Goal: Task Accomplishment & Management: Complete application form

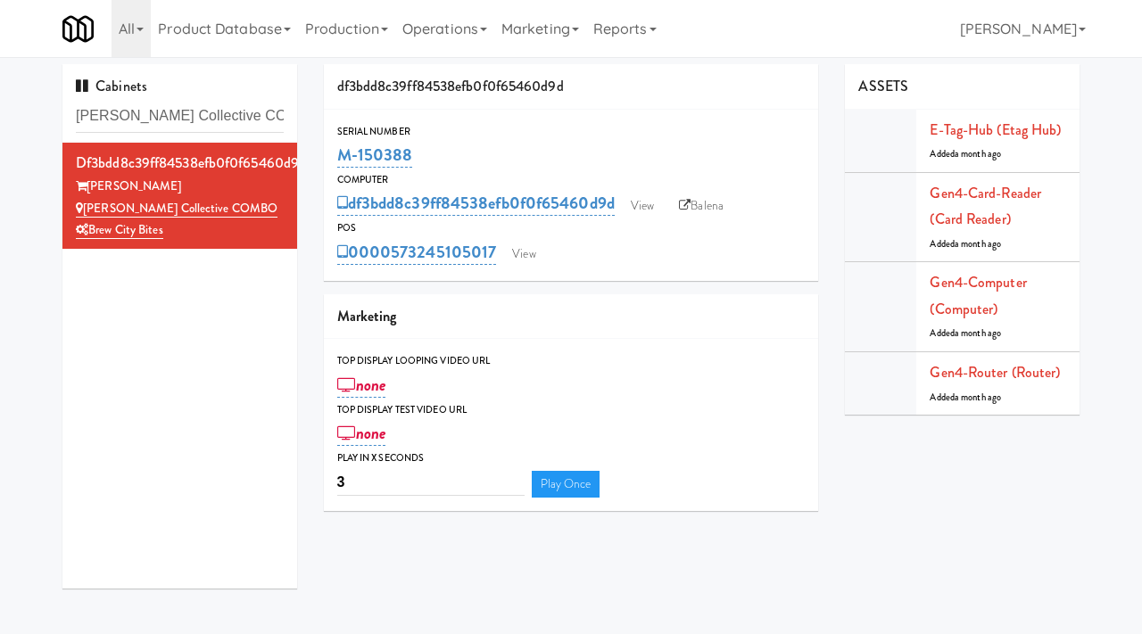
scroll to position [57, 0]
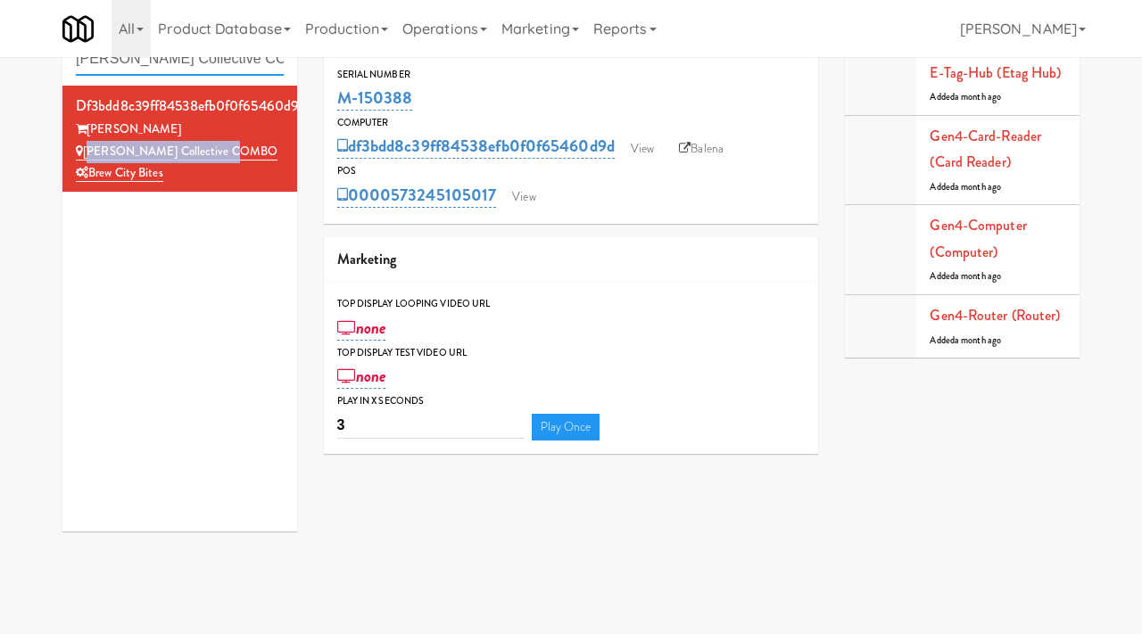
click at [230, 65] on input "[PERSON_NAME] Collective COMBO" at bounding box center [180, 59] width 208 height 33
paste input "La Plaza - Cooler 2 Mid"
type input "La Plaza - Cooler 2 Mid"
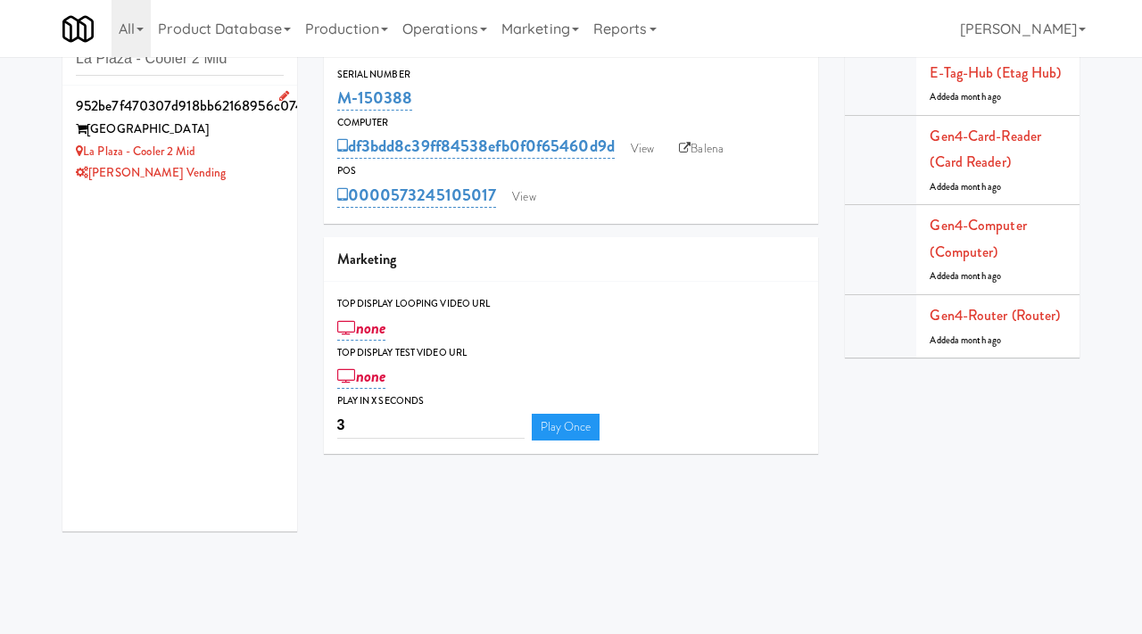
click at [239, 145] on div "La Plaza - Cooler 2 Mid" at bounding box center [180, 152] width 208 height 22
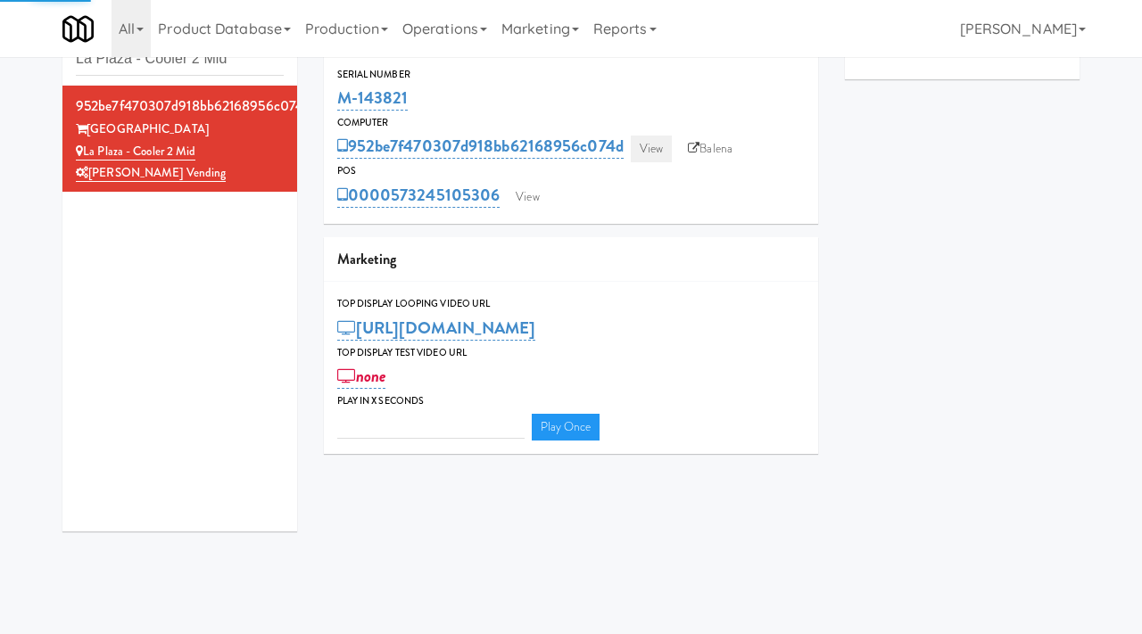
type input "3"
click at [648, 149] on link "View" at bounding box center [651, 149] width 41 height 27
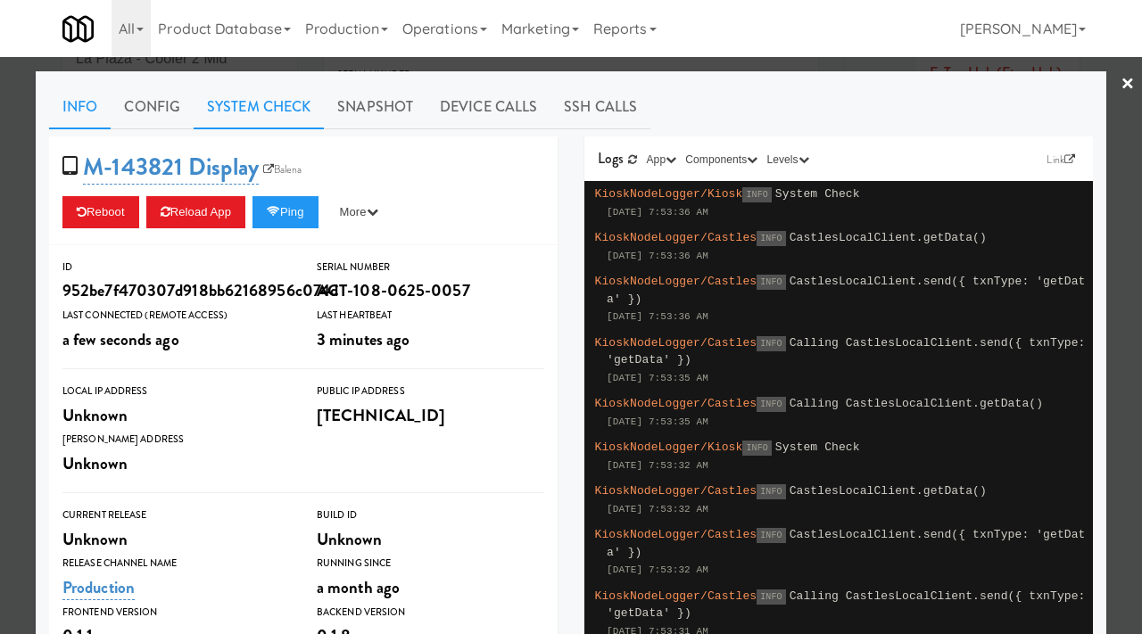
click at [265, 107] on link "System Check" at bounding box center [259, 107] width 130 height 45
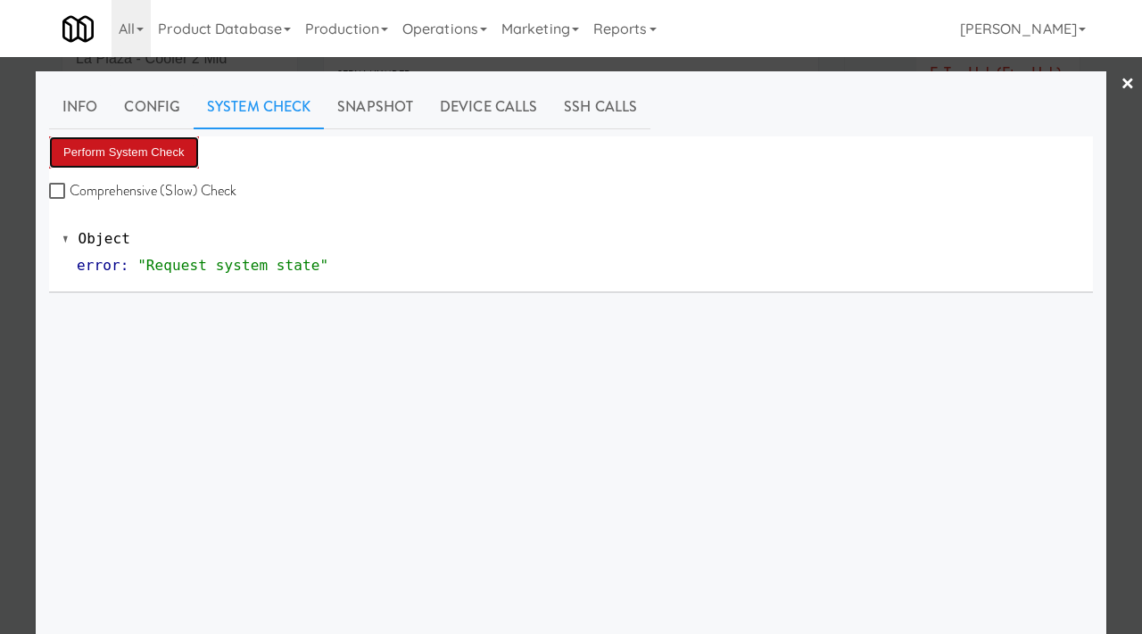
click at [136, 146] on button "Perform System Check" at bounding box center [124, 152] width 150 height 32
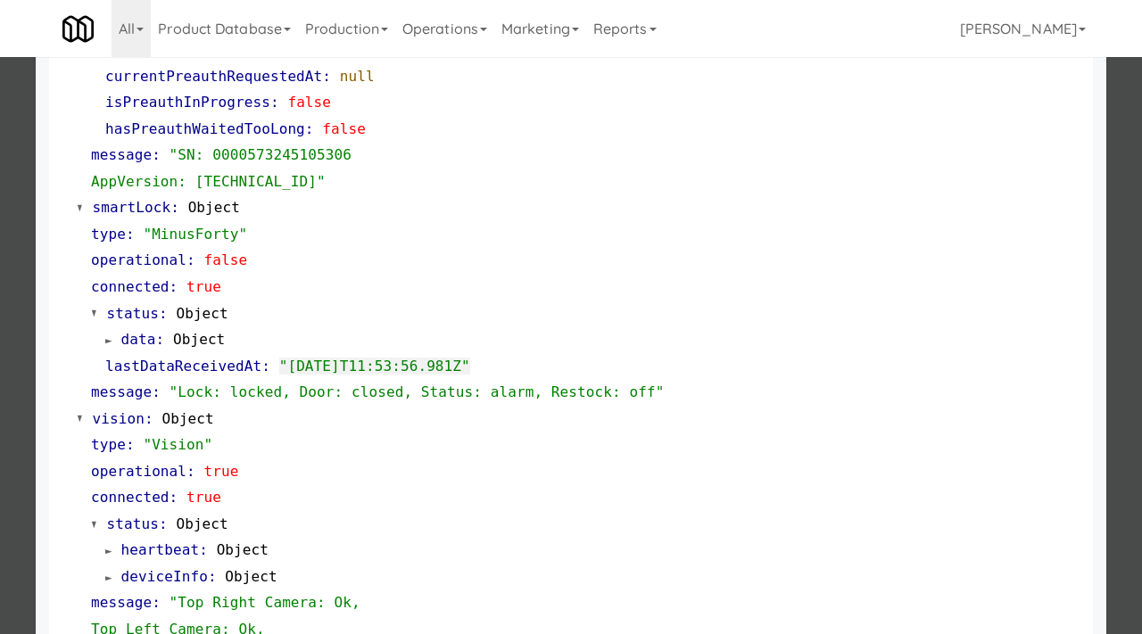
scroll to position [351, 0]
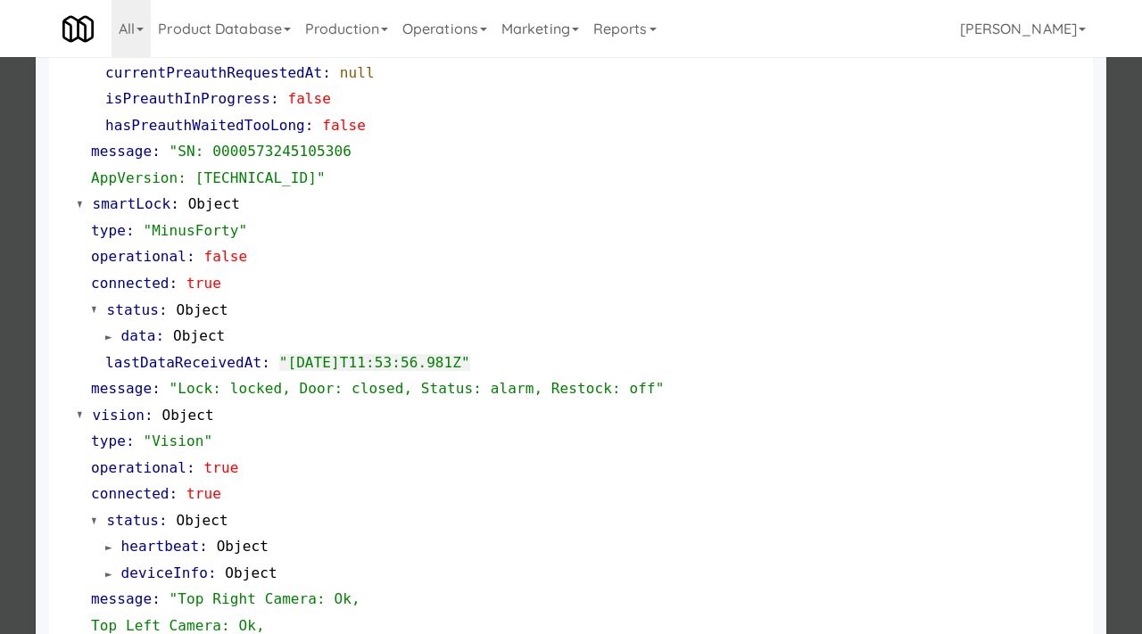
click at [16, 345] on div at bounding box center [571, 317] width 1142 height 634
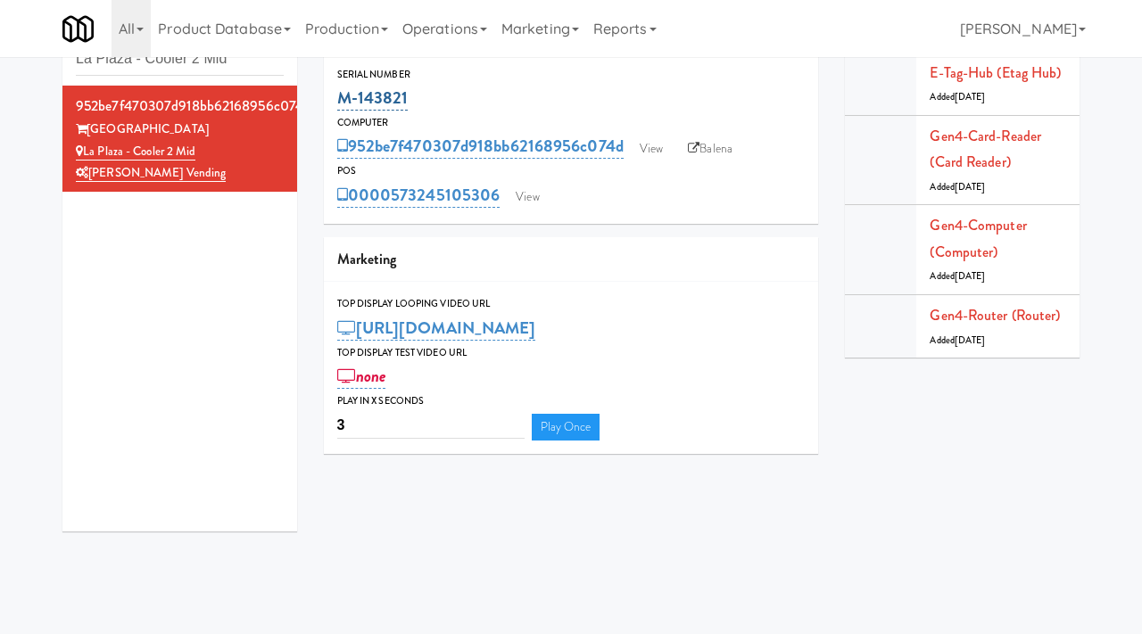
drag, startPoint x: 420, startPoint y: 96, endPoint x: 343, endPoint y: 95, distance: 77.6
click at [343, 95] on div "M-143821" at bounding box center [571, 98] width 468 height 30
copy link "M-143821"
click at [658, 148] on link "View" at bounding box center [651, 149] width 41 height 27
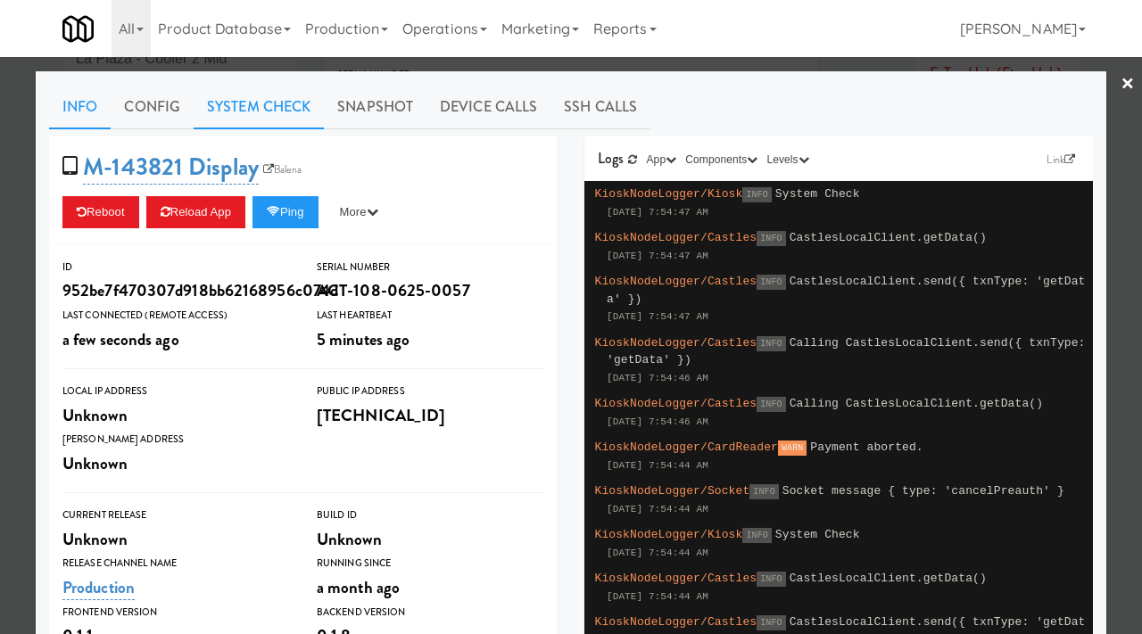
click at [280, 106] on link "System Check" at bounding box center [259, 107] width 130 height 45
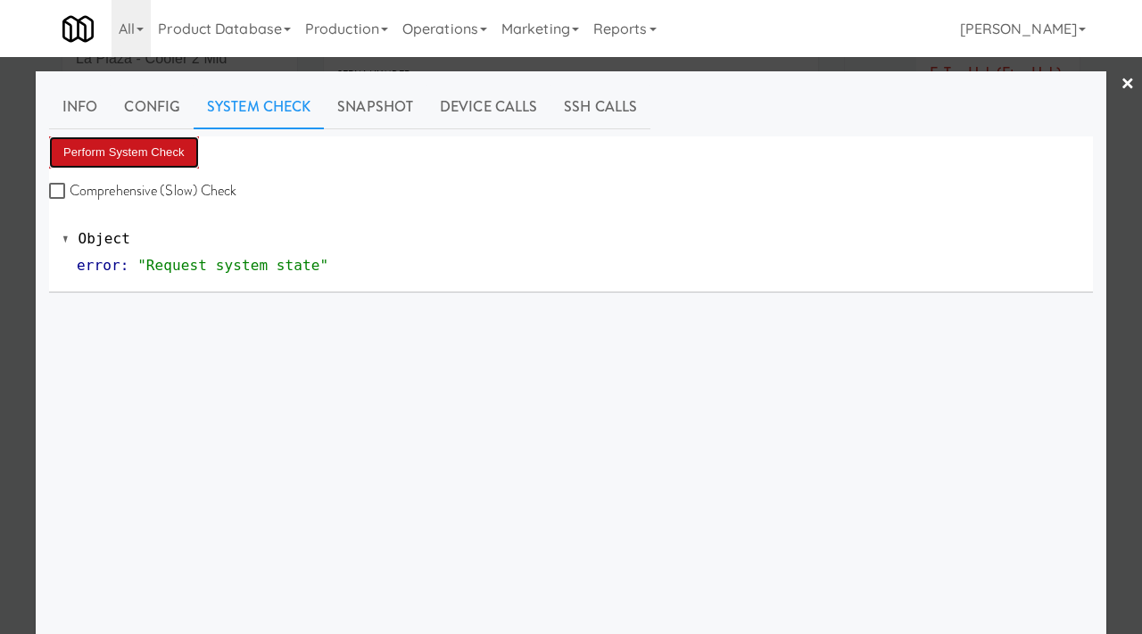
click at [150, 158] on button "Perform System Check" at bounding box center [124, 152] width 150 height 32
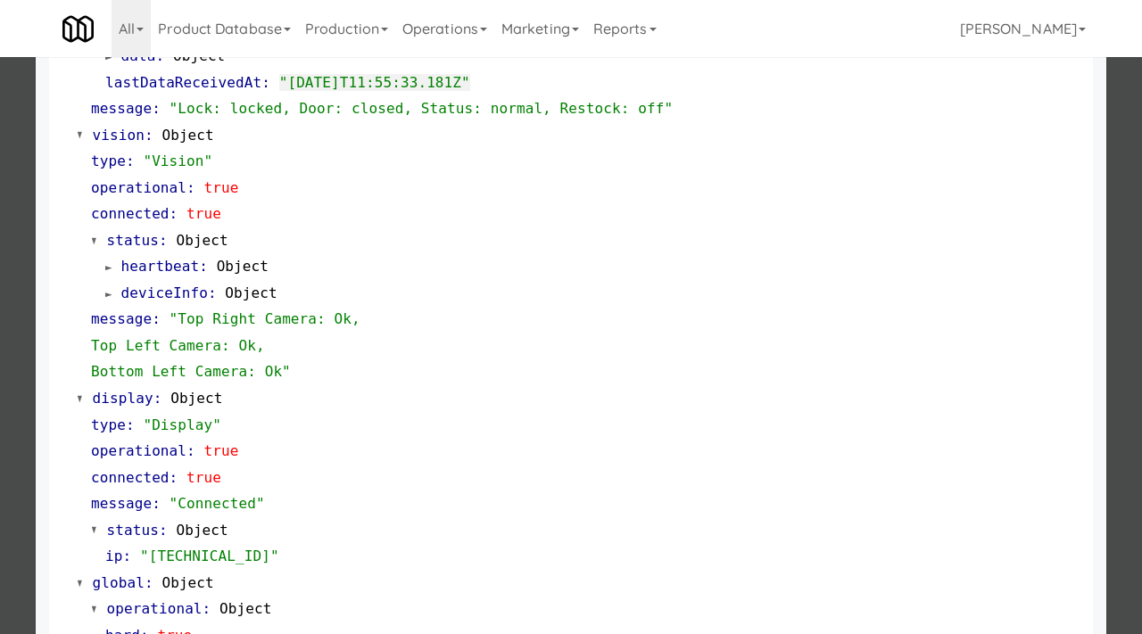
scroll to position [751, 0]
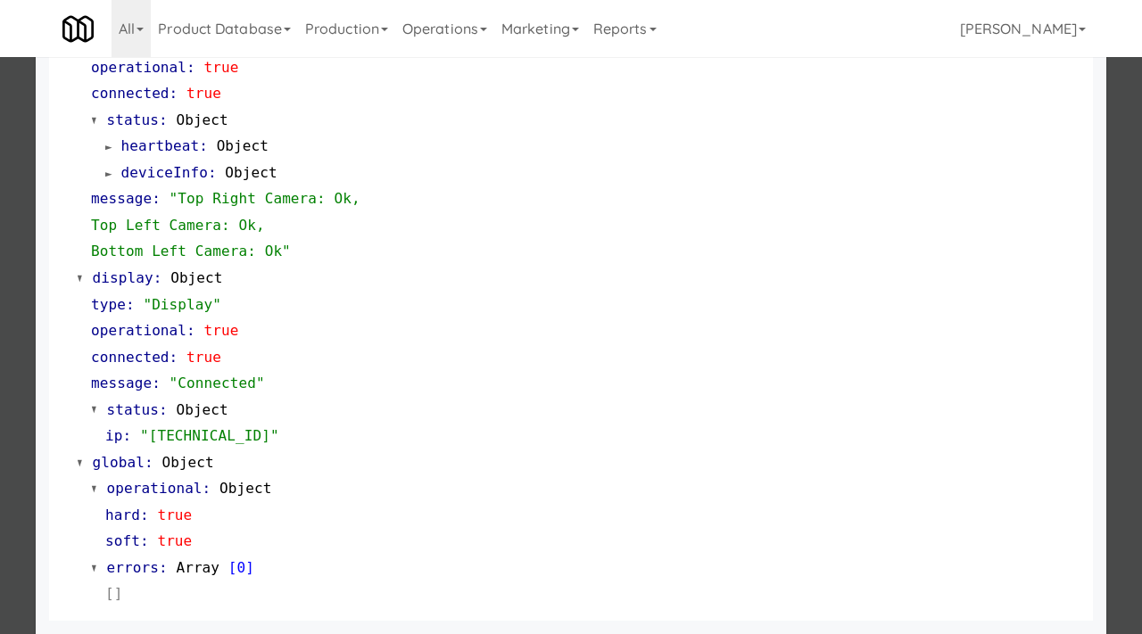
click at [0, 225] on div at bounding box center [571, 317] width 1142 height 634
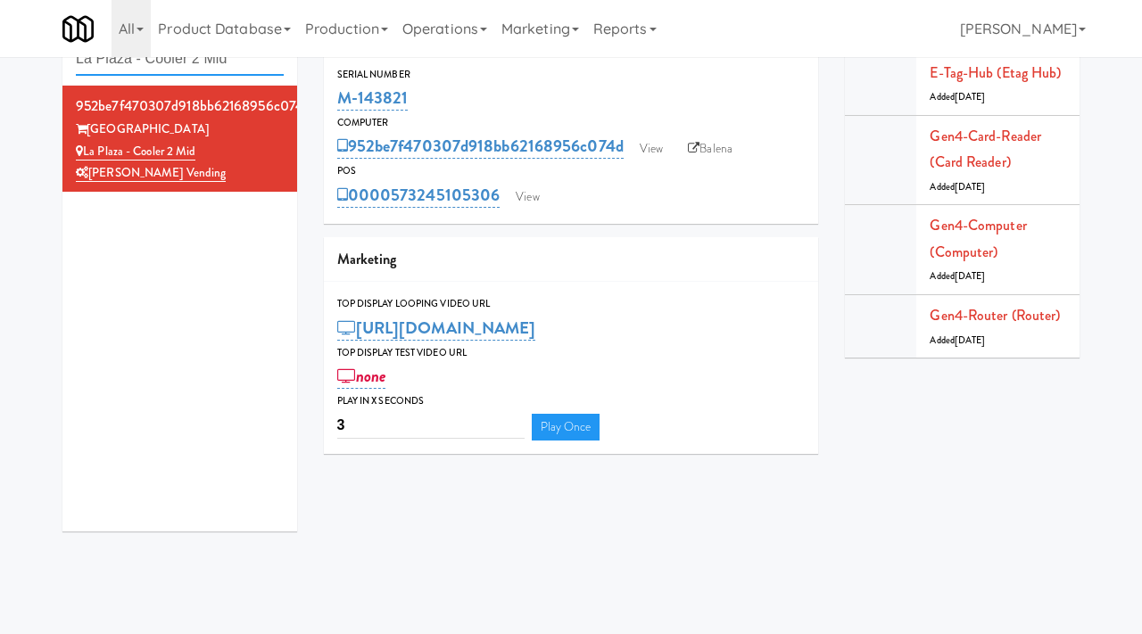
click at [239, 62] on input "La Plaza - Cooler 2 Mid" at bounding box center [180, 59] width 208 height 33
paste input "700 Penn-Fridge"
type input "700 Penn-Fridge"
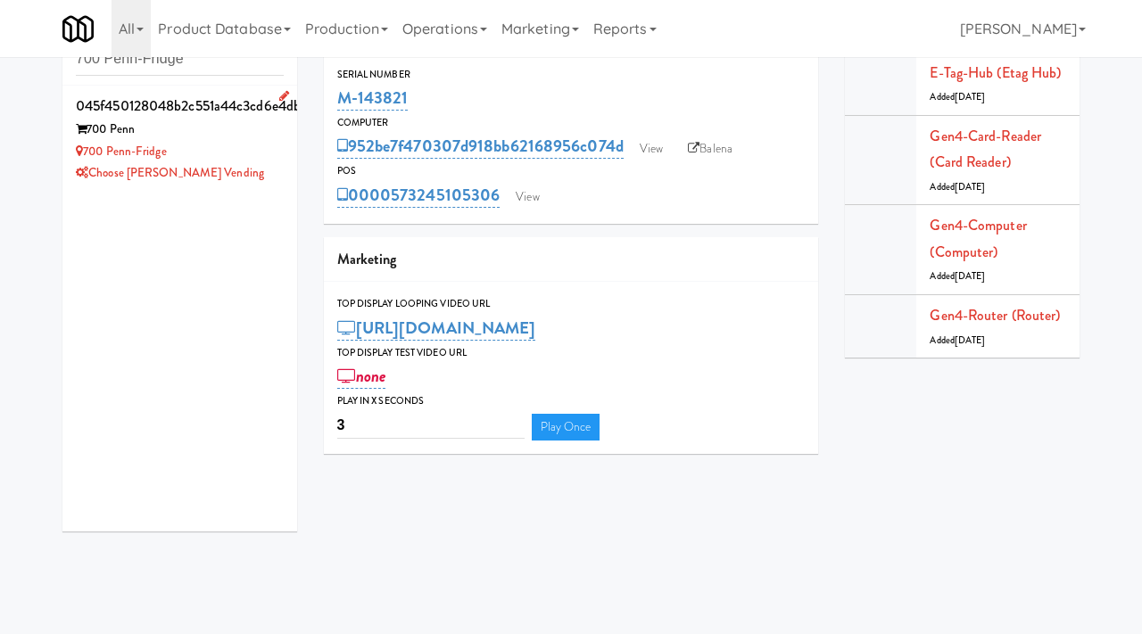
click at [254, 170] on div "Choose [PERSON_NAME] Vending" at bounding box center [180, 173] width 208 height 22
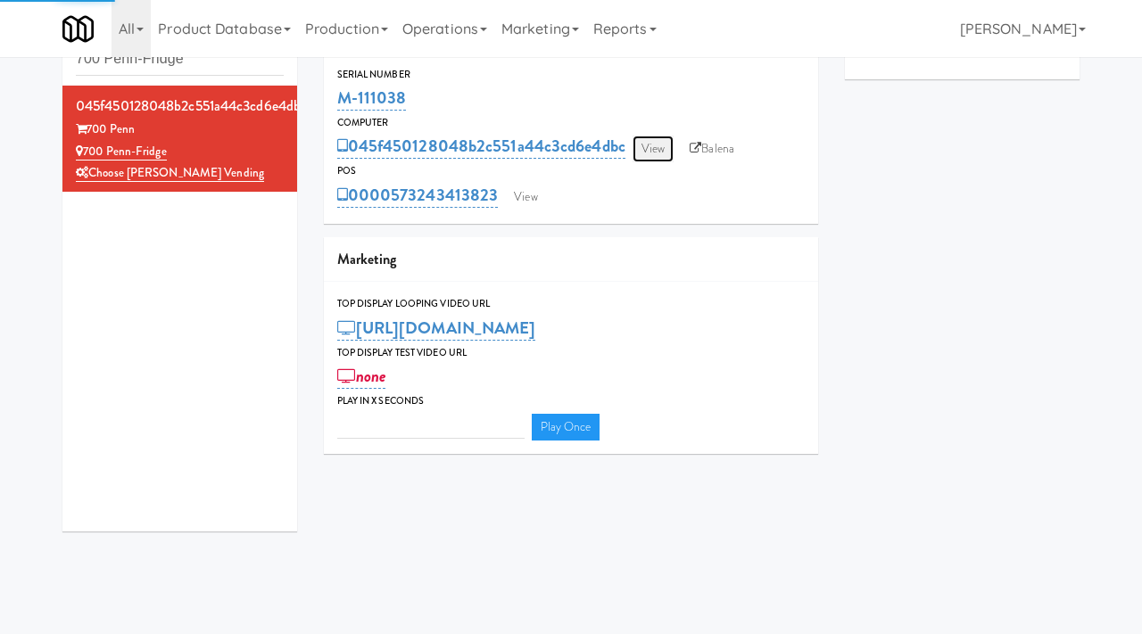
click at [658, 151] on link "View" at bounding box center [652, 149] width 41 height 27
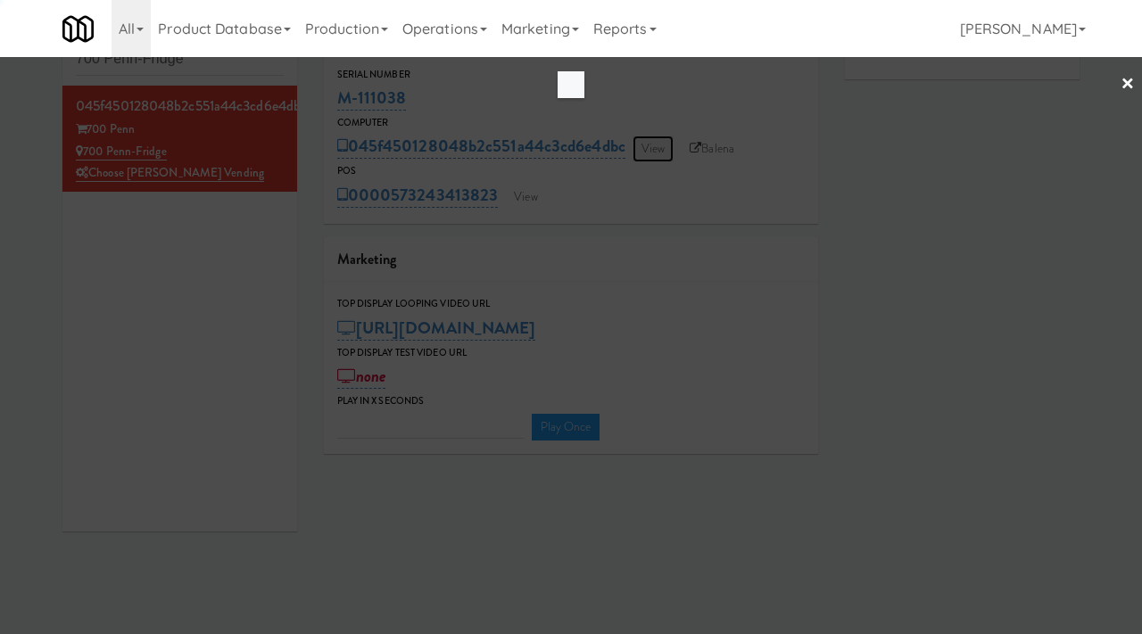
type input "3"
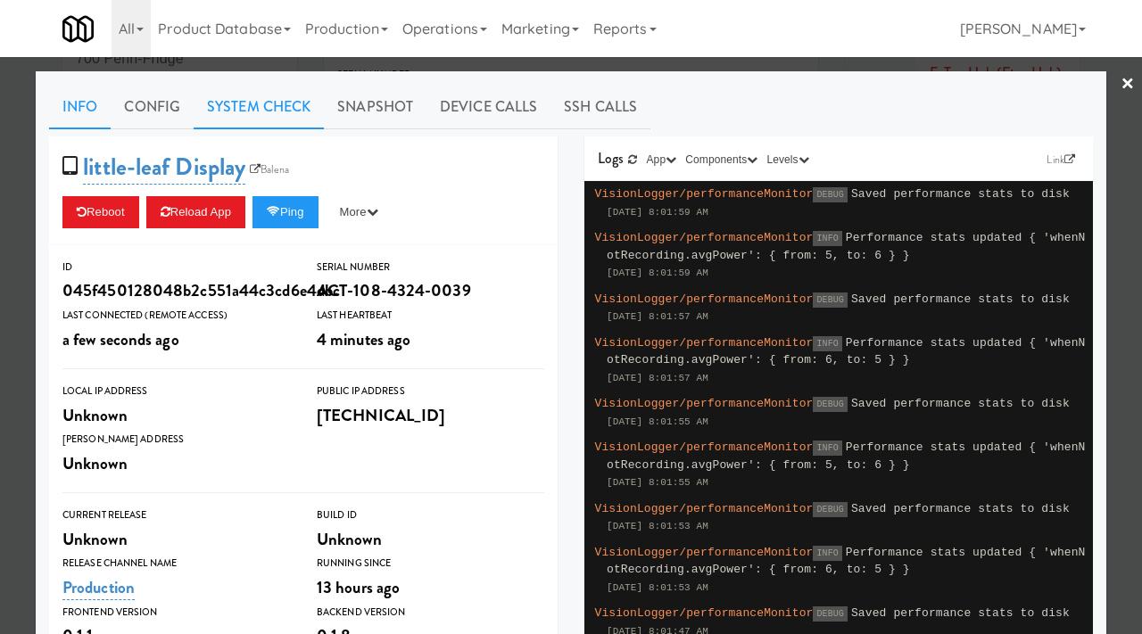
click at [252, 103] on link "System Check" at bounding box center [259, 107] width 130 height 45
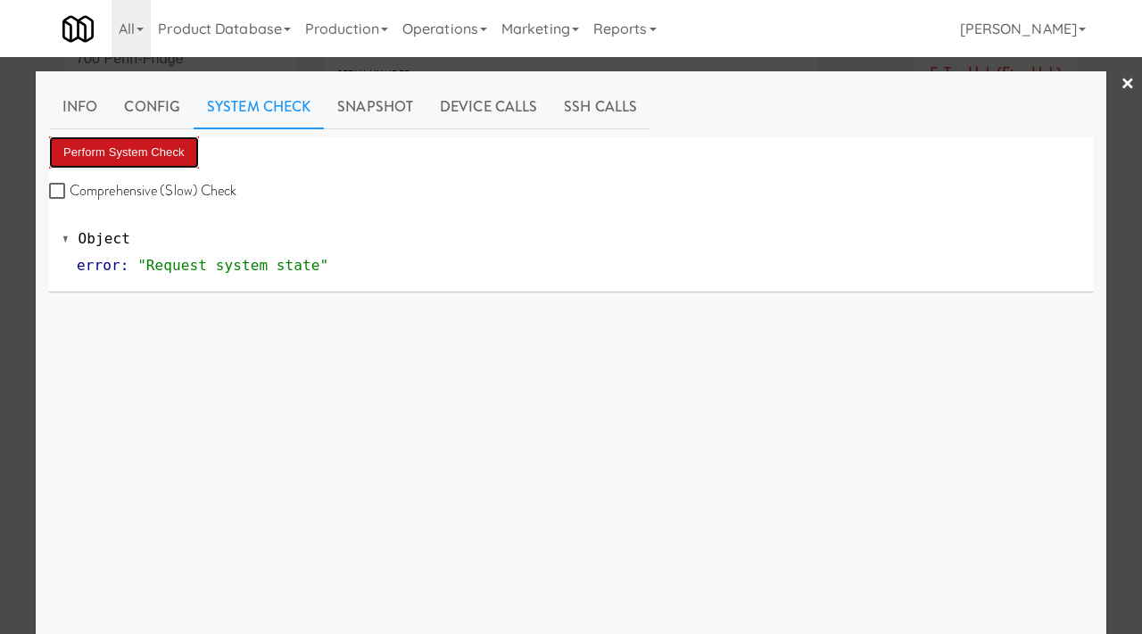
click at [161, 151] on button "Perform System Check" at bounding box center [124, 152] width 150 height 32
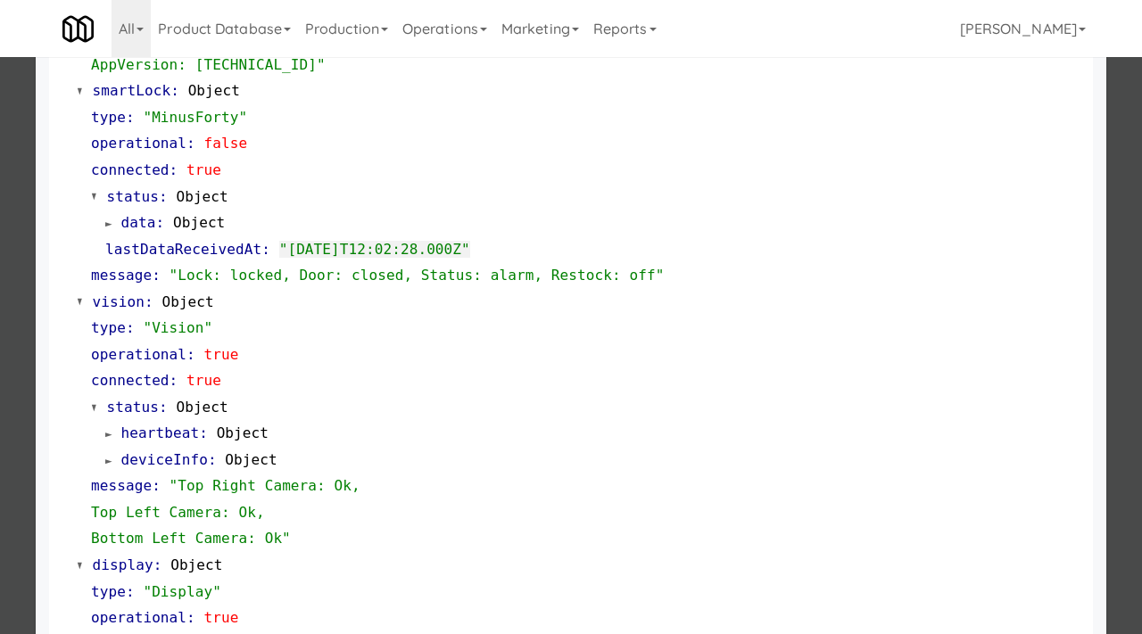
scroll to position [751, 0]
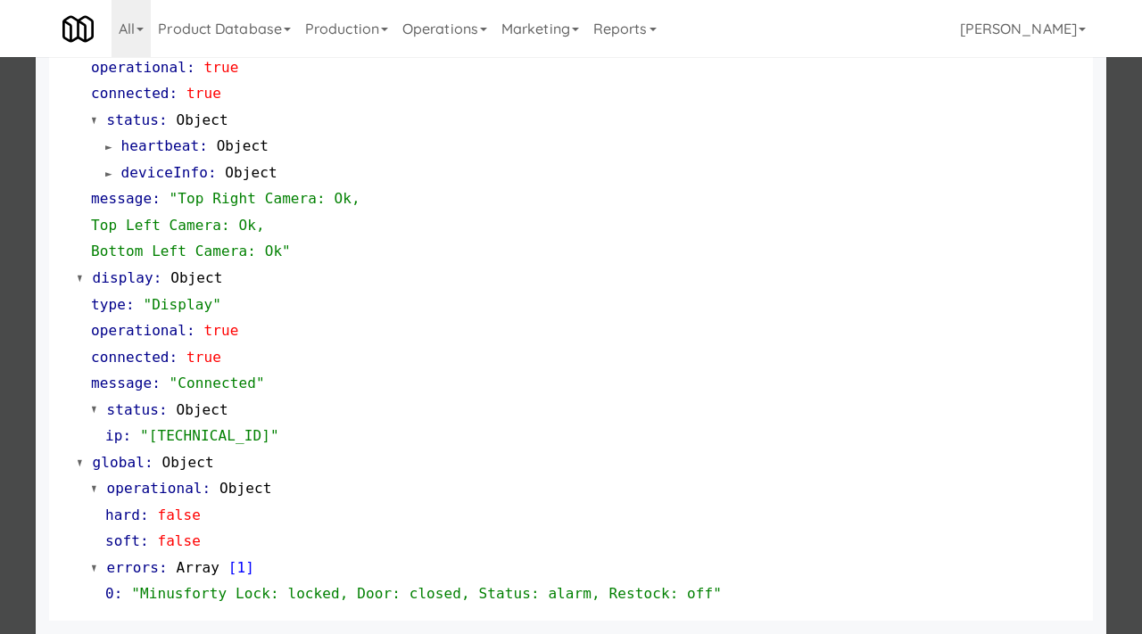
click at [0, 293] on div at bounding box center [571, 317] width 1142 height 634
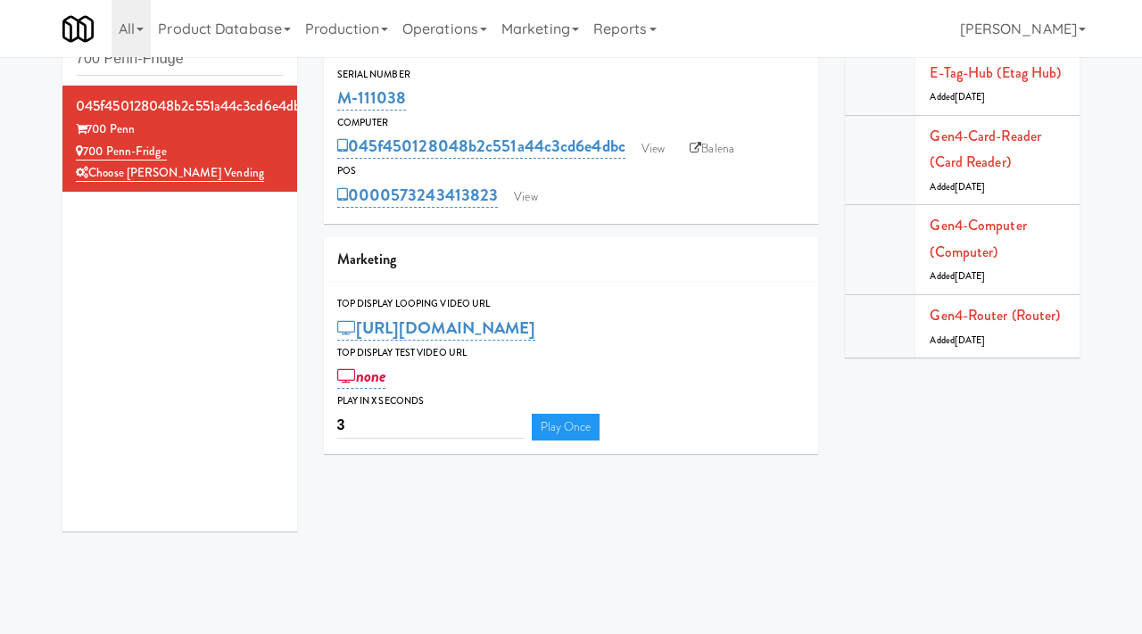
drag, startPoint x: 413, startPoint y: 95, endPoint x: 331, endPoint y: 96, distance: 82.1
click at [331, 96] on div "Serial Number M-111038" at bounding box center [571, 90] width 495 height 48
copy link "M-111038"
click at [661, 147] on link "View" at bounding box center [652, 149] width 41 height 27
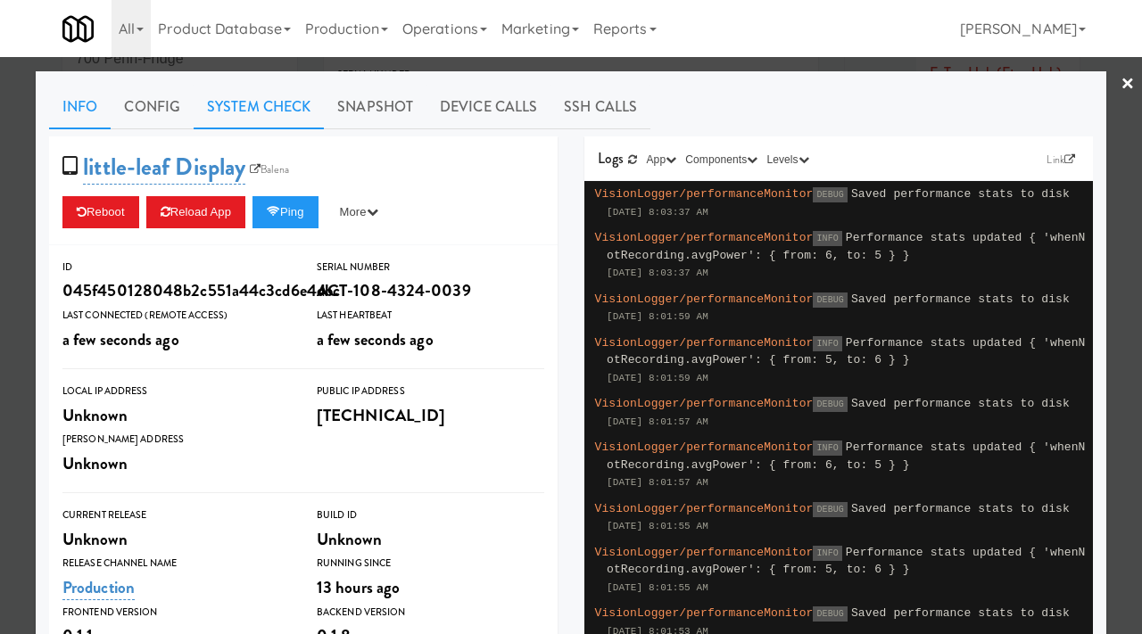
click at [290, 97] on link "System Check" at bounding box center [259, 107] width 130 height 45
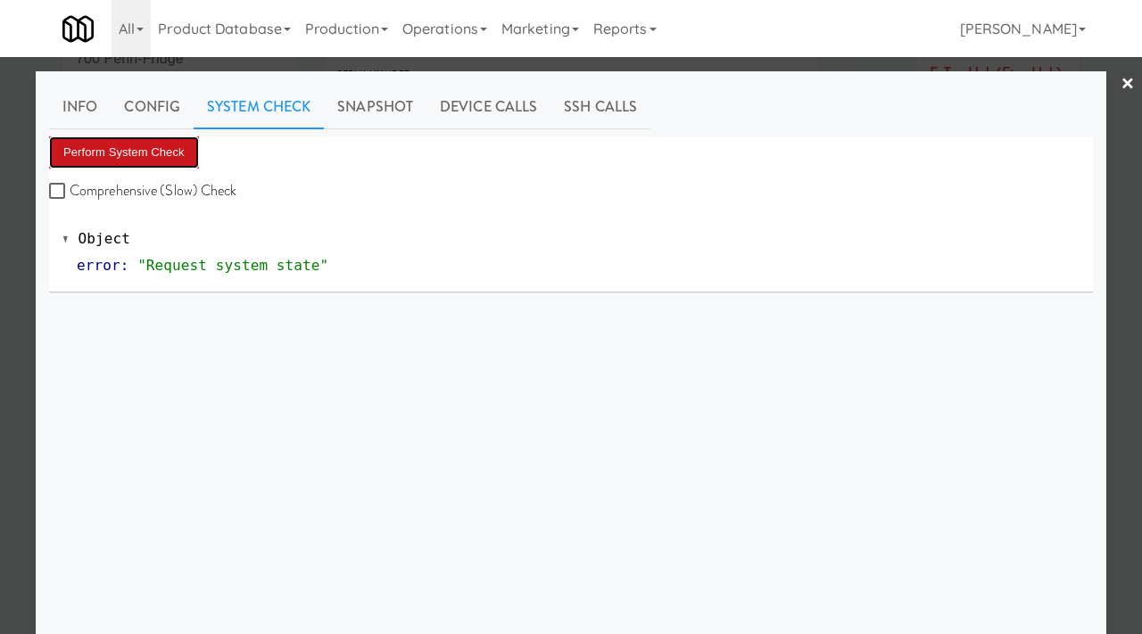
click at [163, 151] on button "Perform System Check" at bounding box center [124, 152] width 150 height 32
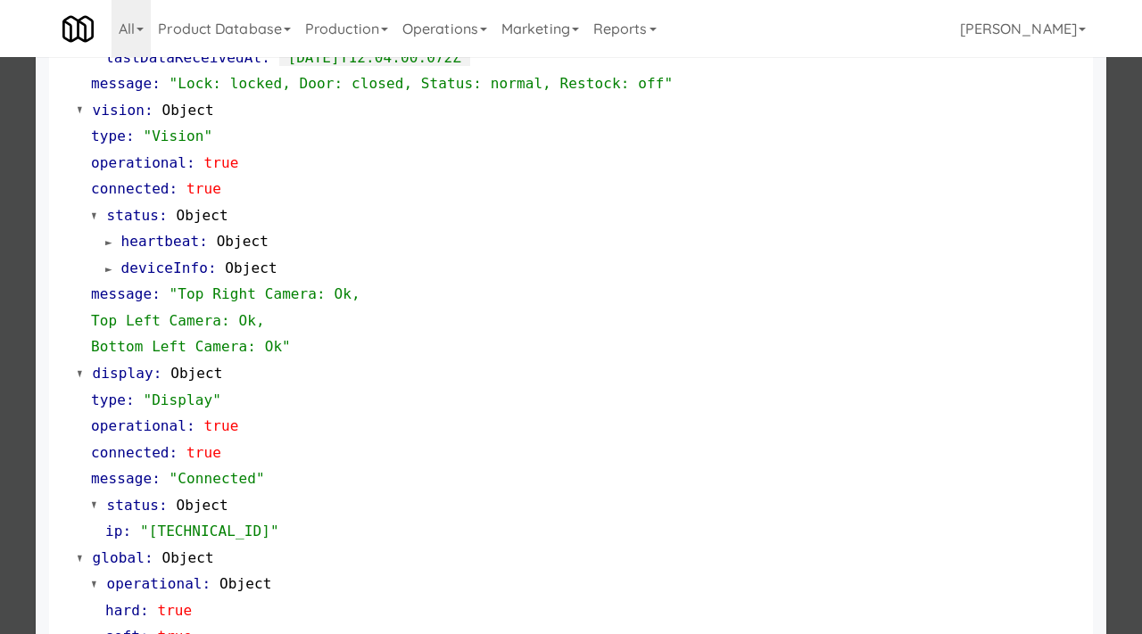
scroll to position [751, 0]
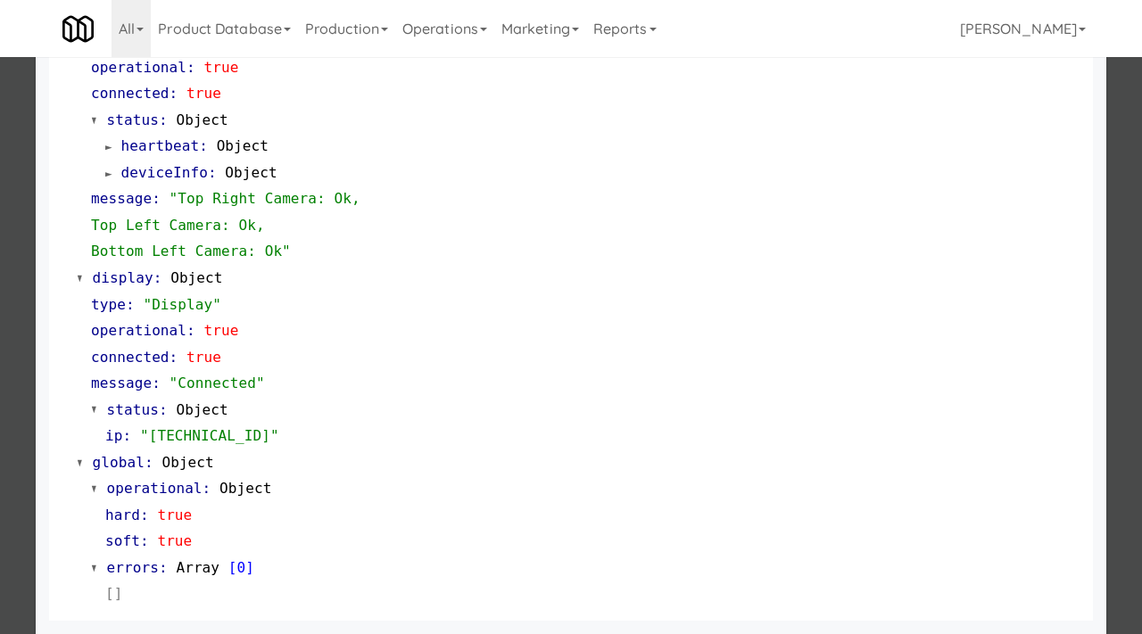
click at [0, 211] on div at bounding box center [571, 317] width 1142 height 634
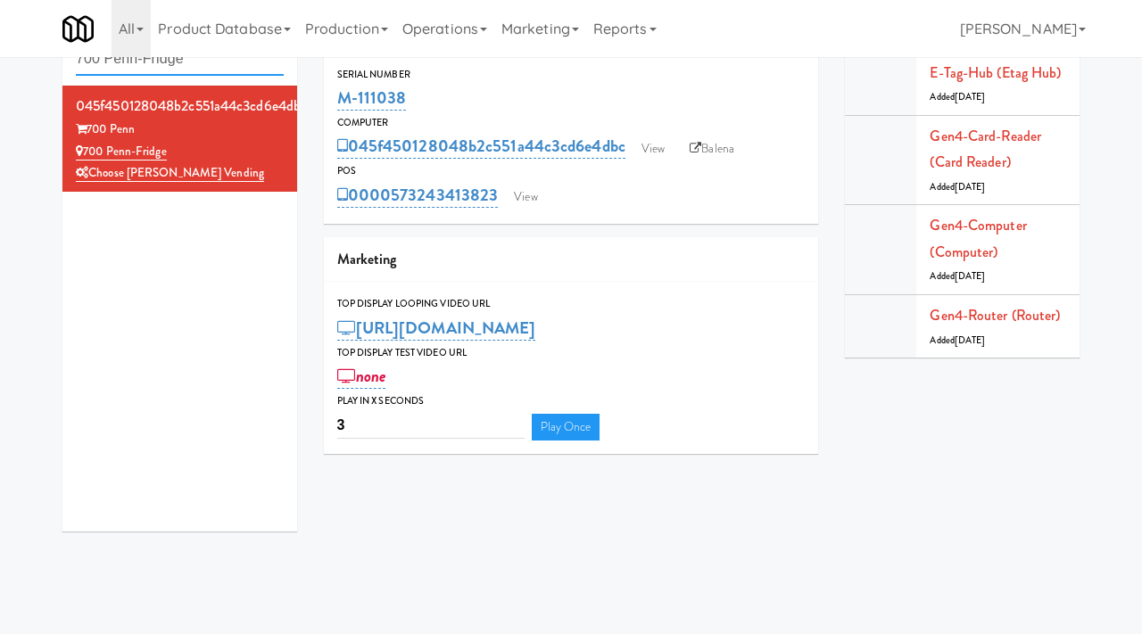
drag, startPoint x: 215, startPoint y: 66, endPoint x: 21, endPoint y: 73, distance: 194.6
click at [21, 73] on div "Cabinets 700 Penn-Fridge 045f450128048b2c551a44c3cd6e4dbc 700 Penn 700 Penn-Fri…" at bounding box center [571, 276] width 1142 height 538
paste input "Brickline Gym"
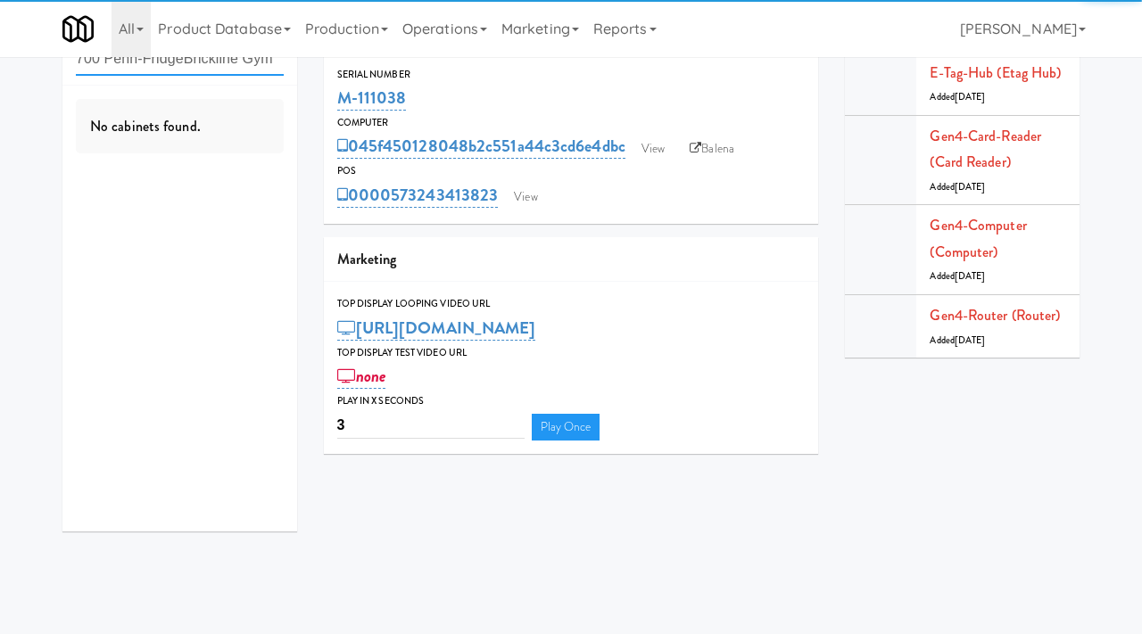
paste input "text"
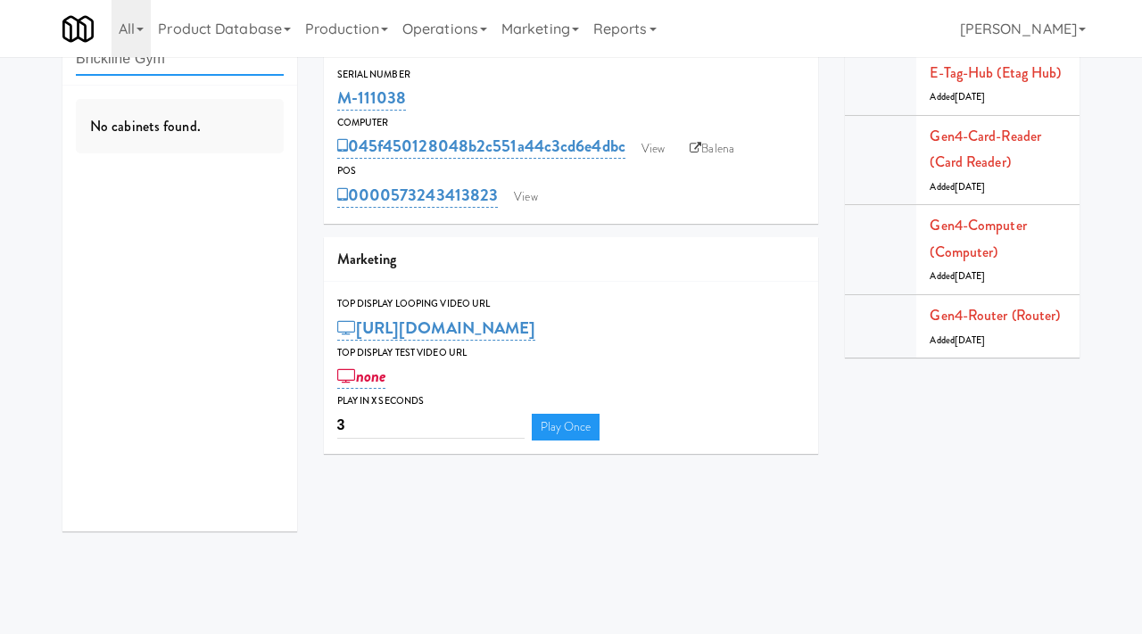
type input "Brickline Gym"
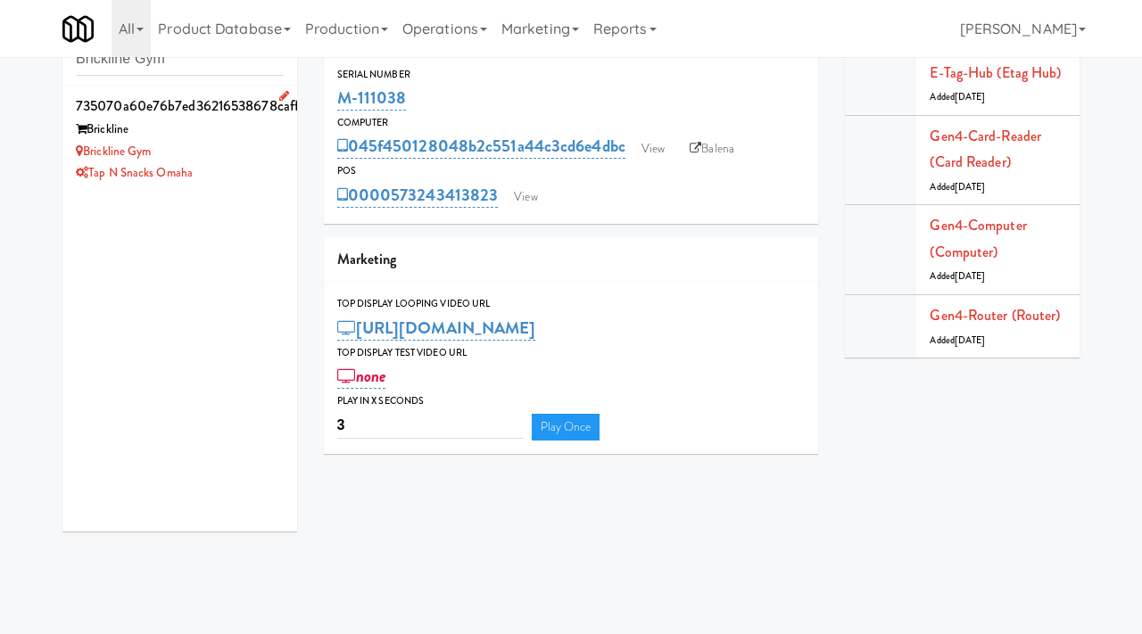
click at [228, 177] on div "Tap N Snacks Omaha" at bounding box center [180, 173] width 208 height 22
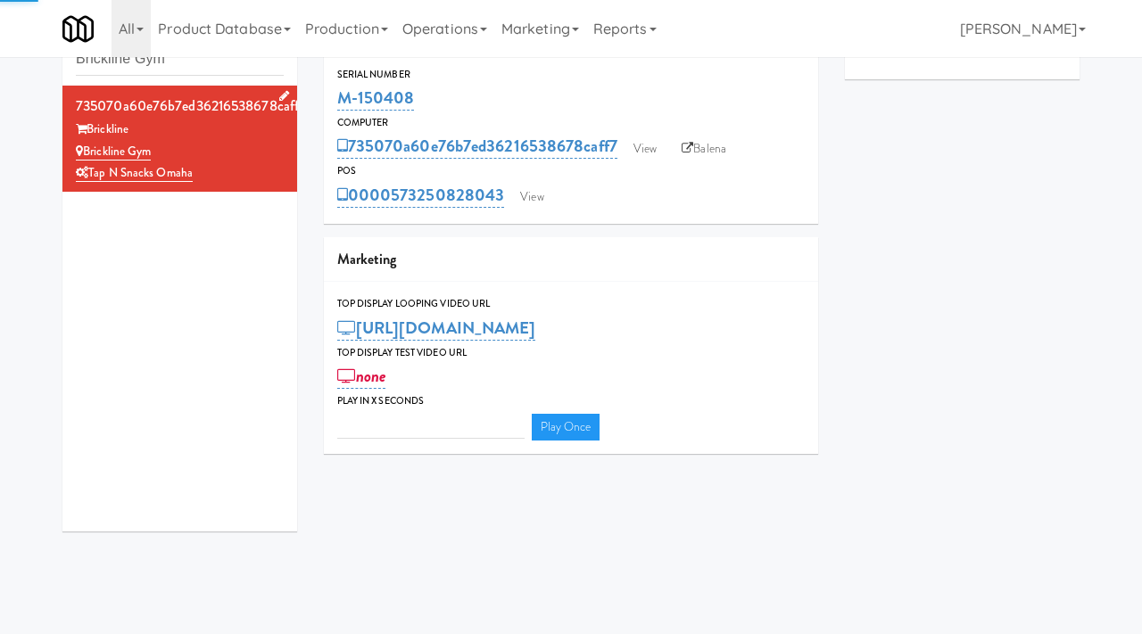
type input "3"
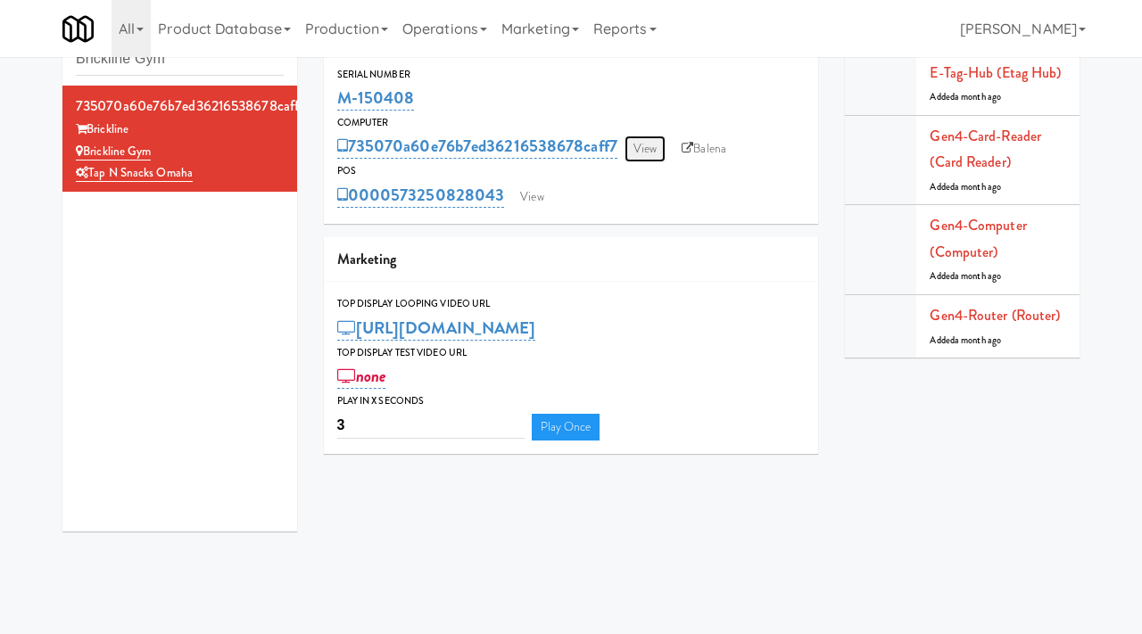
click at [642, 144] on link "View" at bounding box center [644, 149] width 41 height 27
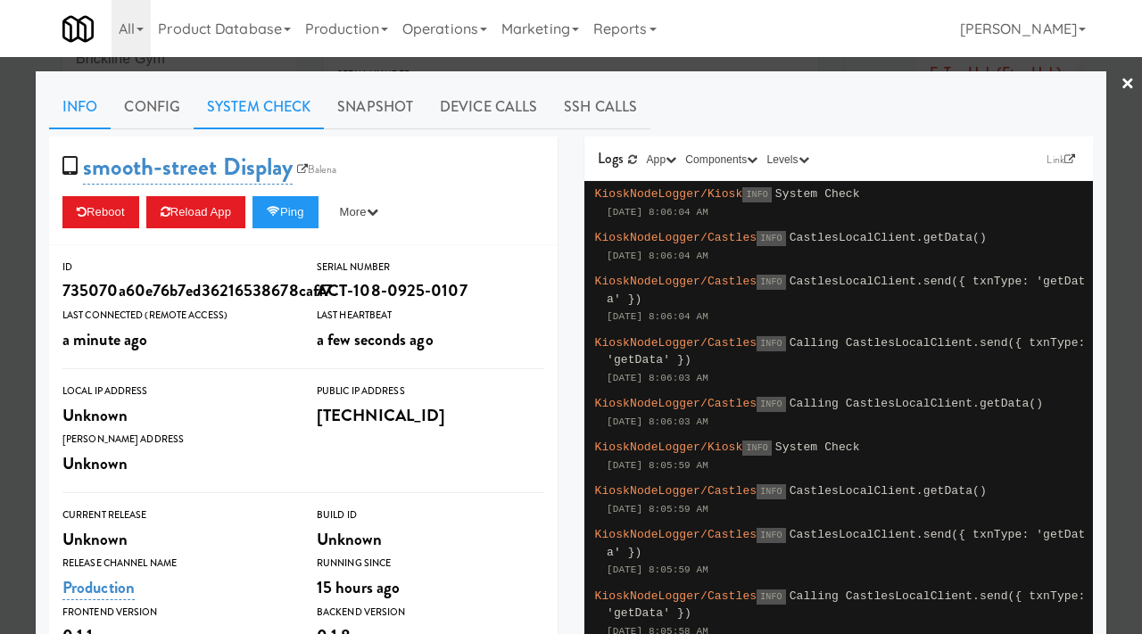
click at [243, 108] on link "System Check" at bounding box center [259, 107] width 130 height 45
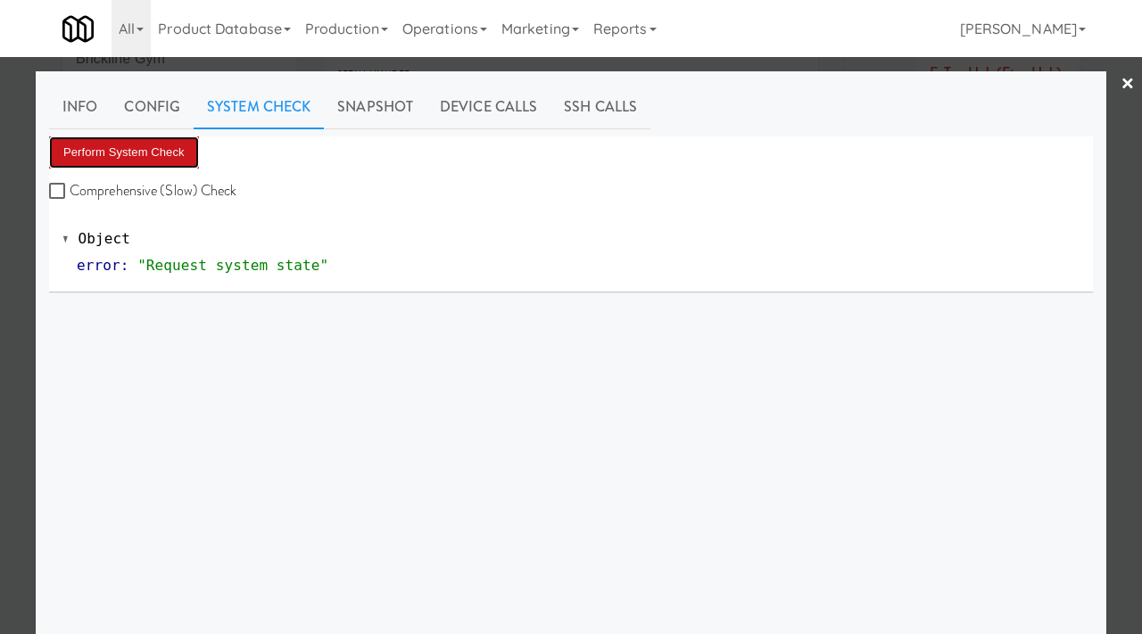
click at [144, 155] on button "Perform System Check" at bounding box center [124, 152] width 150 height 32
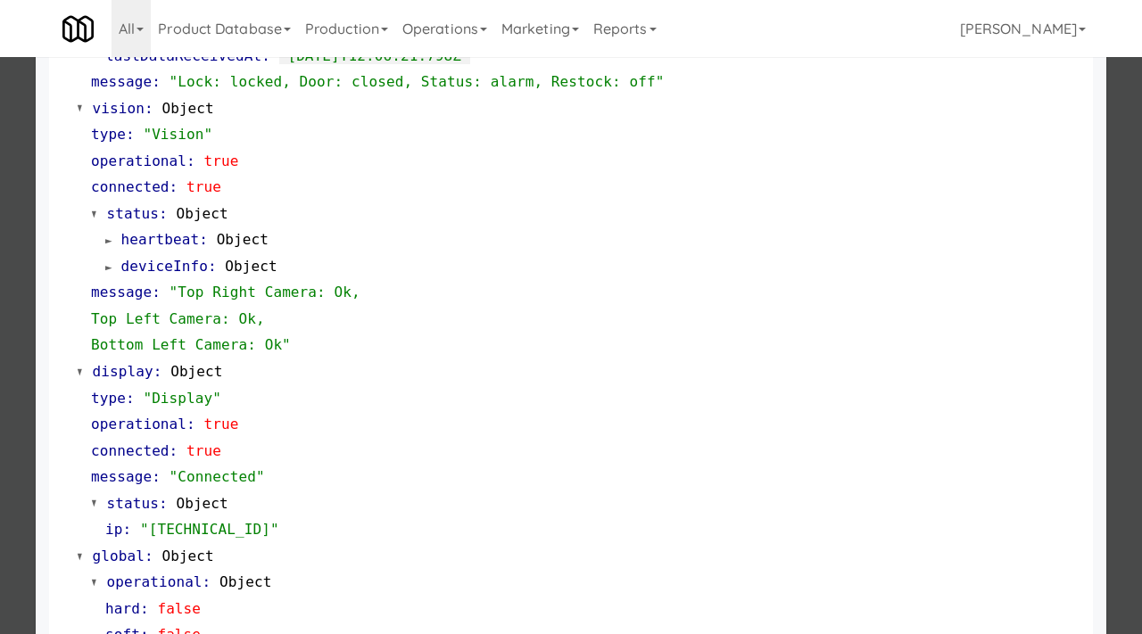
scroll to position [751, 0]
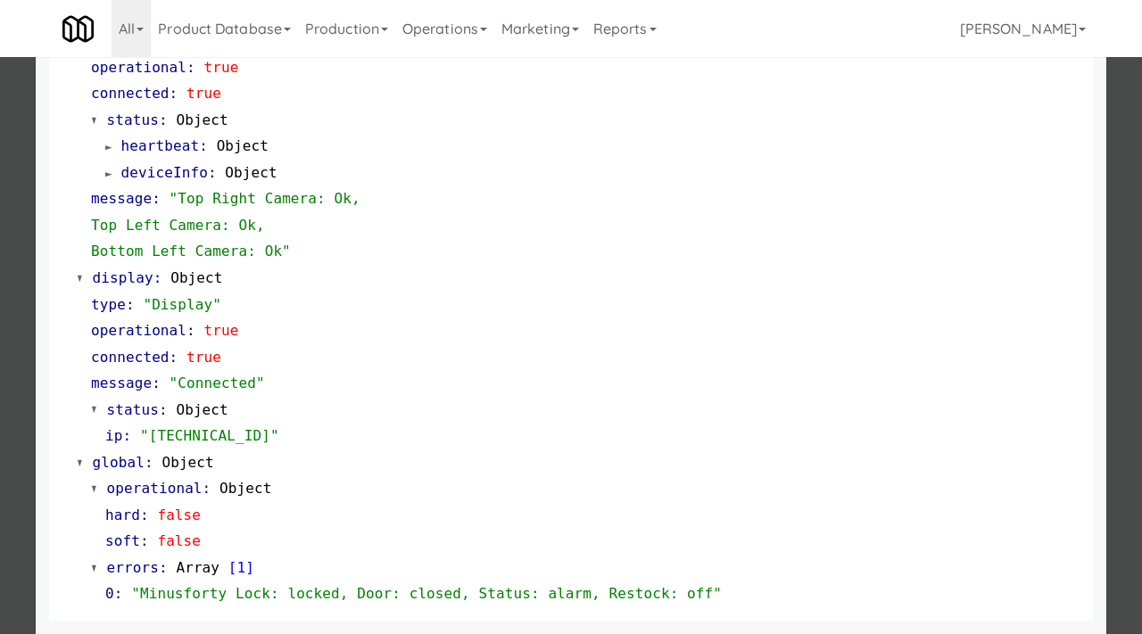
click at [0, 404] on div at bounding box center [571, 317] width 1142 height 634
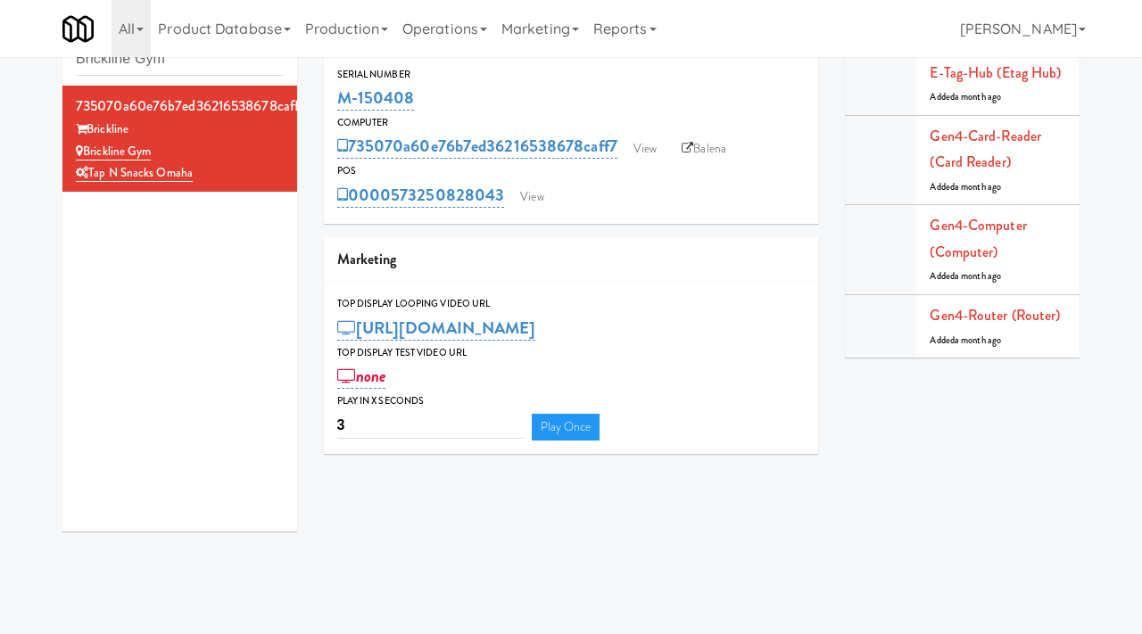
drag, startPoint x: 421, startPoint y: 96, endPoint x: 318, endPoint y: 111, distance: 104.6
click at [318, 111] on div "735070a60e76b7ed36216538678caff7 Serial Number M-150408 Computer 735070a60e76b7…" at bounding box center [571, 237] width 522 height 460
copy link "M-150408"
click at [648, 156] on link "View" at bounding box center [644, 149] width 41 height 27
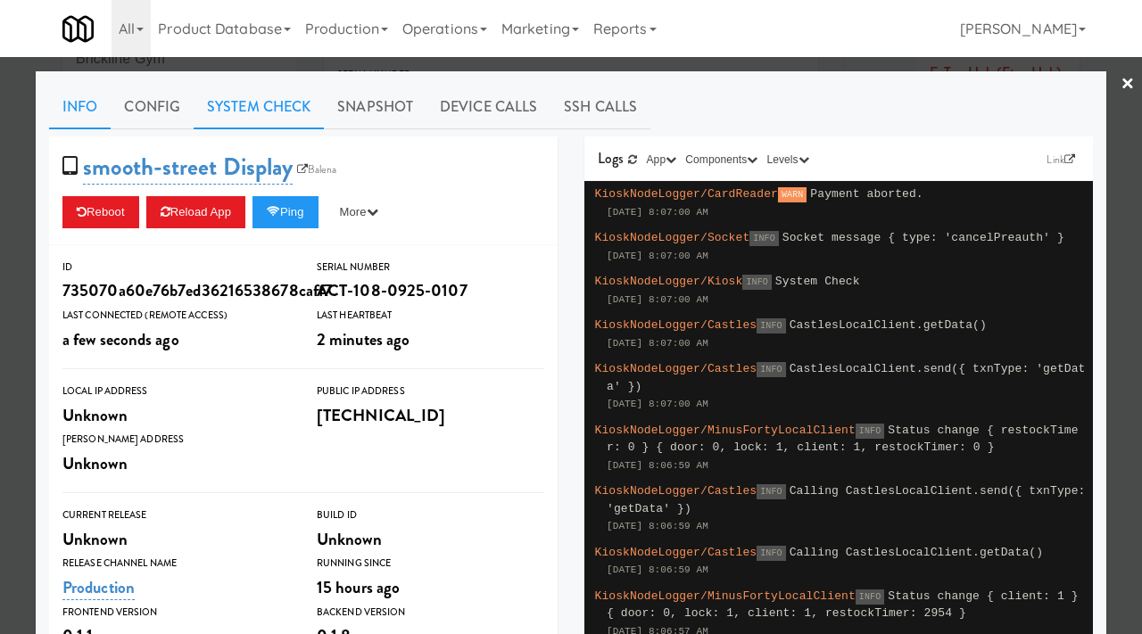
click at [264, 103] on link "System Check" at bounding box center [259, 107] width 130 height 45
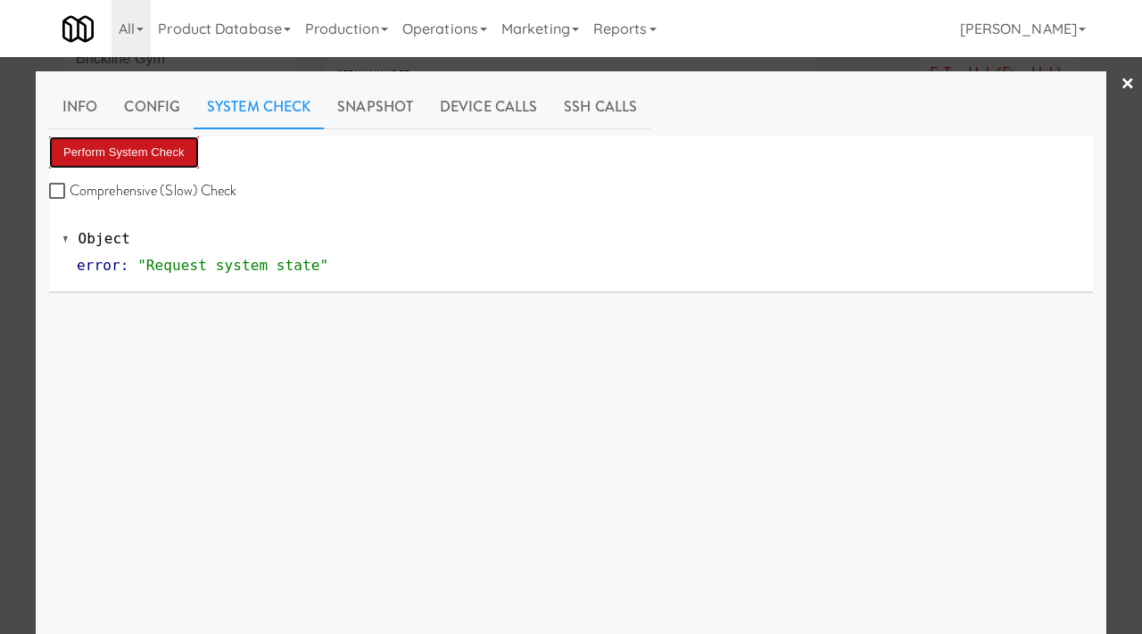
click at [149, 160] on button "Perform System Check" at bounding box center [124, 152] width 150 height 32
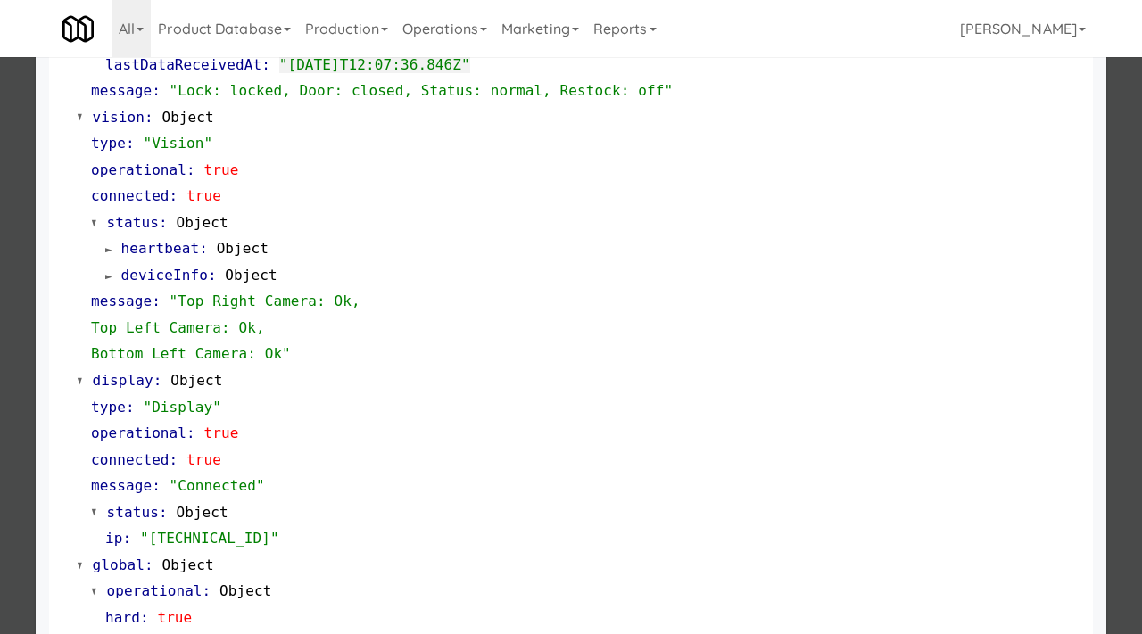
scroll to position [751, 0]
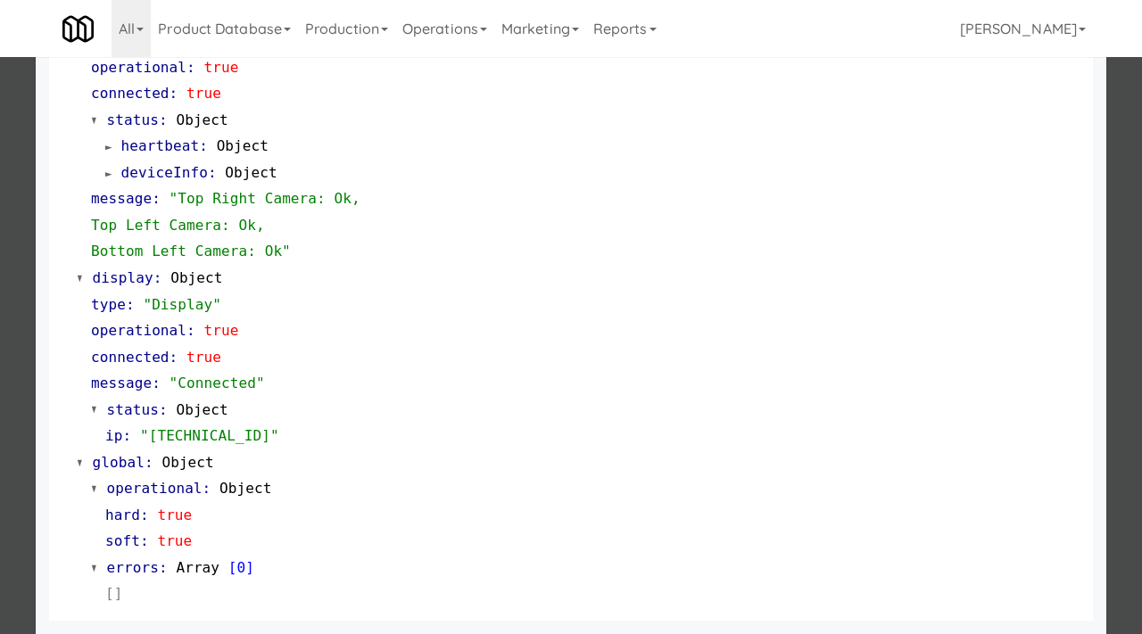
click at [0, 188] on div at bounding box center [571, 317] width 1142 height 634
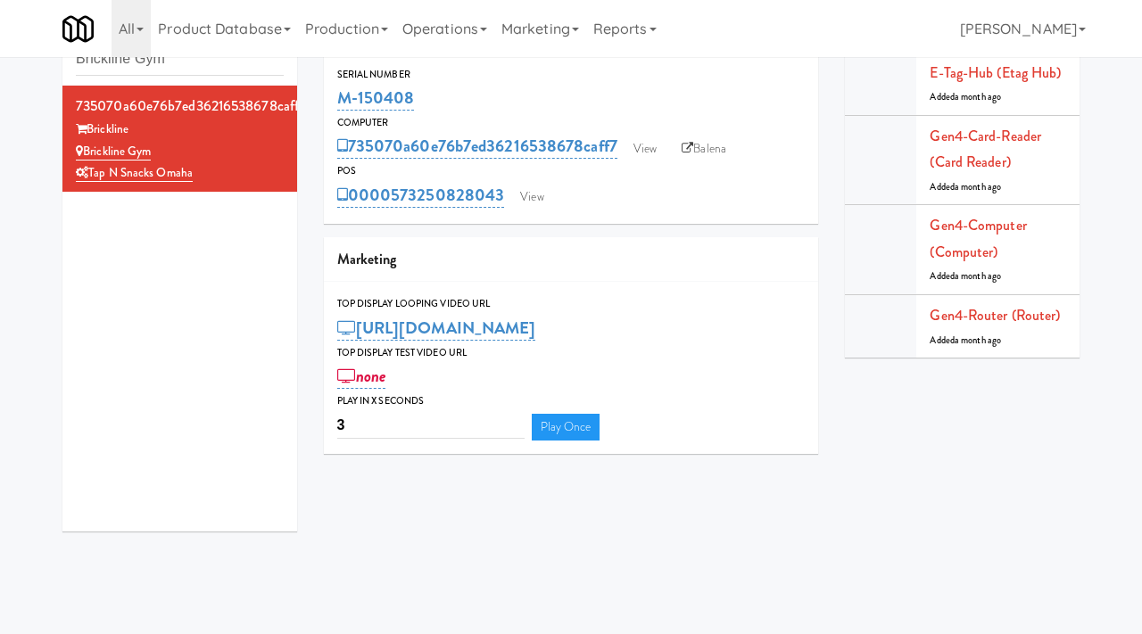
click at [0, 188] on div "Cabinets Brickline Gym 735070a60e76b7ed36216538678caff7 Brickline Brickline Gym…" at bounding box center [571, 276] width 1142 height 538
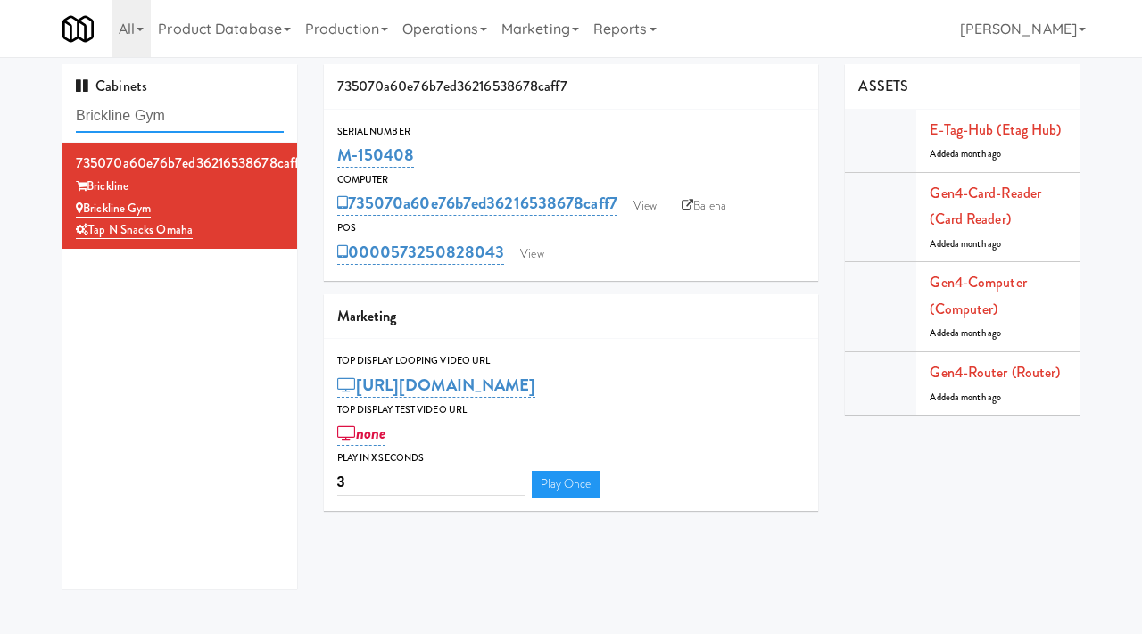
drag, startPoint x: 183, startPoint y: 114, endPoint x: 27, endPoint y: 109, distance: 156.2
click at [27, 109] on div "Cabinets Brickline Gym 735070a60e76b7ed36216538678caff7 Brickline Brickline Gym…" at bounding box center [571, 333] width 1142 height 538
paste input "City Gate - Cooler"
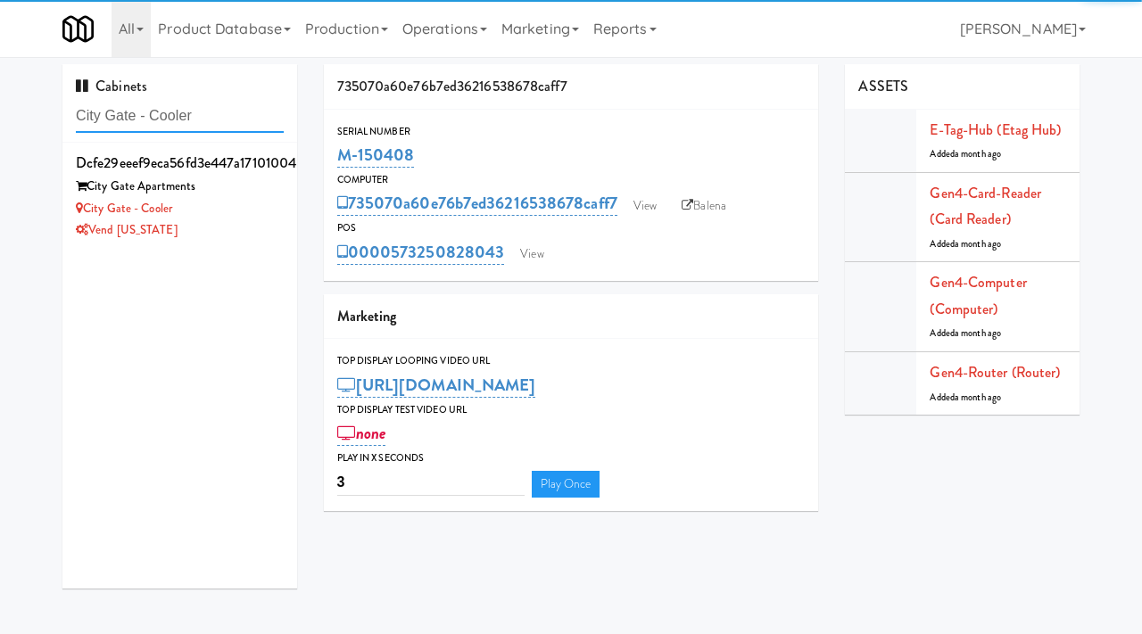
type input "City Gate - Cooler"
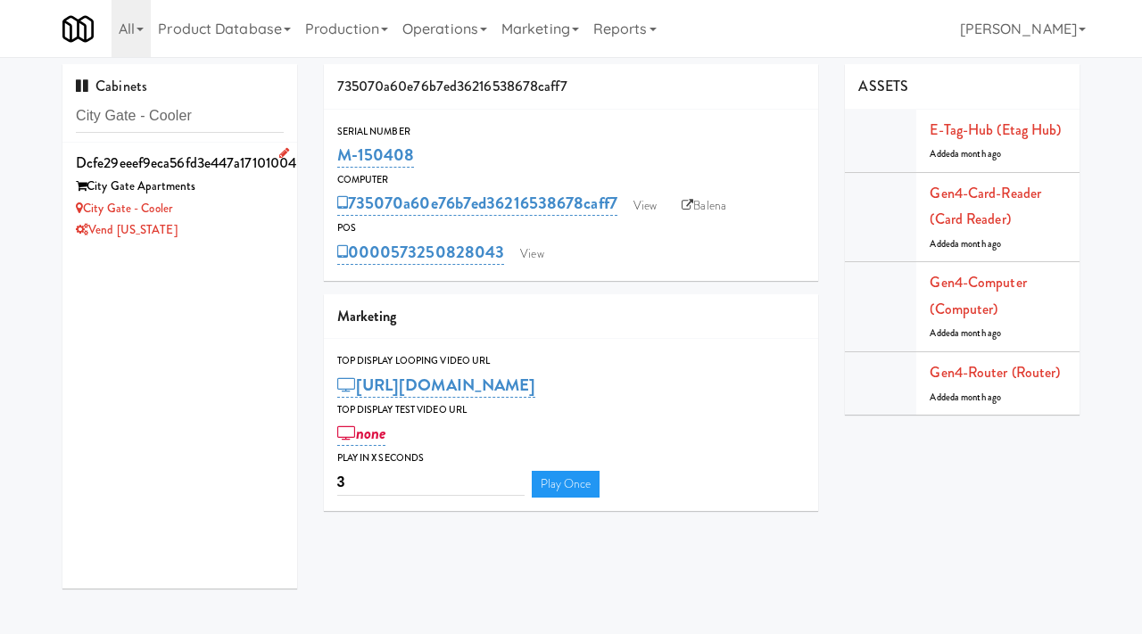
click at [251, 198] on div "City Gate - Cooler" at bounding box center [180, 209] width 208 height 22
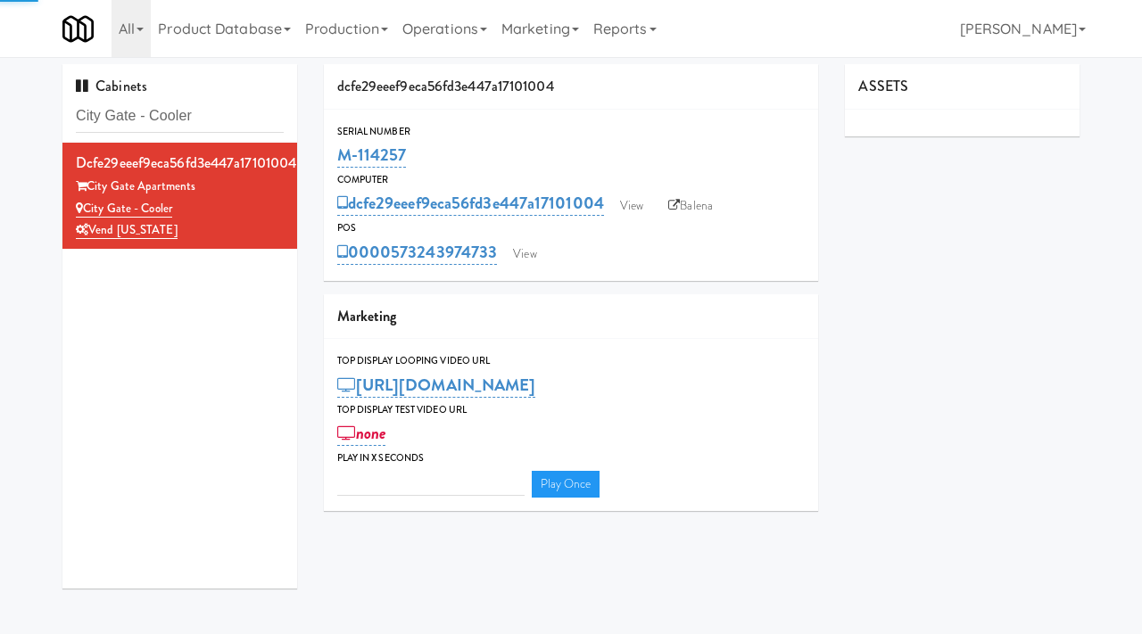
type input "3"
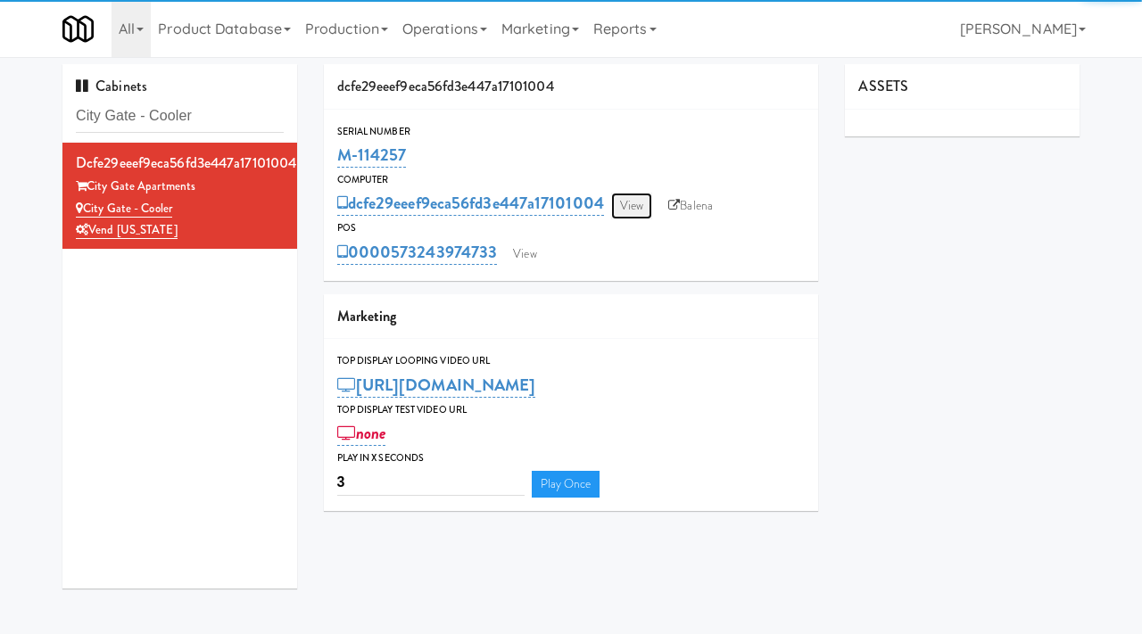
click at [632, 196] on link "View" at bounding box center [631, 206] width 41 height 27
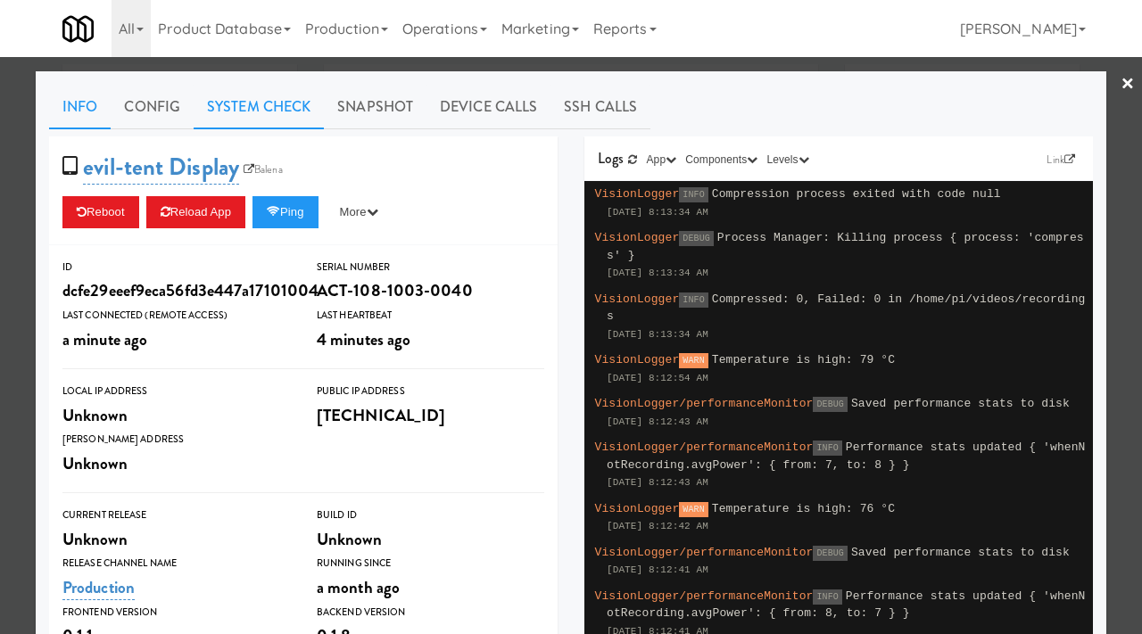
click at [278, 104] on link "System Check" at bounding box center [259, 107] width 130 height 45
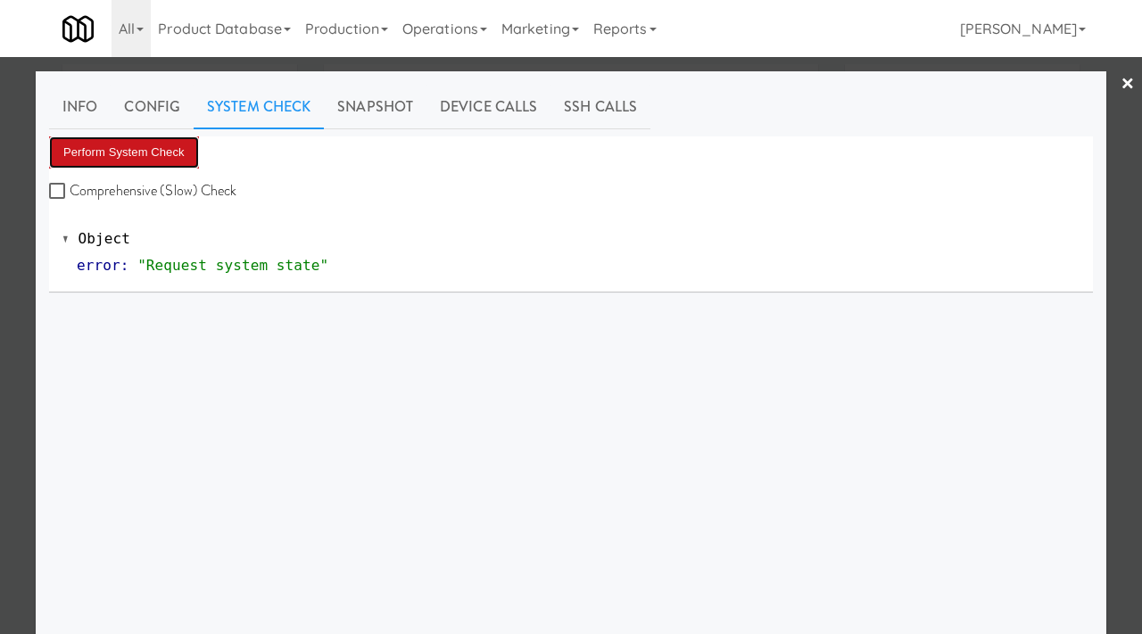
click at [139, 153] on button "Perform System Check" at bounding box center [124, 152] width 150 height 32
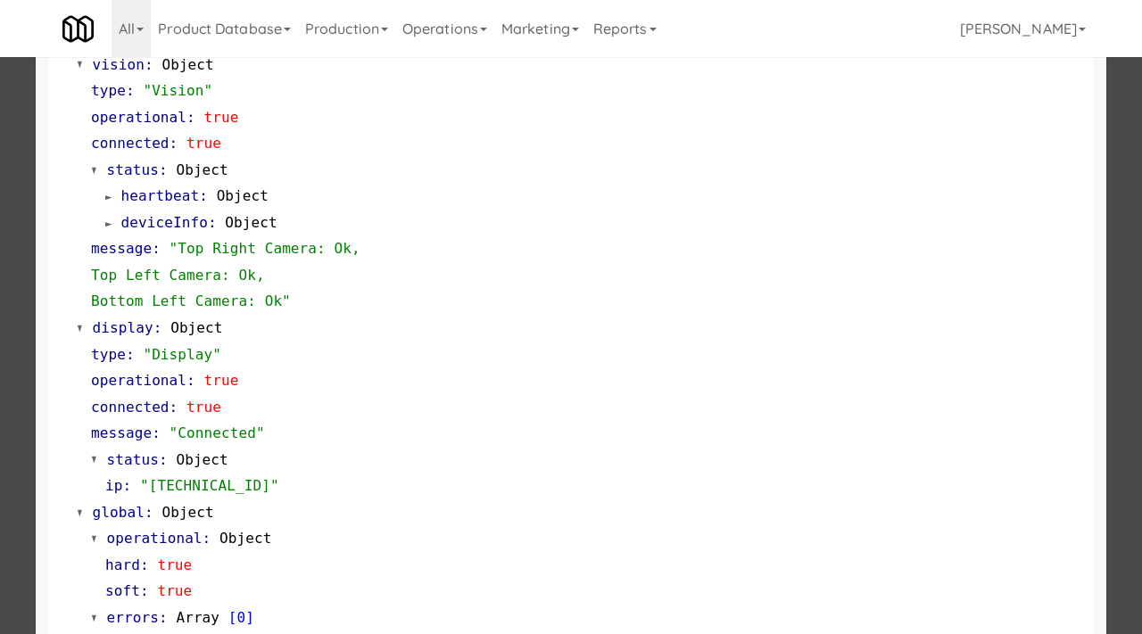
scroll to position [751, 0]
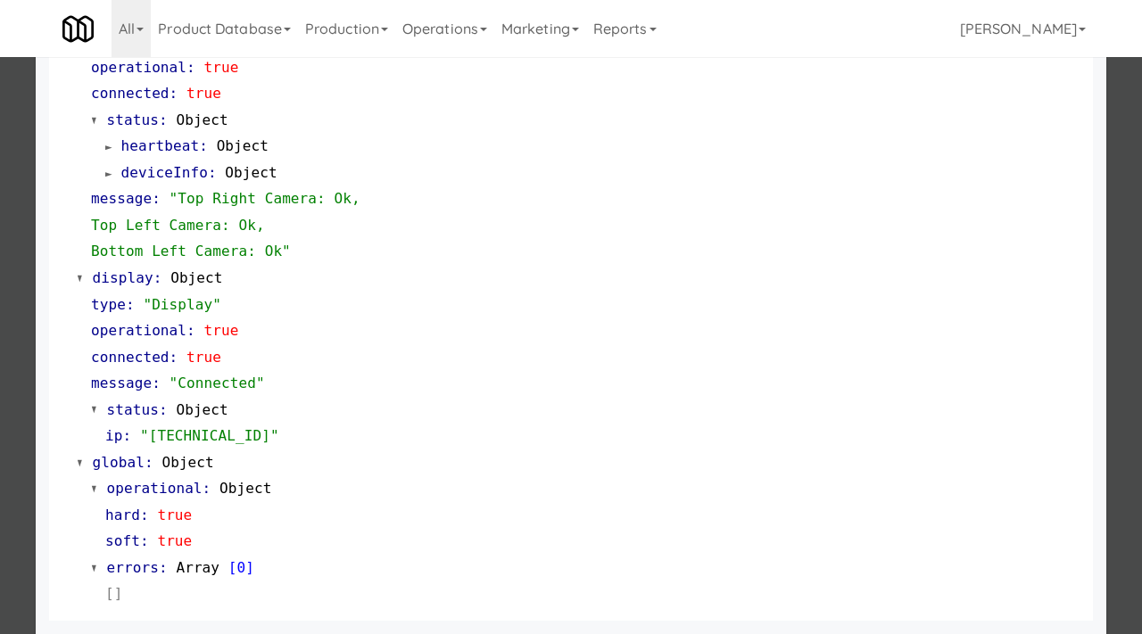
click at [0, 376] on div at bounding box center [571, 317] width 1142 height 634
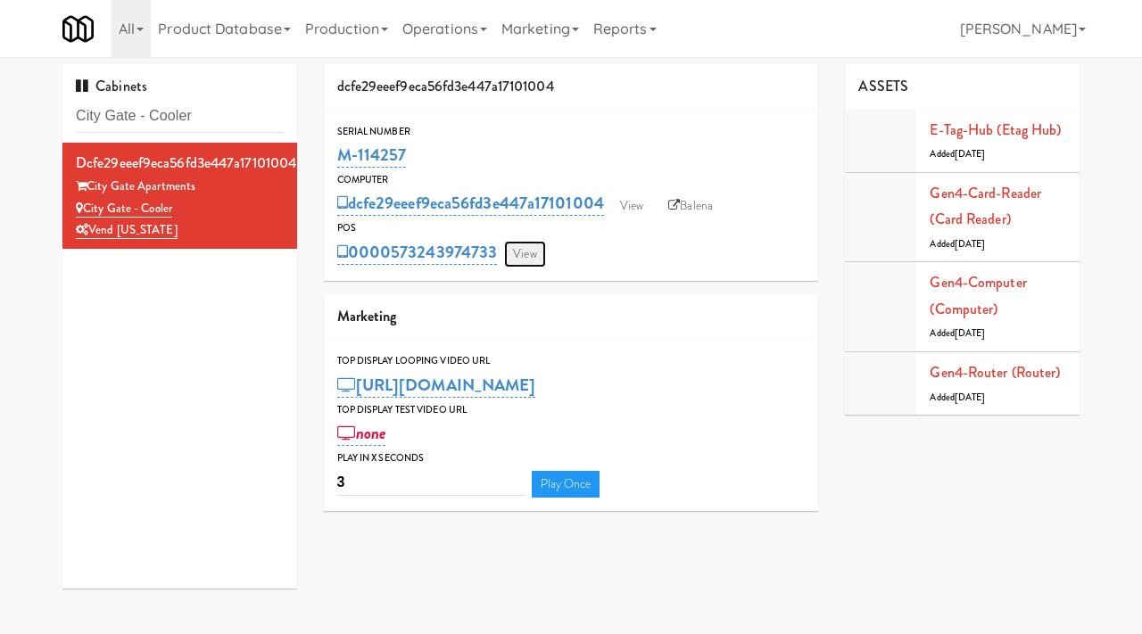
click at [529, 259] on link "View" at bounding box center [524, 254] width 41 height 27
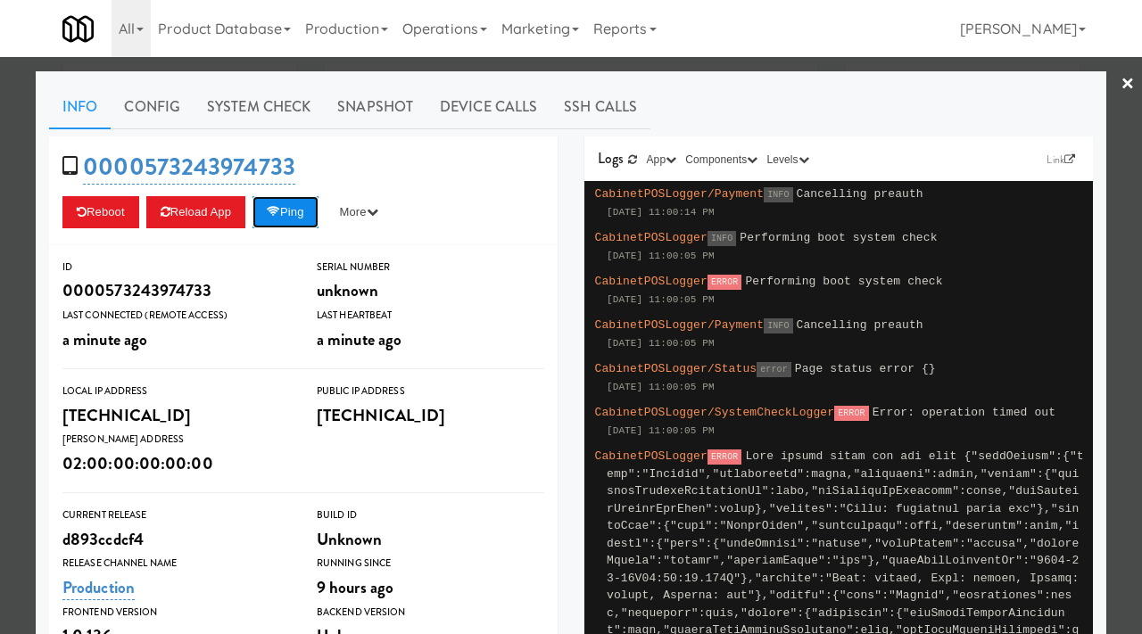
click at [303, 207] on button "Ping" at bounding box center [285, 212] width 66 height 32
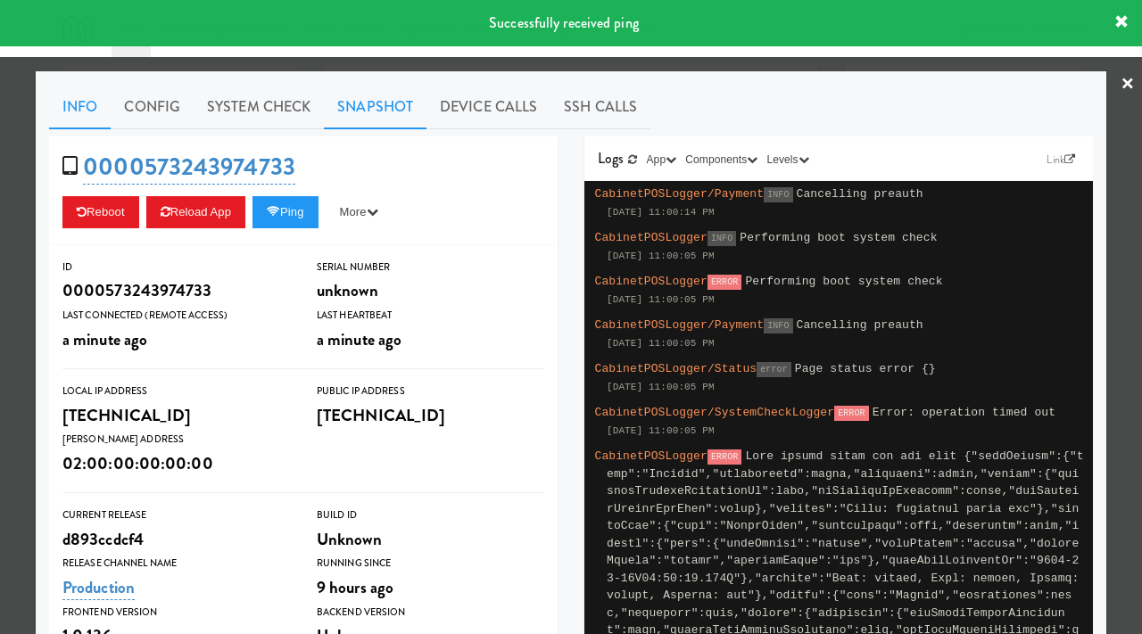
click at [393, 109] on link "Snapshot" at bounding box center [375, 107] width 103 height 45
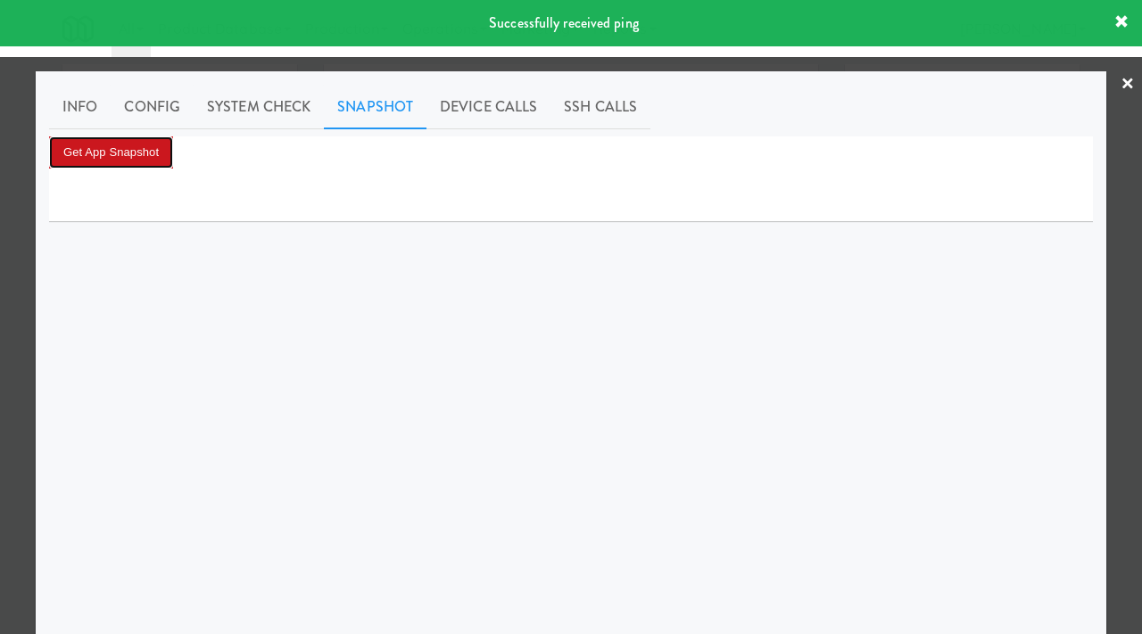
click at [157, 151] on button "Get App Snapshot" at bounding box center [111, 152] width 124 height 32
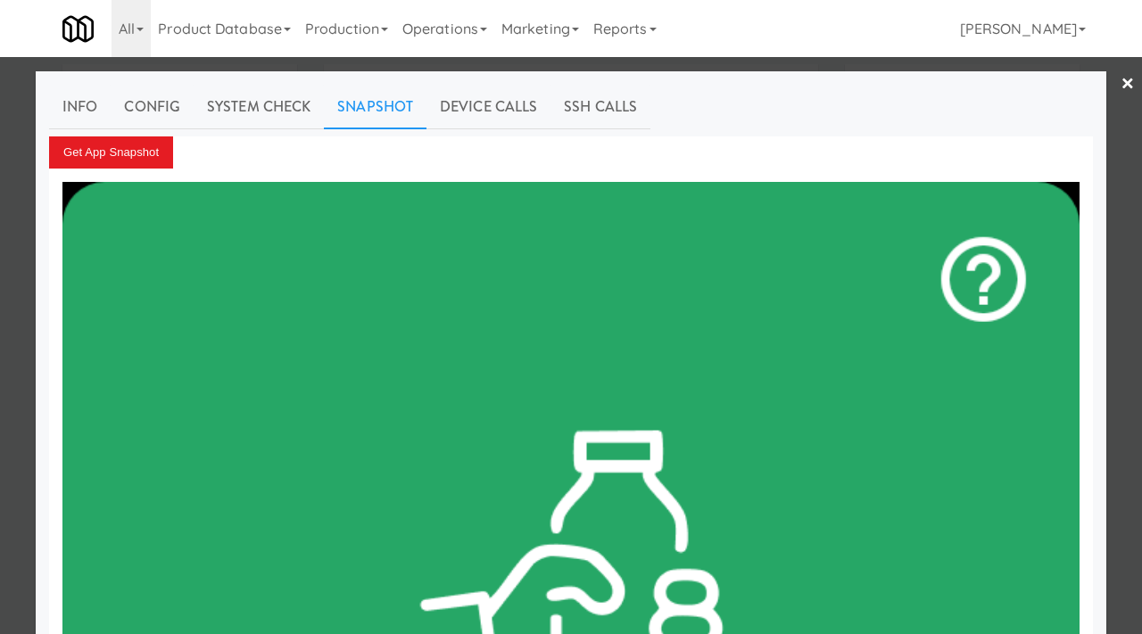
click at [0, 214] on div at bounding box center [571, 317] width 1142 height 634
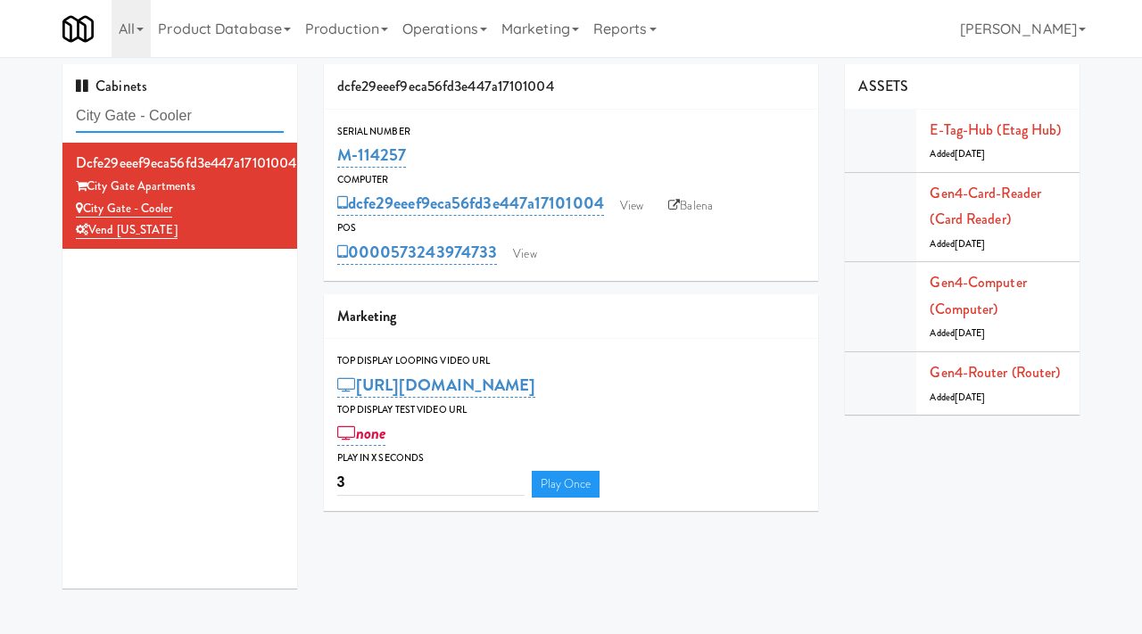
click at [215, 117] on input "City Gate - Cooler" at bounding box center [180, 116] width 208 height 33
paste input "Avant HP - Ambient - Right"
type input "Avant HP - Ambient - Right"
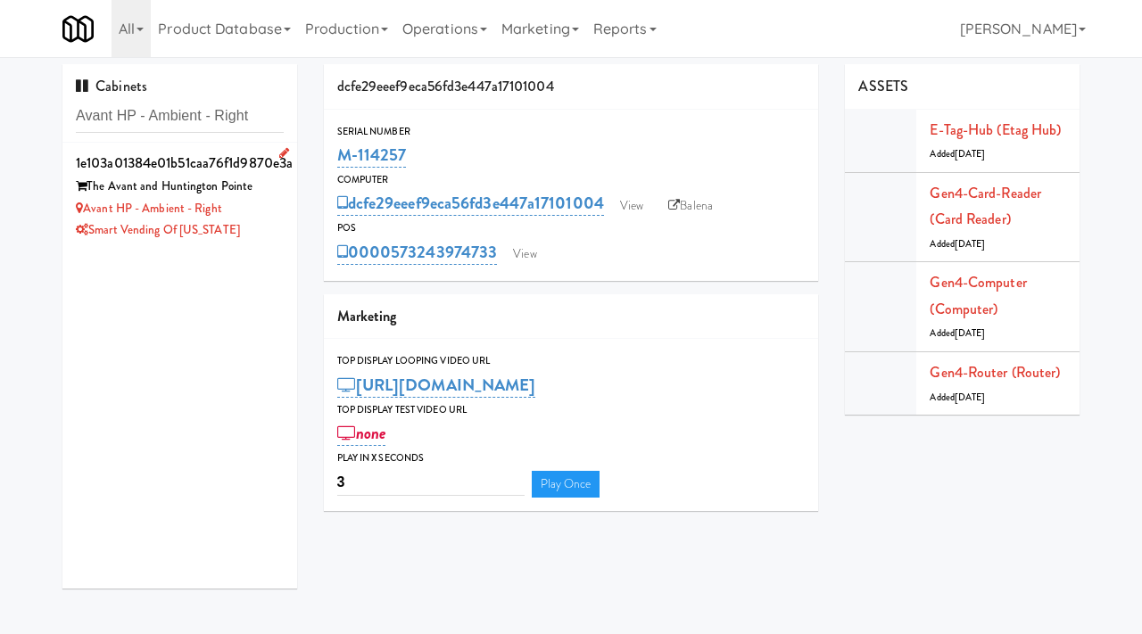
click at [252, 216] on div "Avant HP - Ambient - Right" at bounding box center [180, 209] width 208 height 22
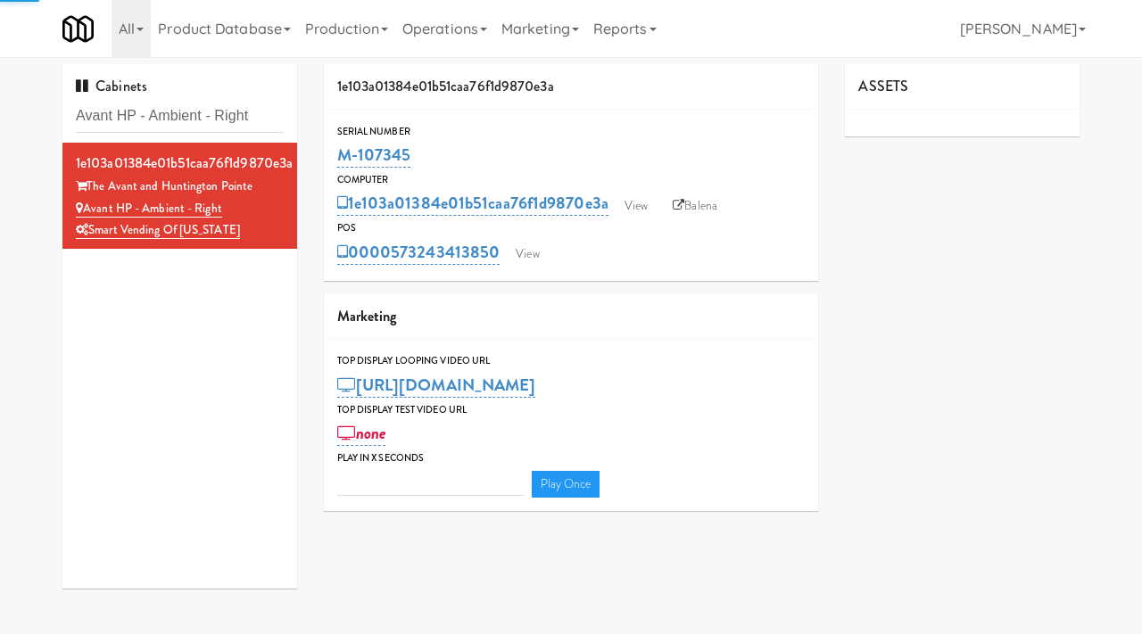
type input "3"
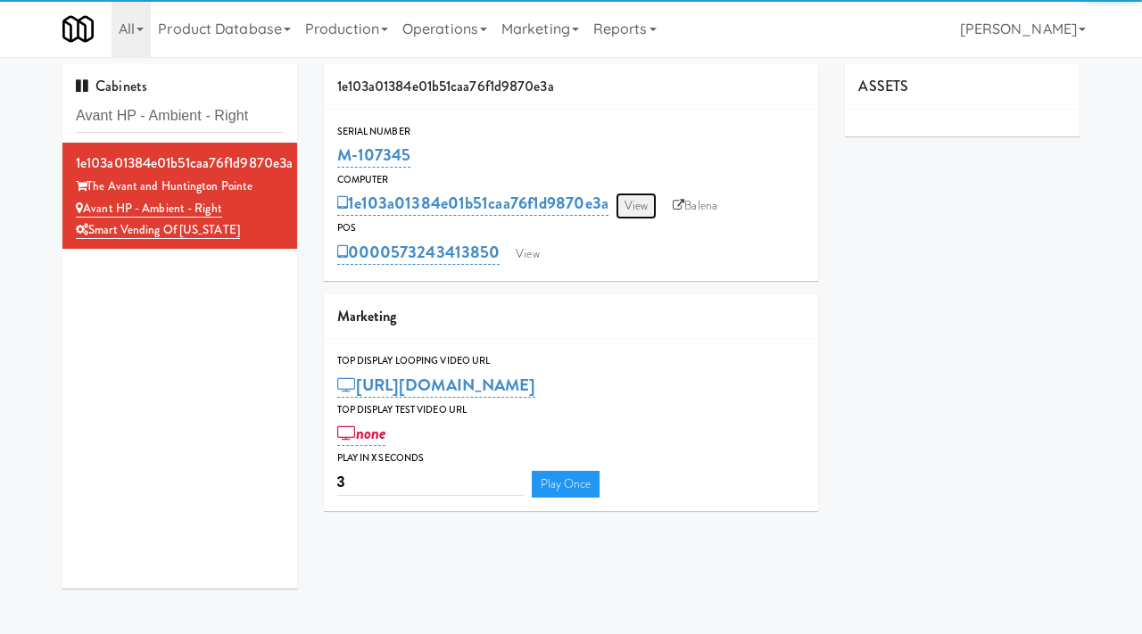
click at [640, 215] on link "View" at bounding box center [635, 206] width 41 height 27
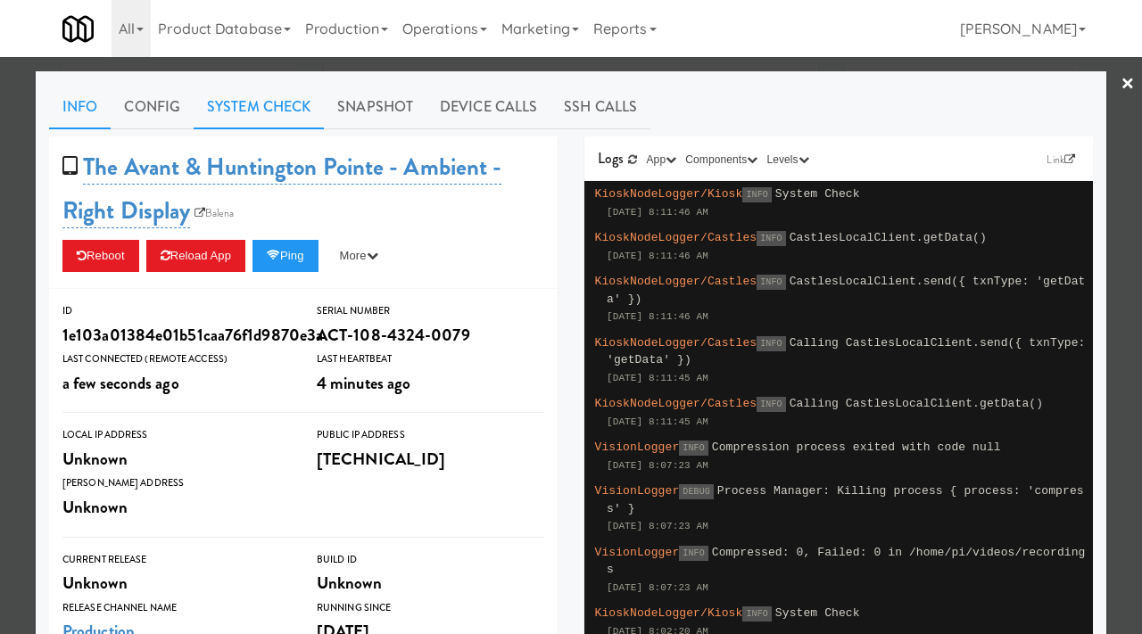
click at [269, 109] on link "System Check" at bounding box center [259, 107] width 130 height 45
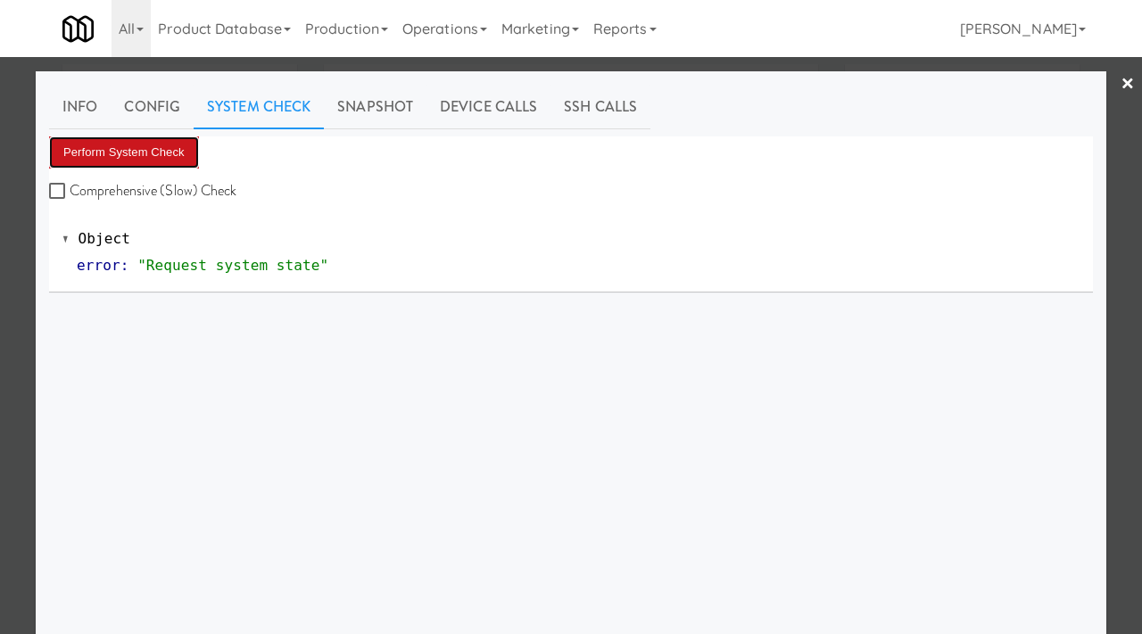
click at [144, 152] on button "Perform System Check" at bounding box center [124, 152] width 150 height 32
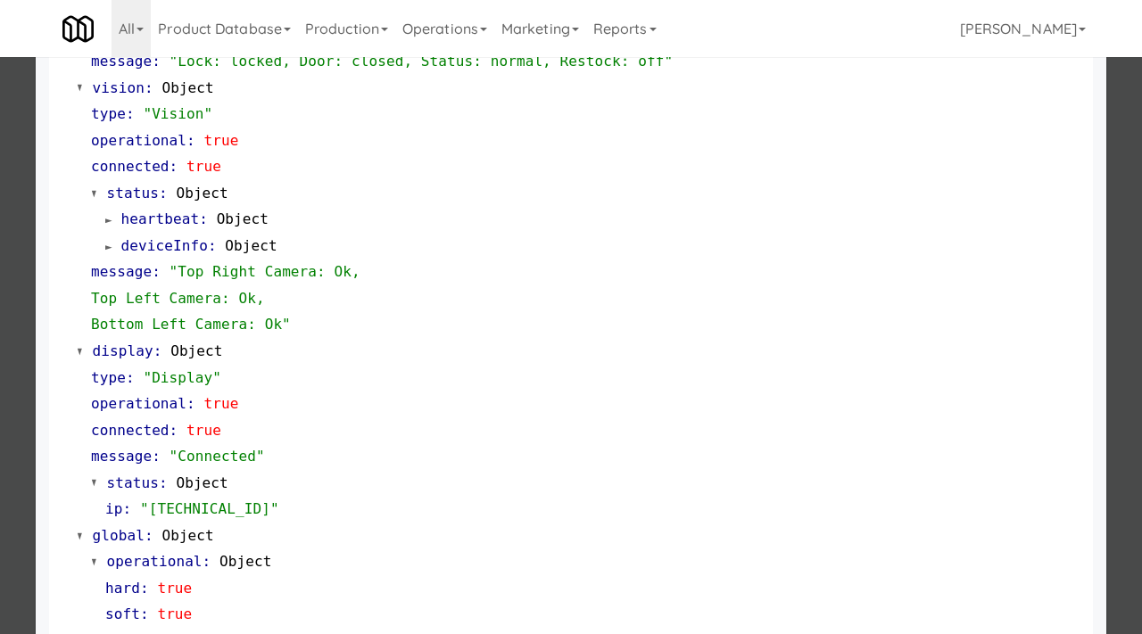
scroll to position [751, 0]
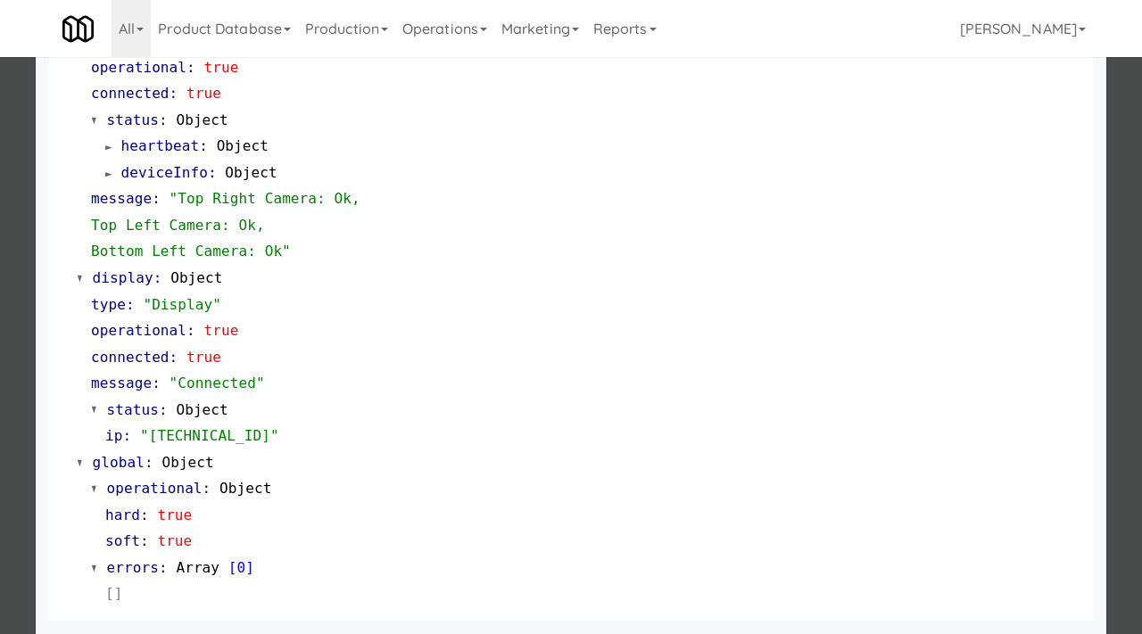
click at [0, 301] on div at bounding box center [571, 317] width 1142 height 634
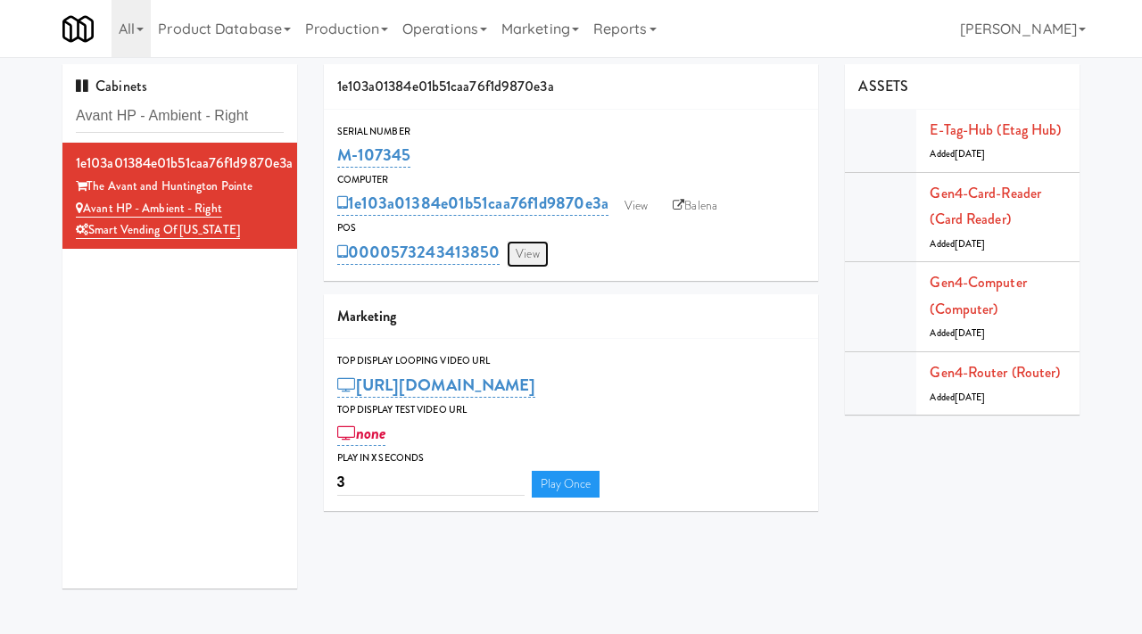
click at [530, 253] on link "View" at bounding box center [527, 254] width 41 height 27
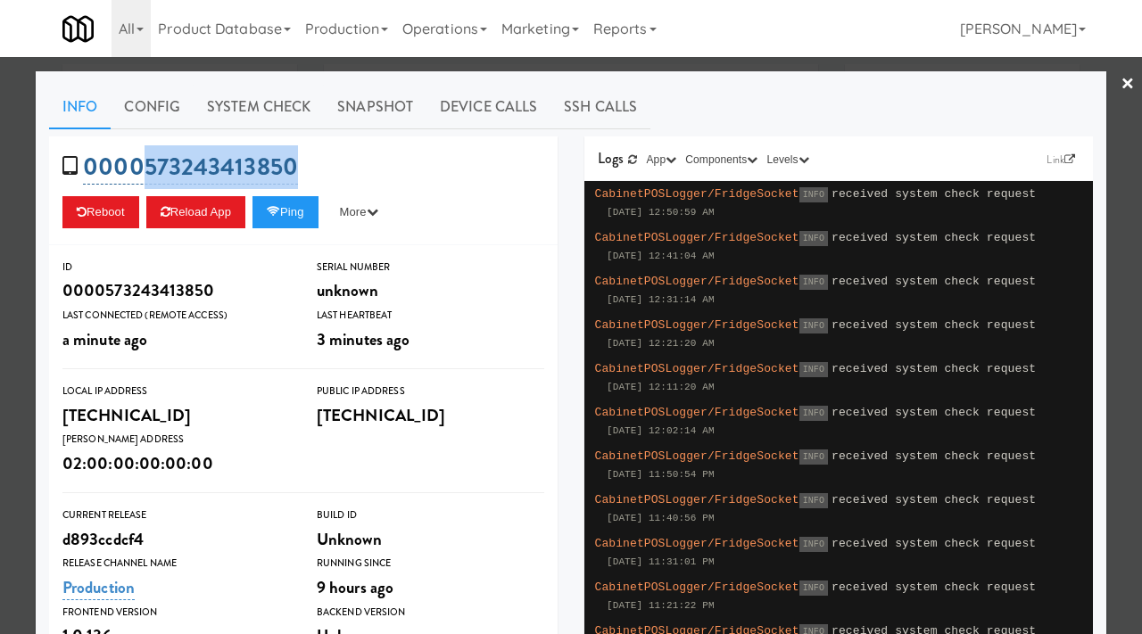
drag, startPoint x: 316, startPoint y: 168, endPoint x: 144, endPoint y: 176, distance: 171.4
click at [144, 176] on div "0000573243413850 Reboot Reload App Ping More Ping Server Restart Server Force R…" at bounding box center [303, 190] width 508 height 109
copy link "573243413850"
click at [301, 219] on button "Ping" at bounding box center [285, 212] width 66 height 32
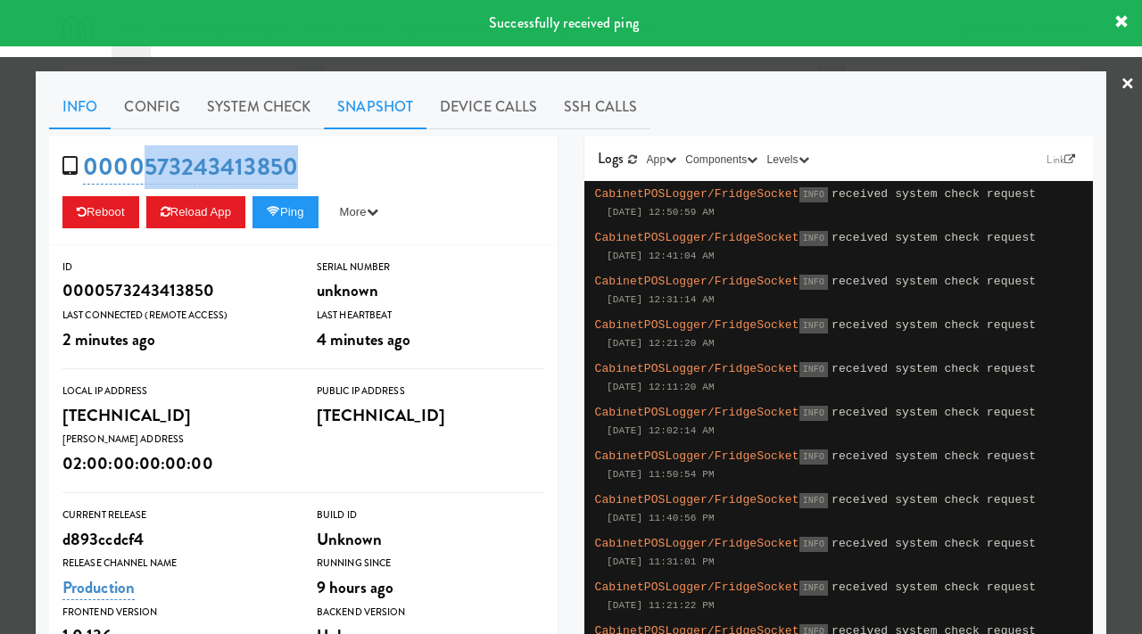
click at [384, 107] on link "Snapshot" at bounding box center [375, 107] width 103 height 45
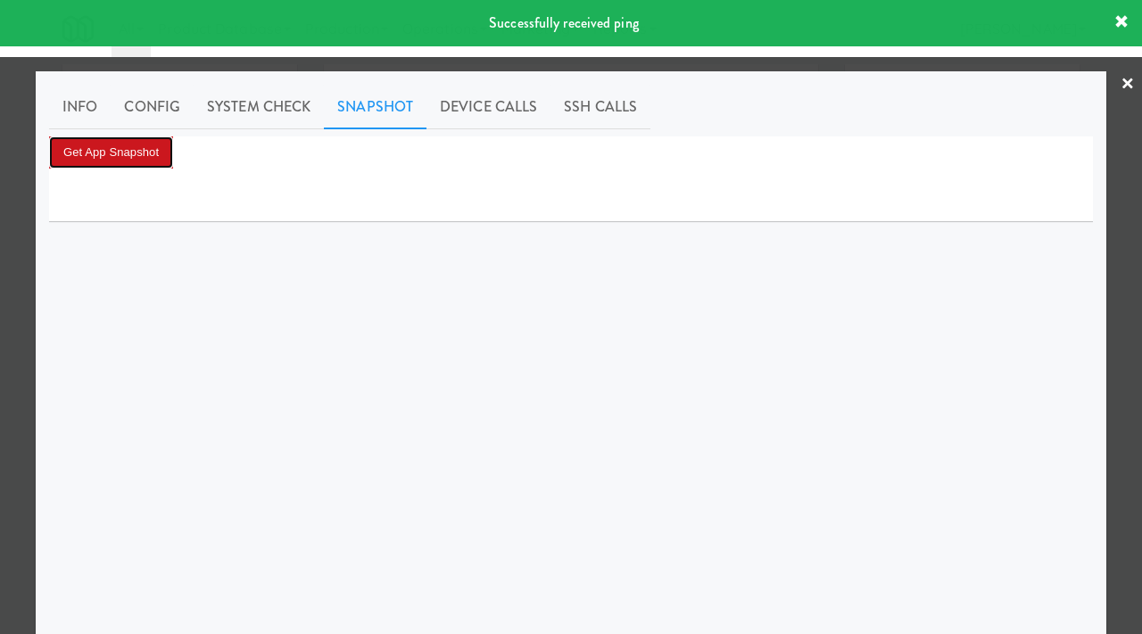
click at [127, 159] on button "Get App Snapshot" at bounding box center [111, 152] width 124 height 32
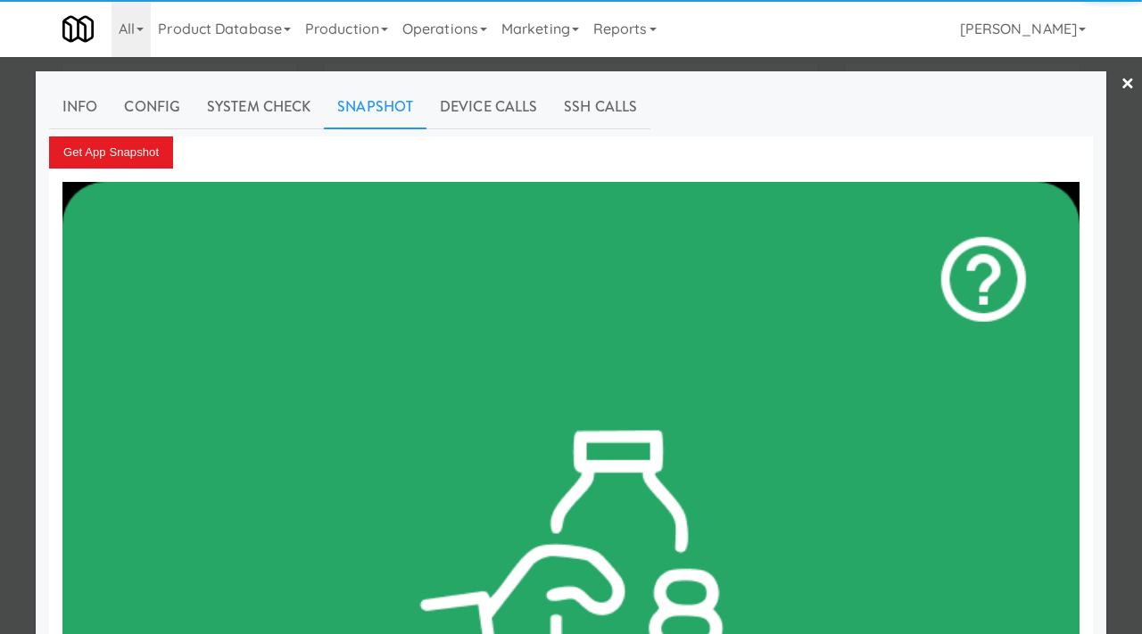
click at [16, 219] on div at bounding box center [571, 317] width 1142 height 634
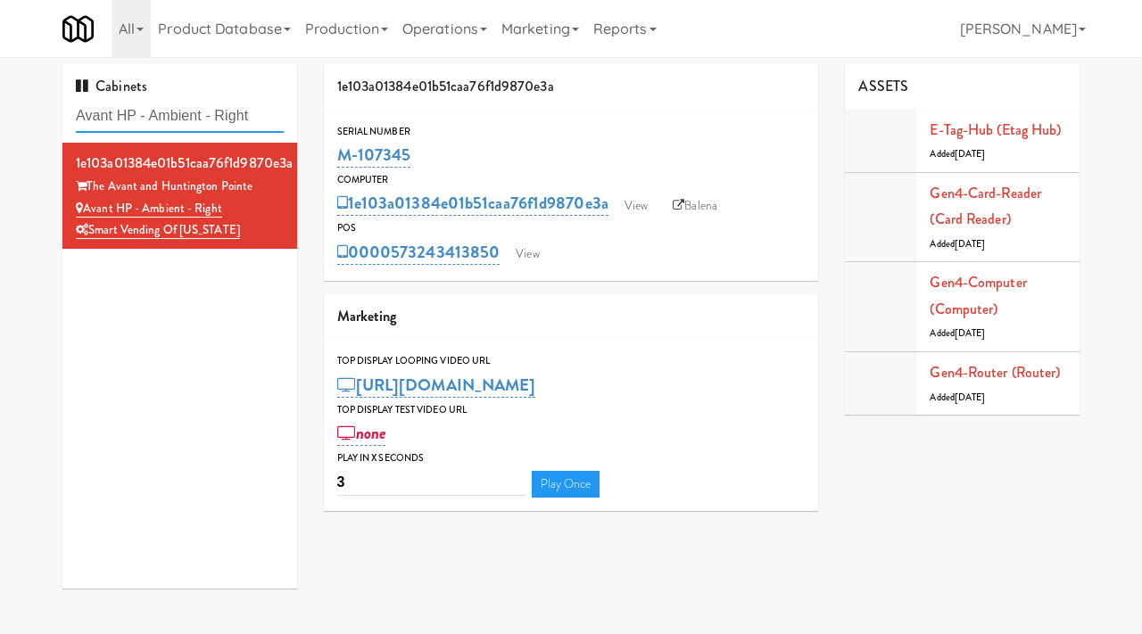
click at [234, 122] on input "Avant HP - Ambient - Right" at bounding box center [180, 116] width 208 height 33
paste input "perture UCF - Cooler - Middle"
type input "Aperture UCF - Cooler - Middle"
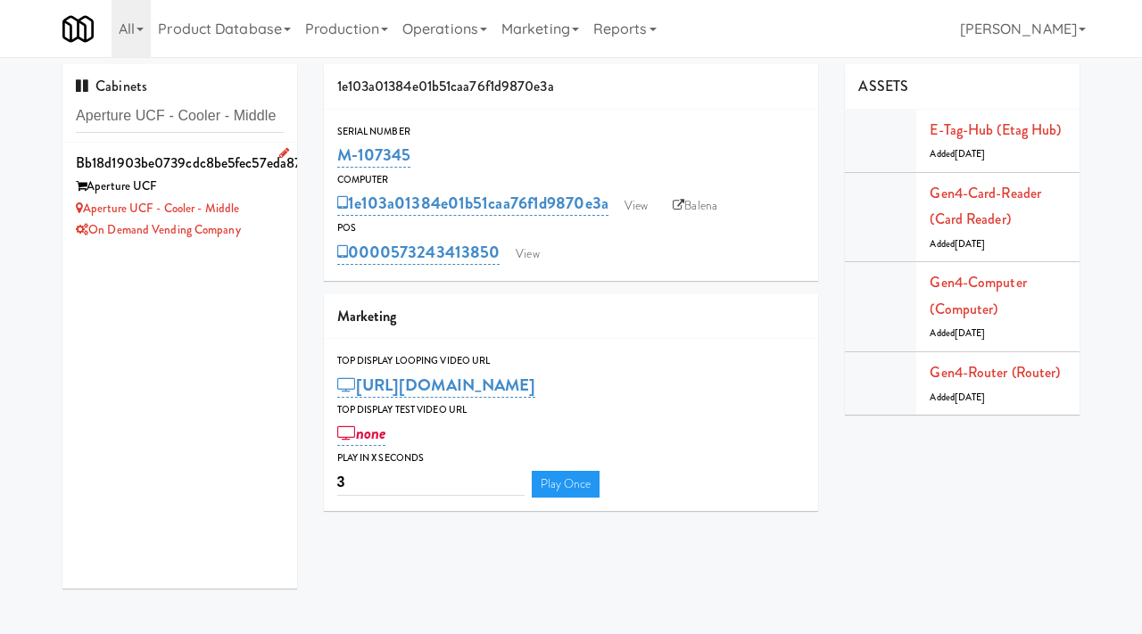
click at [266, 222] on div "On Demand Vending Company" at bounding box center [180, 230] width 208 height 22
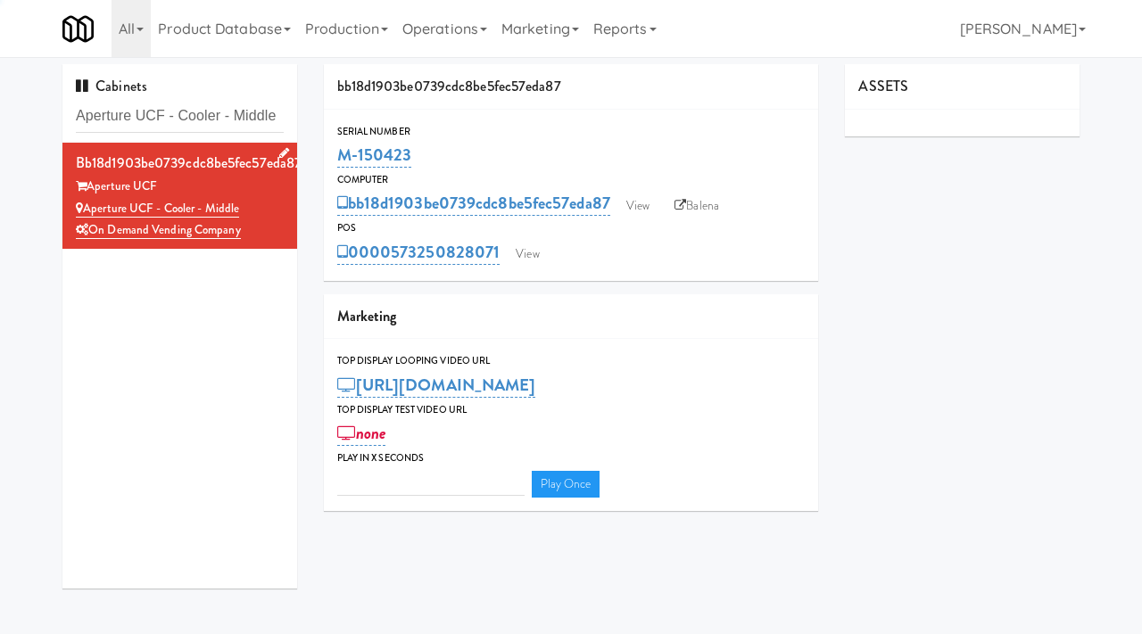
type input "3"
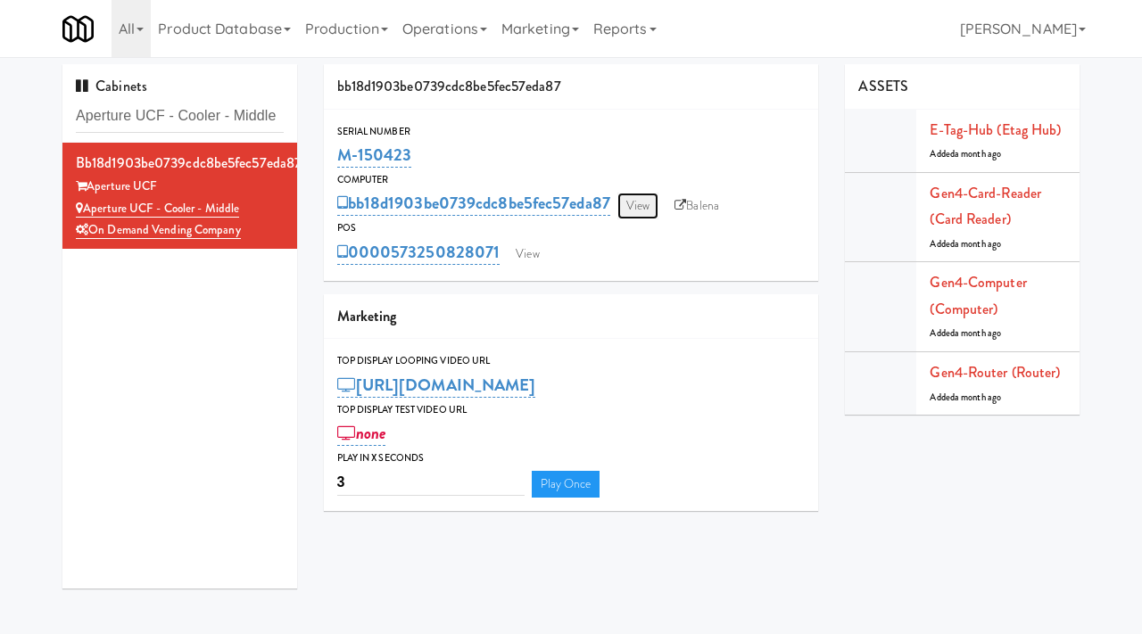
click at [635, 202] on link "View" at bounding box center [637, 206] width 41 height 27
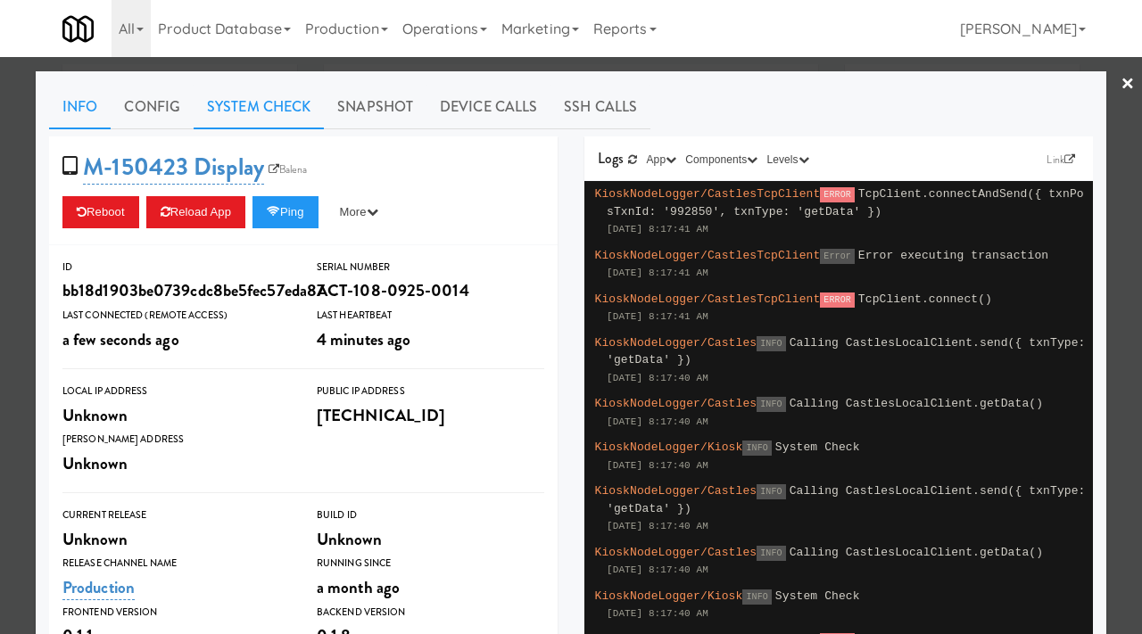
click at [276, 111] on link "System Check" at bounding box center [259, 107] width 130 height 45
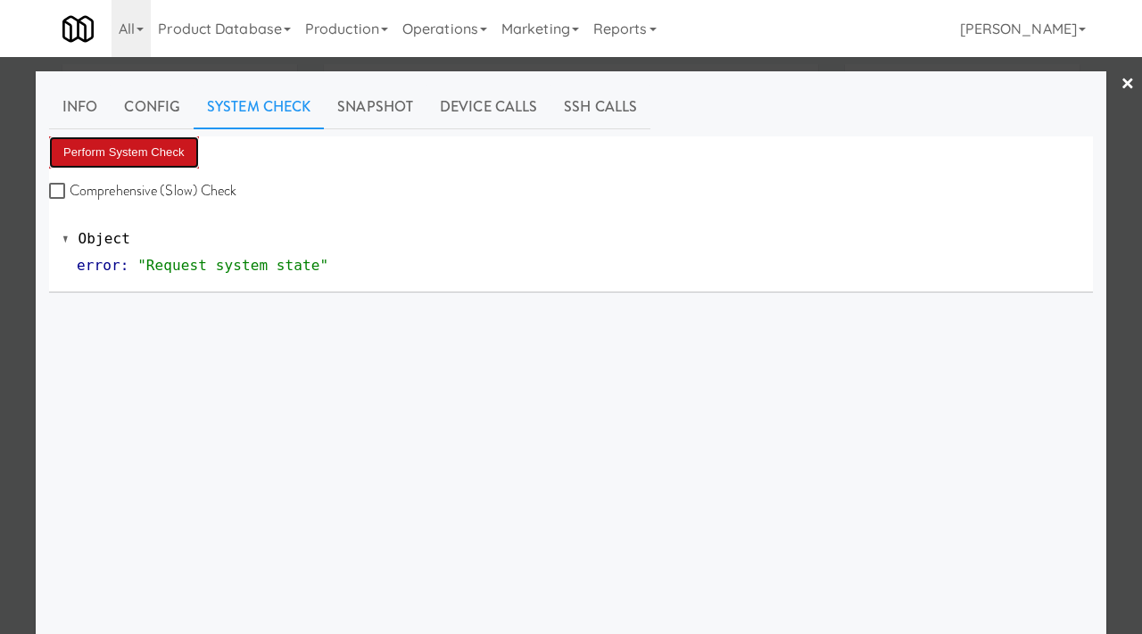
click at [111, 151] on button "Perform System Check" at bounding box center [124, 152] width 150 height 32
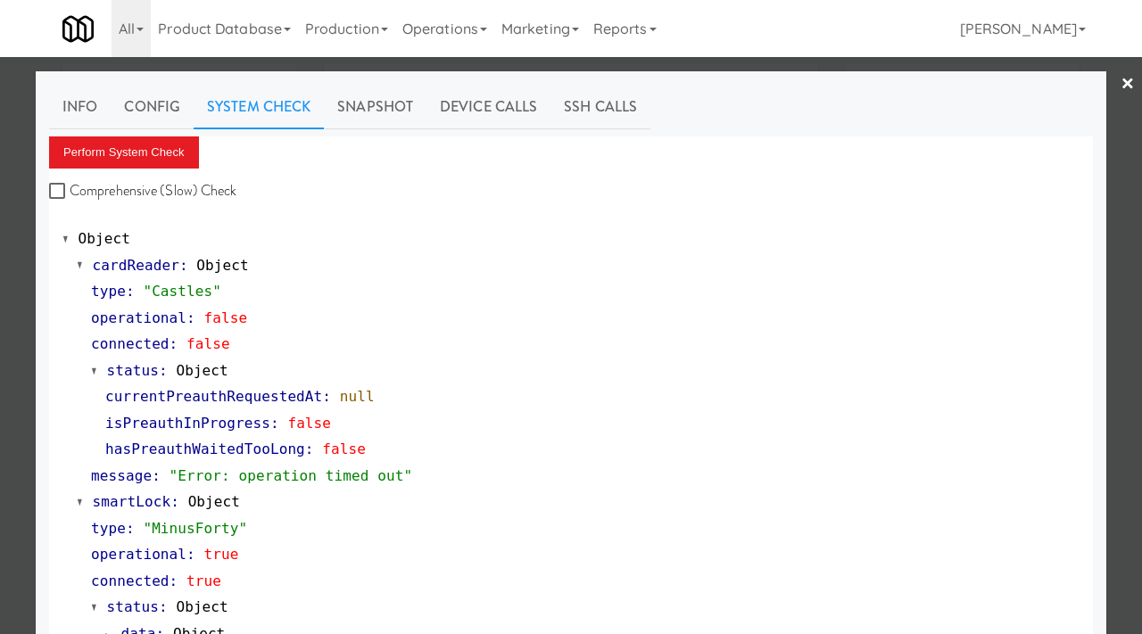
click at [0, 357] on div at bounding box center [571, 317] width 1142 height 634
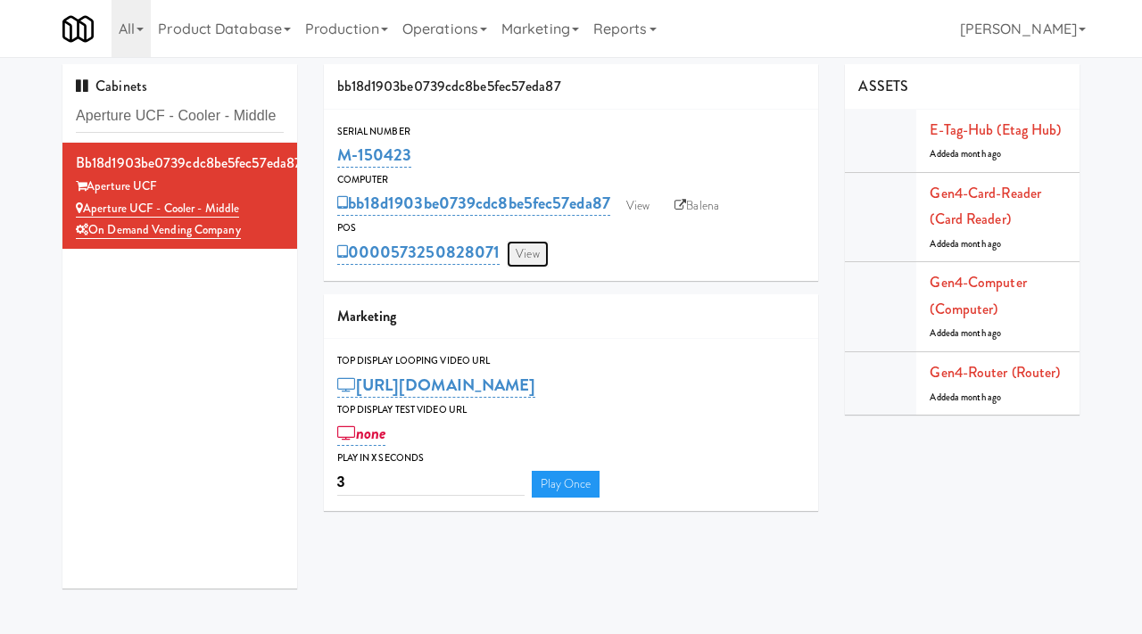
click at [523, 252] on link "View" at bounding box center [527, 254] width 41 height 27
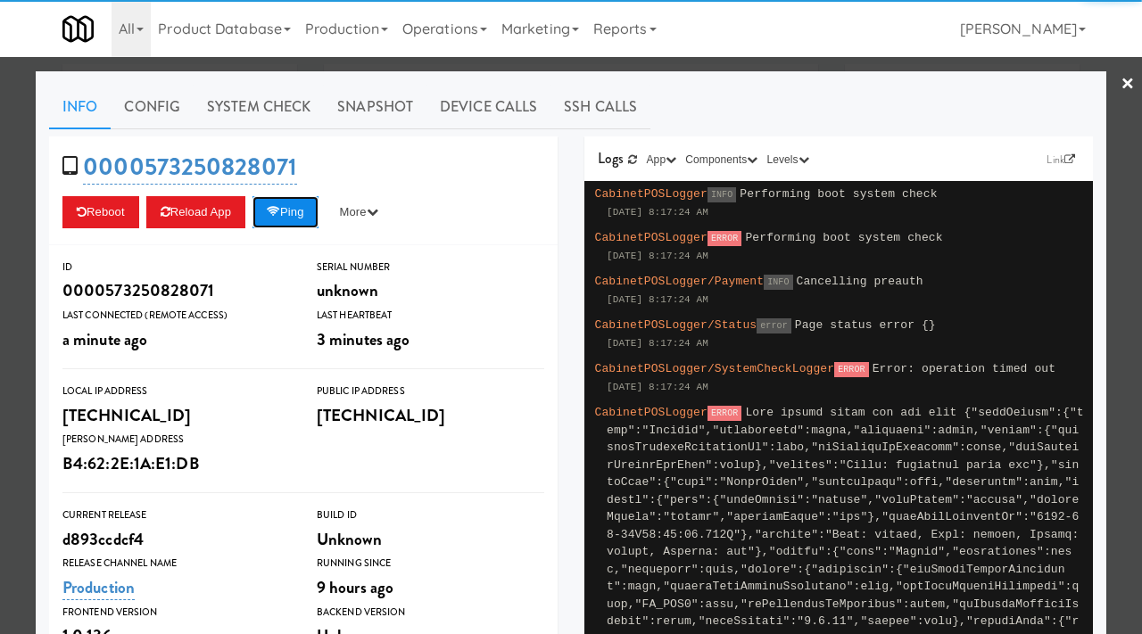
click at [303, 212] on button "Ping" at bounding box center [285, 212] width 66 height 32
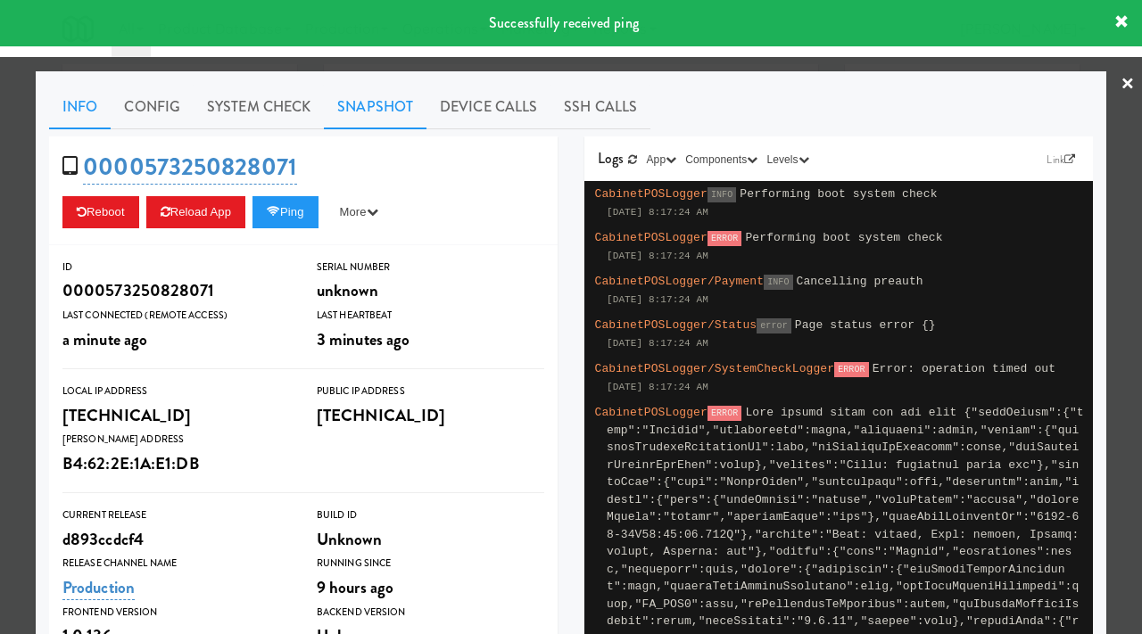
click at [376, 105] on link "Snapshot" at bounding box center [375, 107] width 103 height 45
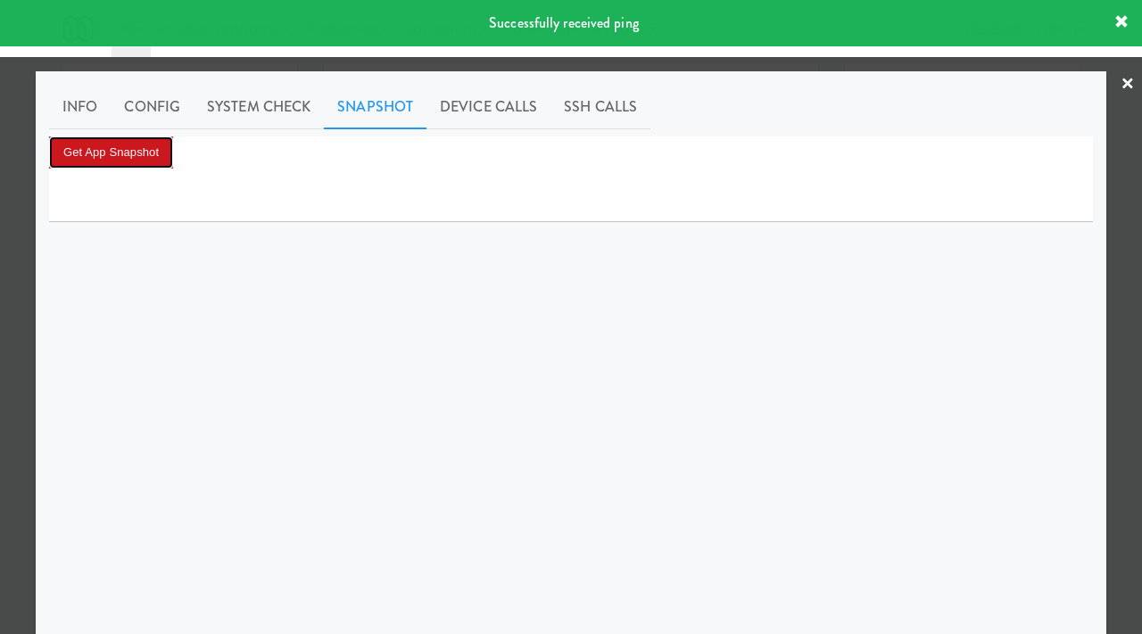
click at [85, 144] on button "Get App Snapshot" at bounding box center [111, 152] width 124 height 32
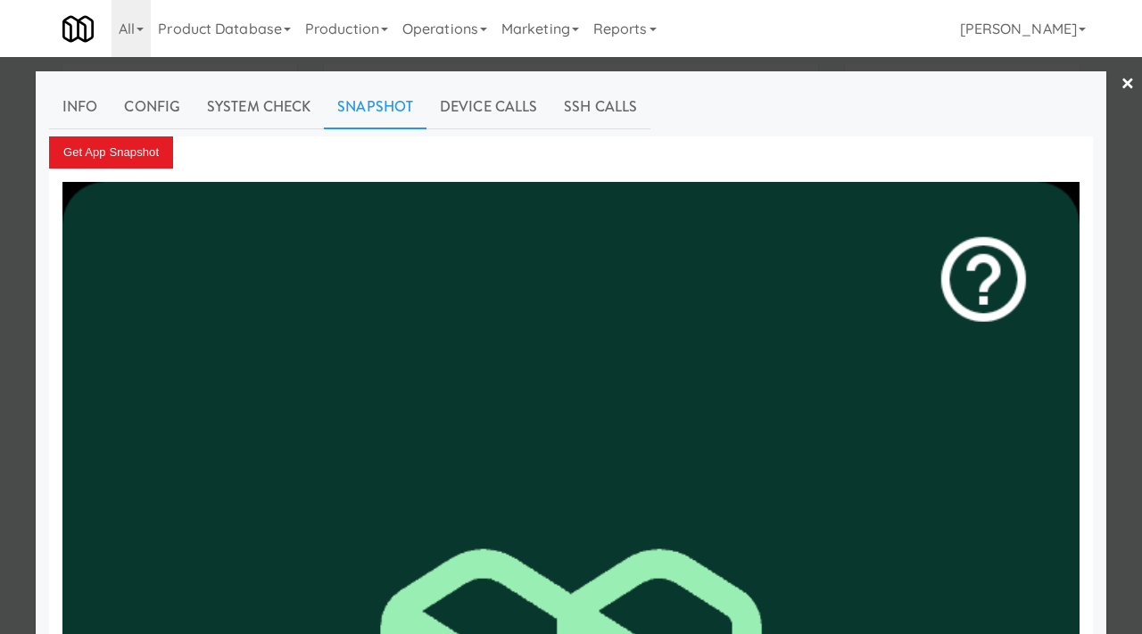
click at [0, 300] on div at bounding box center [571, 317] width 1142 height 634
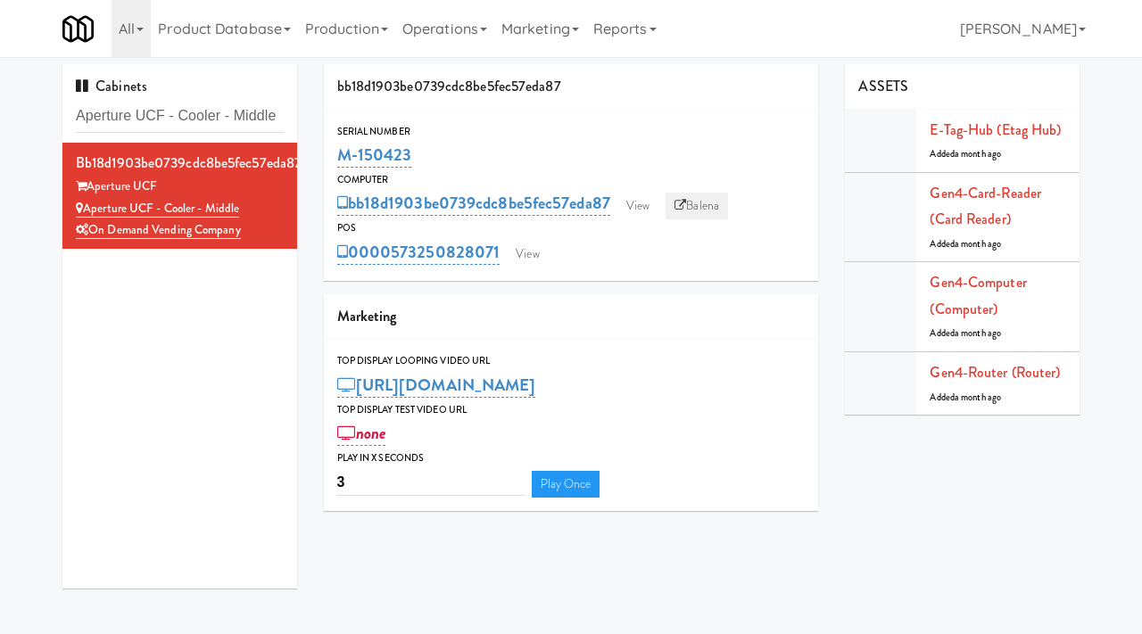
click at [714, 204] on link "Balena" at bounding box center [696, 206] width 62 height 27
click at [530, 249] on link "View" at bounding box center [527, 254] width 41 height 27
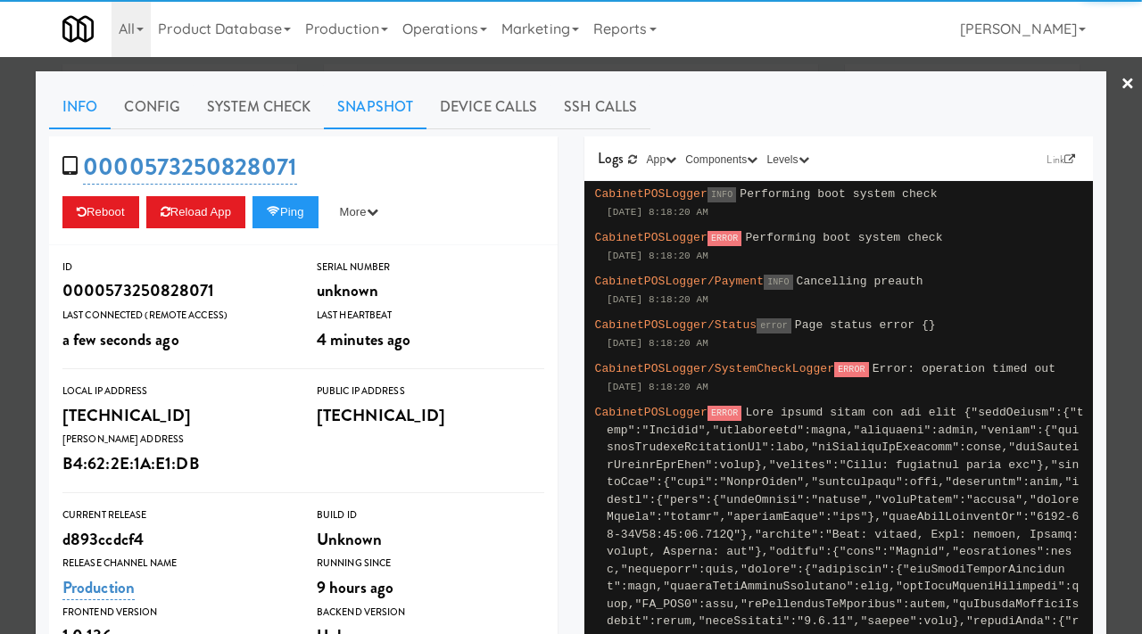
click at [361, 103] on link "Snapshot" at bounding box center [375, 107] width 103 height 45
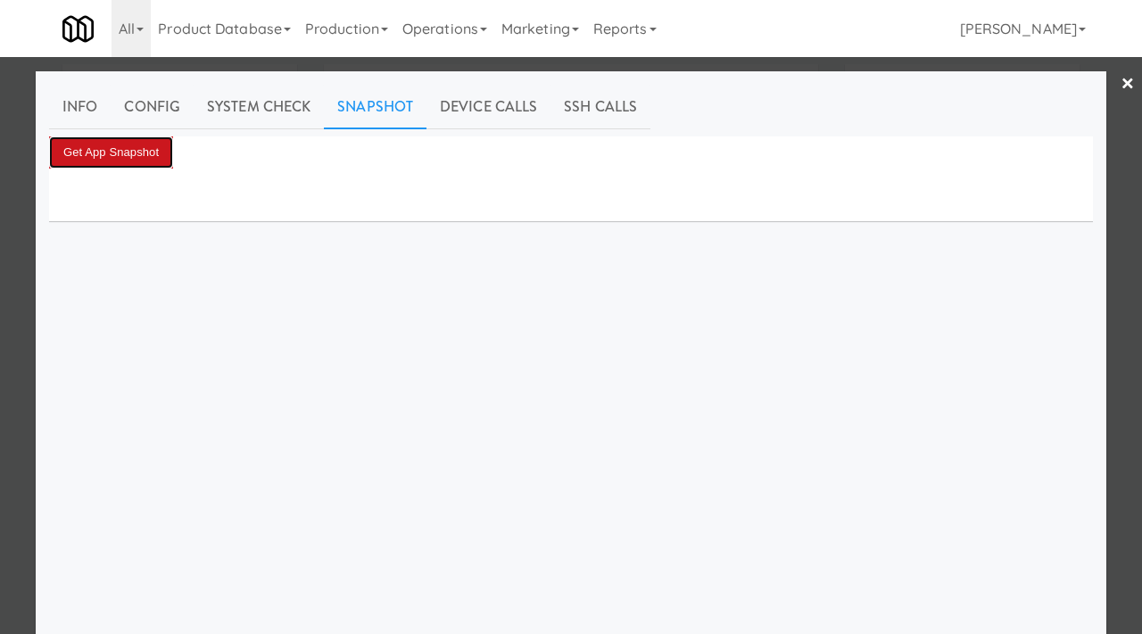
click at [151, 150] on button "Get App Snapshot" at bounding box center [111, 152] width 124 height 32
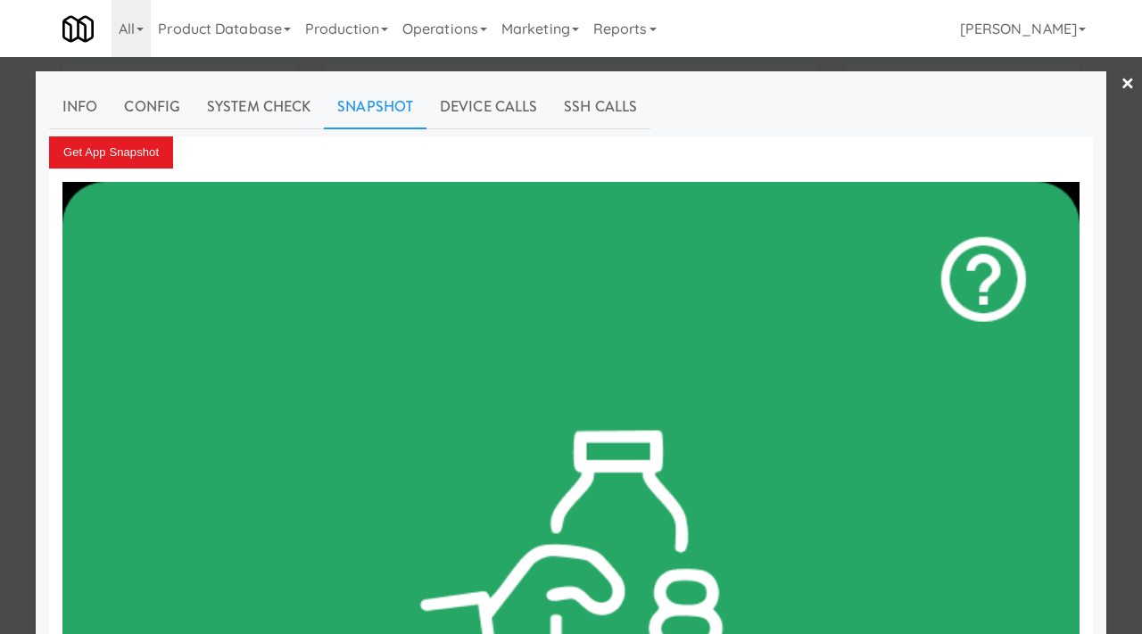
click at [0, 436] on div at bounding box center [571, 317] width 1142 height 634
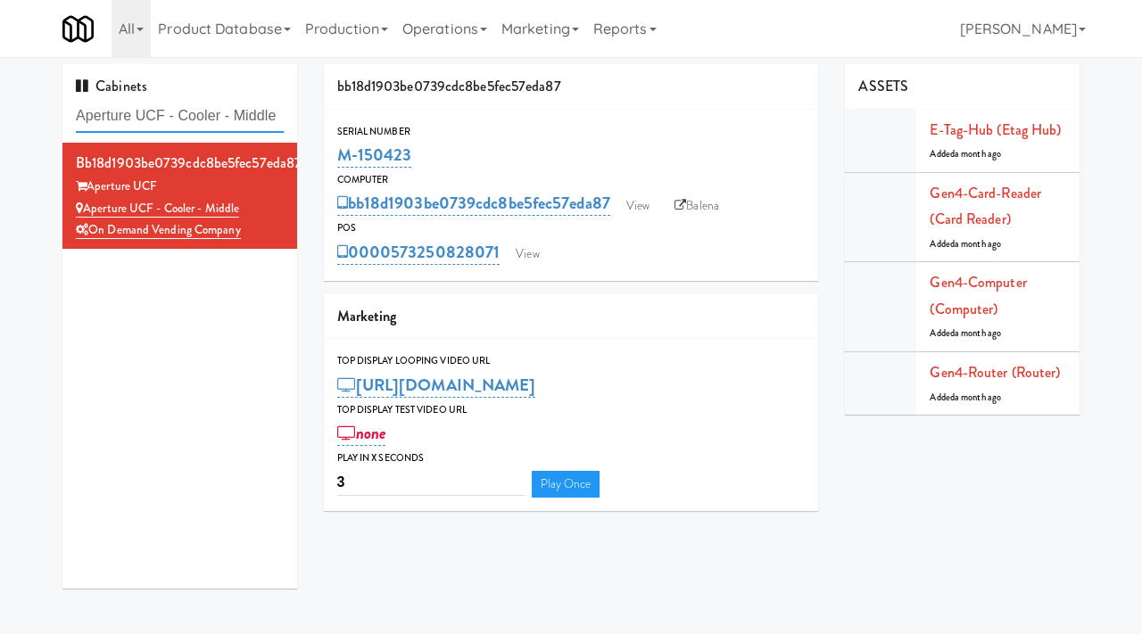
click at [186, 116] on input "Aperture UCF - Cooler - Middle" at bounding box center [180, 116] width 208 height 33
paste input "vant HP"
type input "Avant HP - Cooler - Middle"
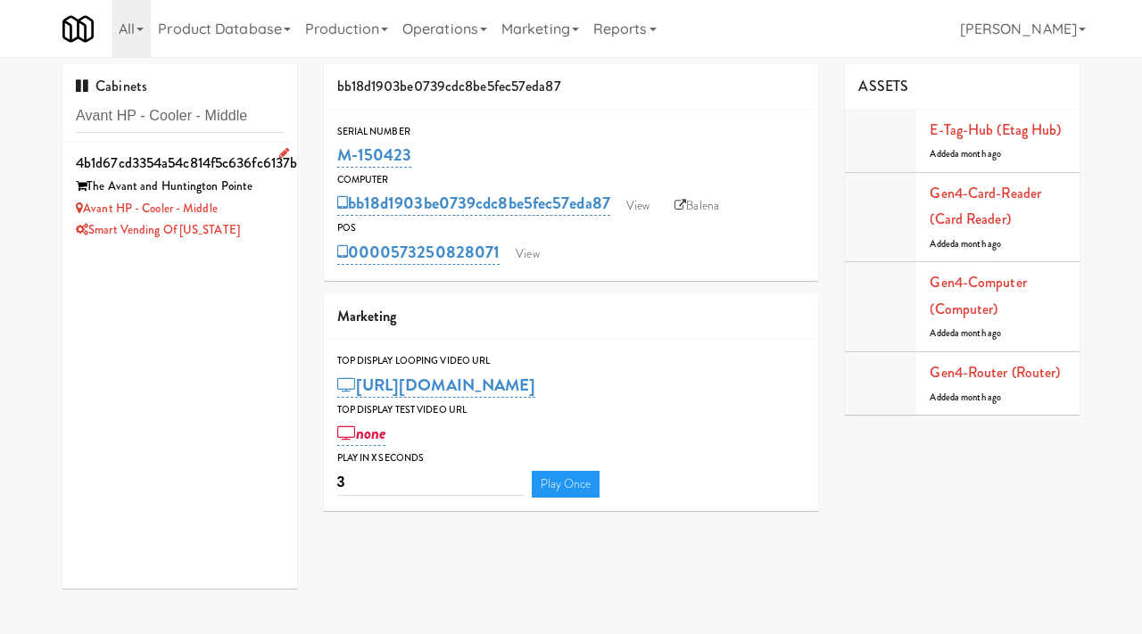
click at [252, 238] on div "Smart Vending of [US_STATE]" at bounding box center [180, 230] width 208 height 22
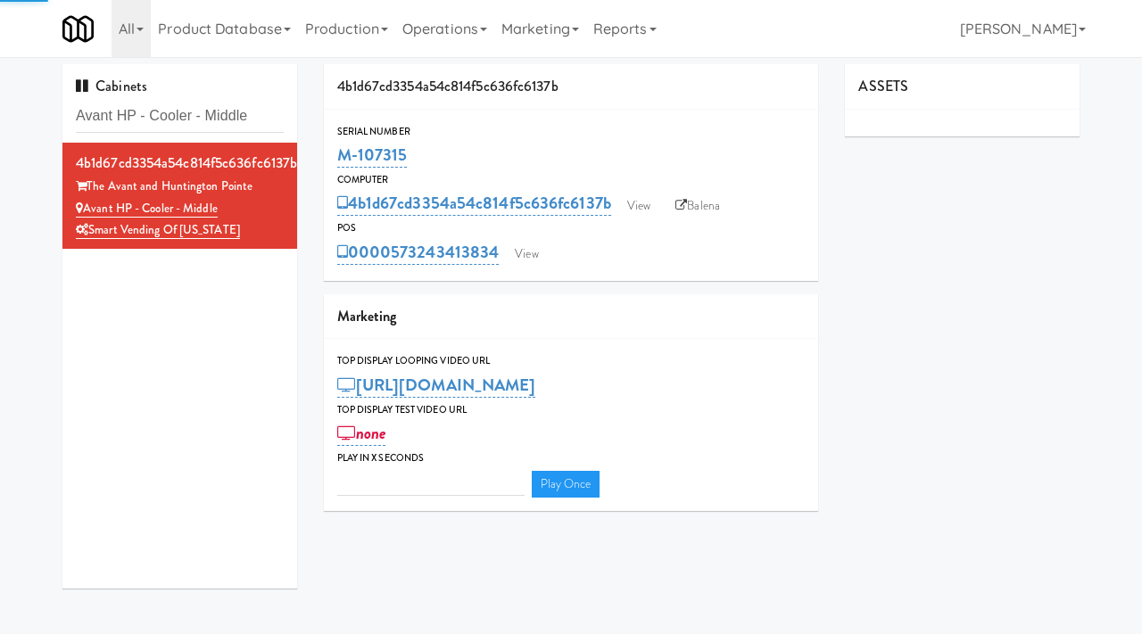
type input "3"
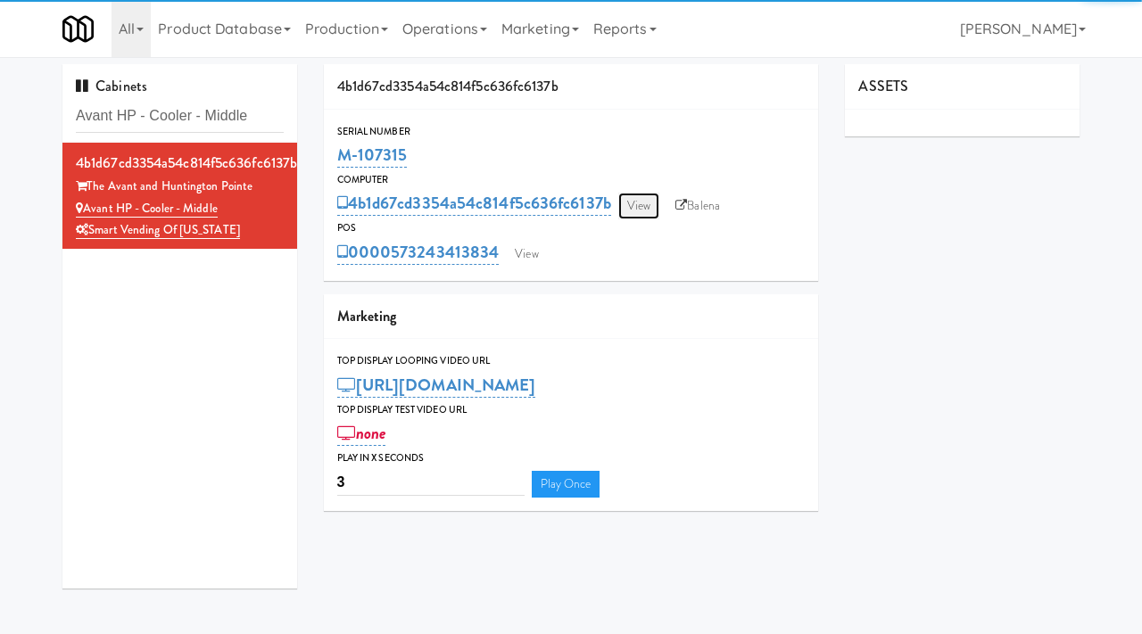
click at [653, 202] on link "View" at bounding box center [638, 206] width 41 height 27
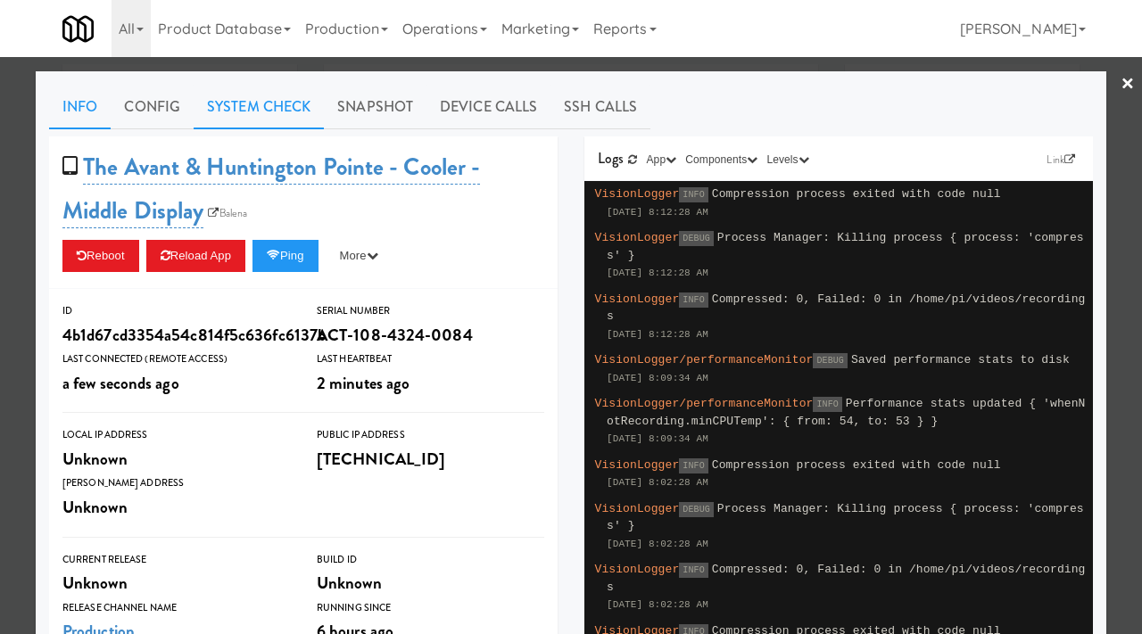
click at [280, 111] on link "System Check" at bounding box center [259, 107] width 130 height 45
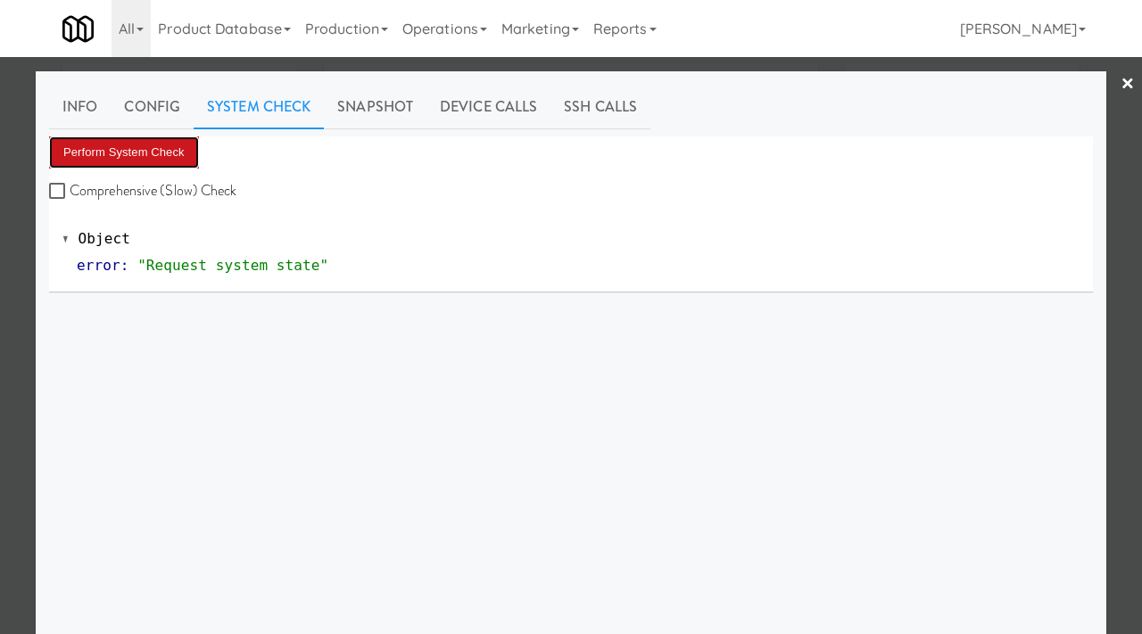
click at [164, 157] on button "Perform System Check" at bounding box center [124, 152] width 150 height 32
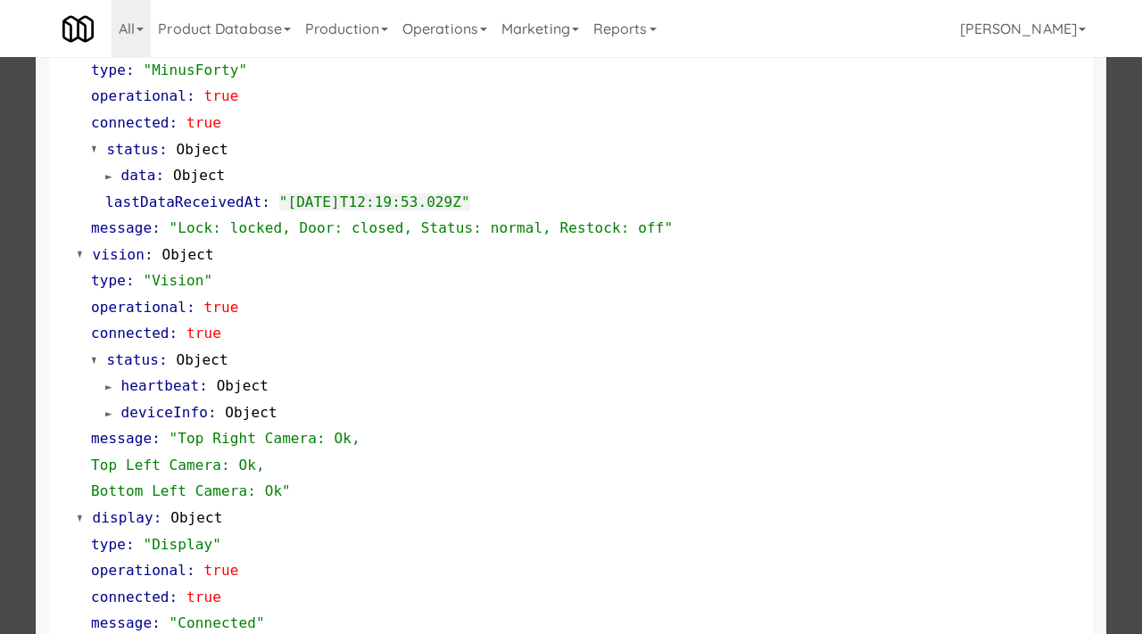
scroll to position [751, 0]
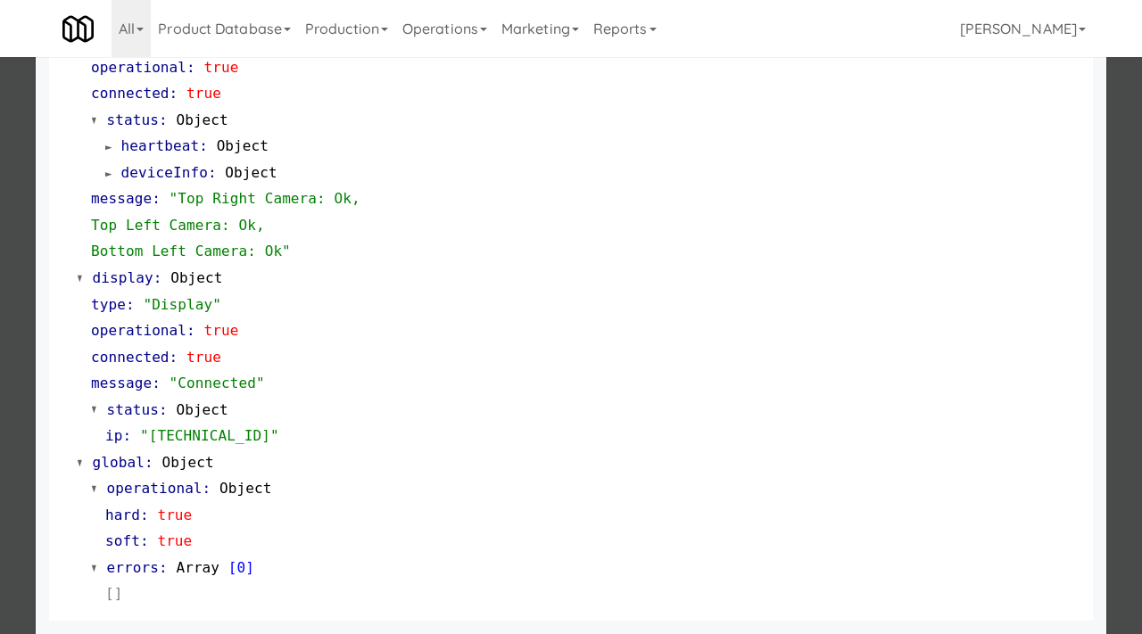
click at [0, 198] on div at bounding box center [571, 317] width 1142 height 634
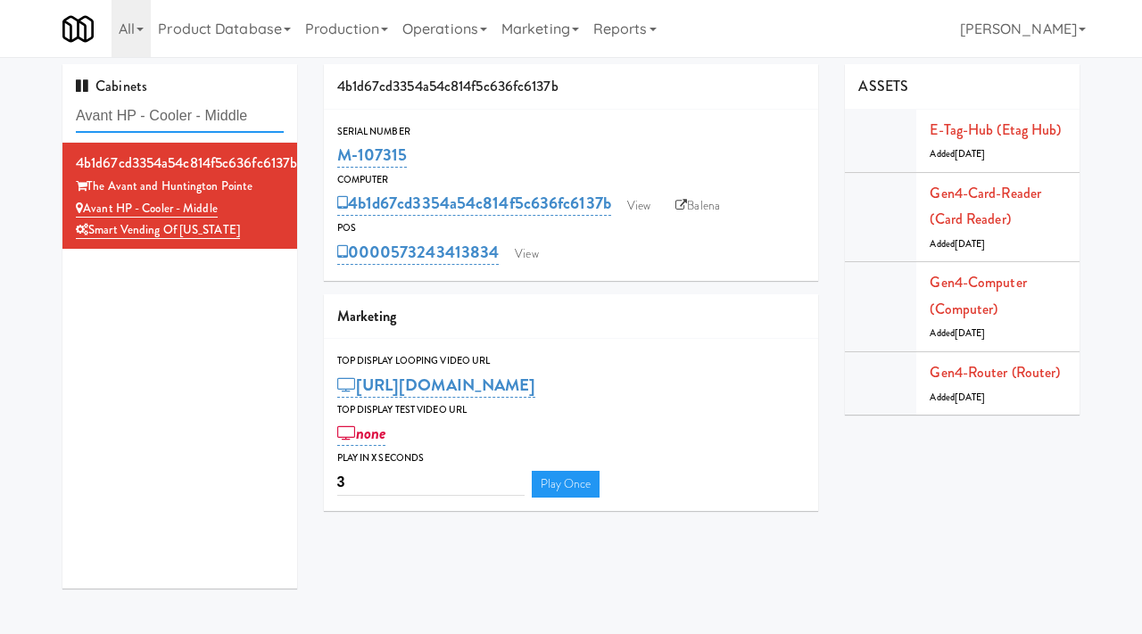
click at [230, 115] on input "Avant HP - Cooler - Middle" at bounding box center [180, 116] width 208 height 33
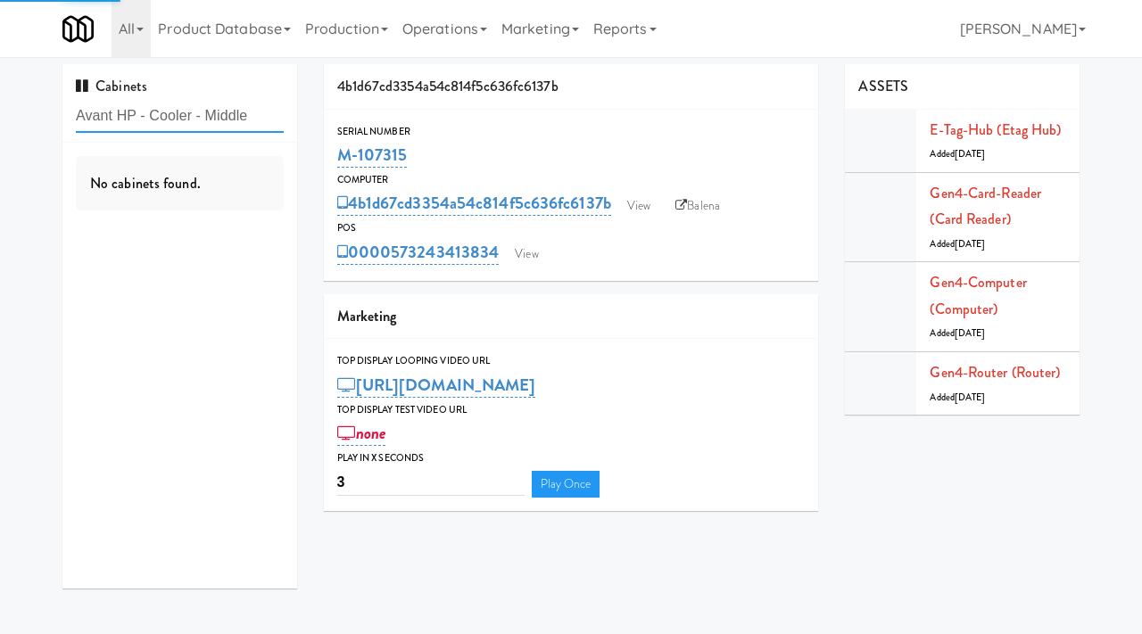
paste input "EQ Autoworks-Cooler 1"
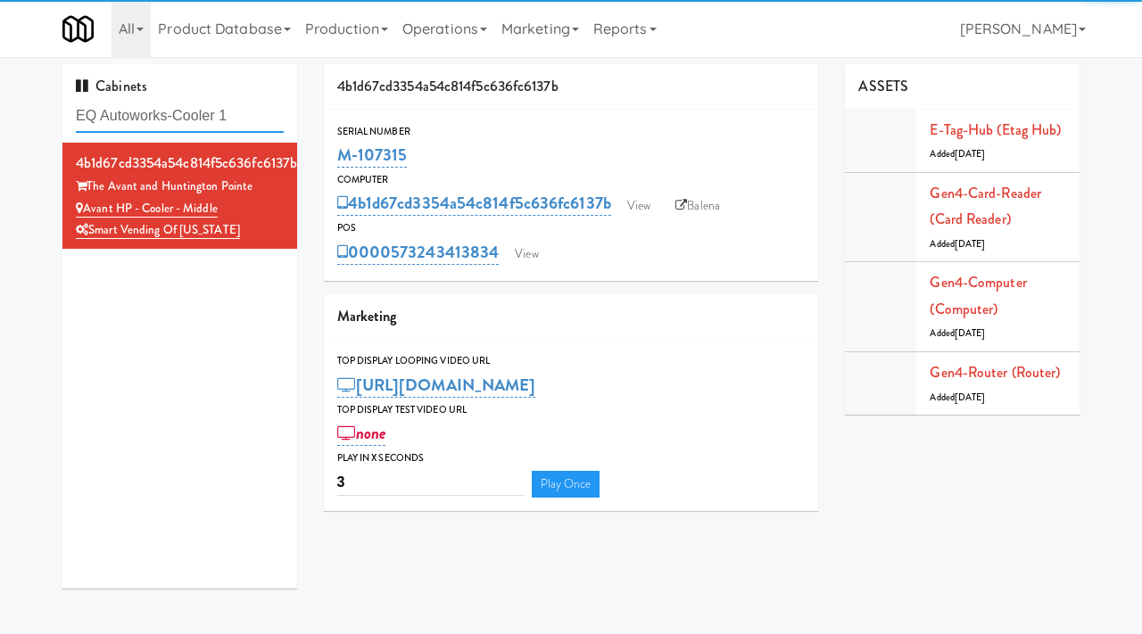
type input "EQ Autoworks-Cooler 1"
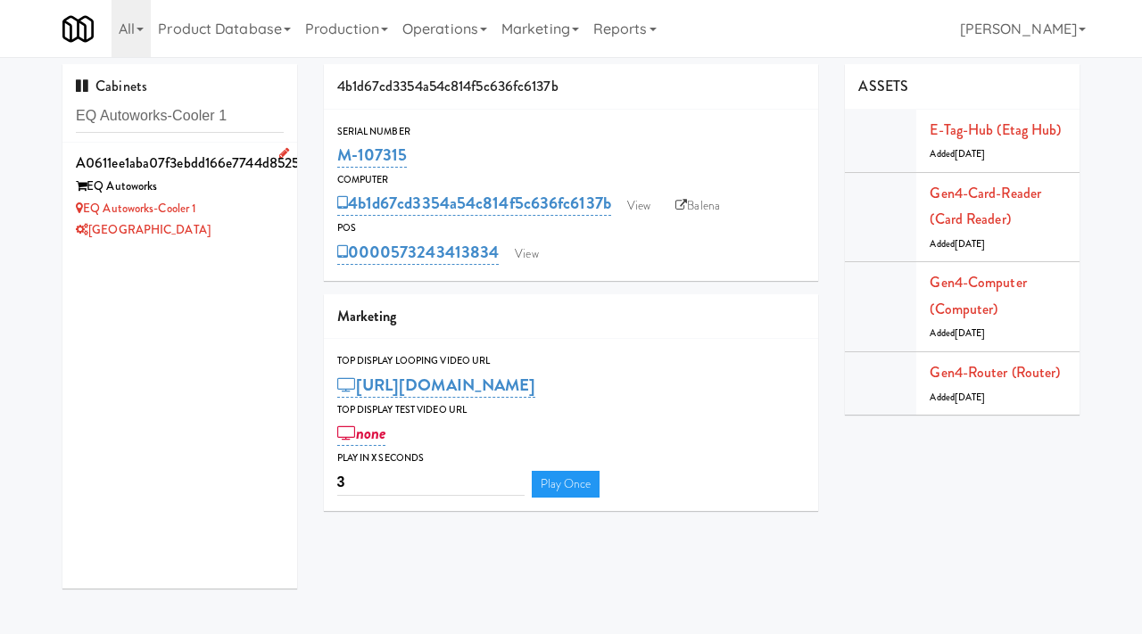
click at [246, 199] on div "EQ Autoworks-Cooler 1" at bounding box center [180, 209] width 208 height 22
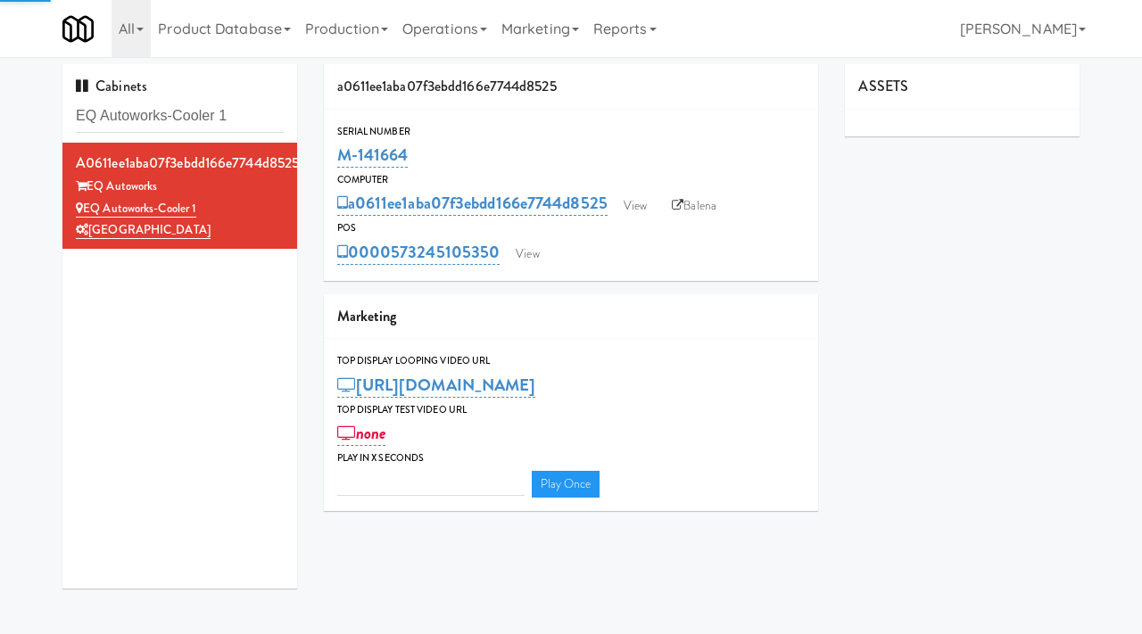
type input "3"
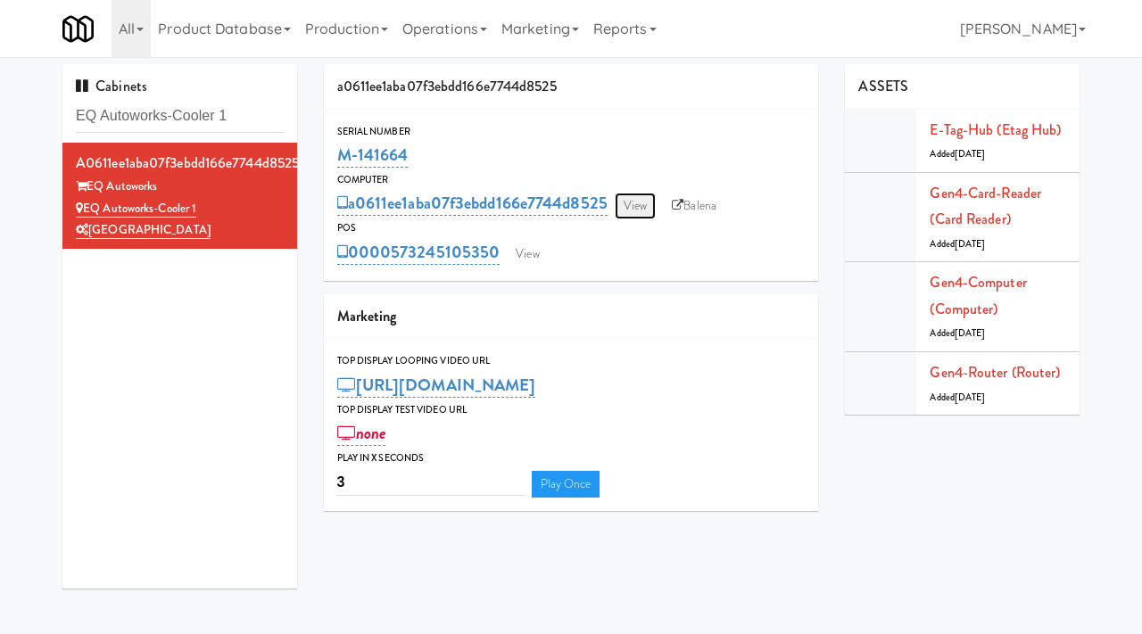
click at [636, 202] on link "View" at bounding box center [635, 206] width 41 height 27
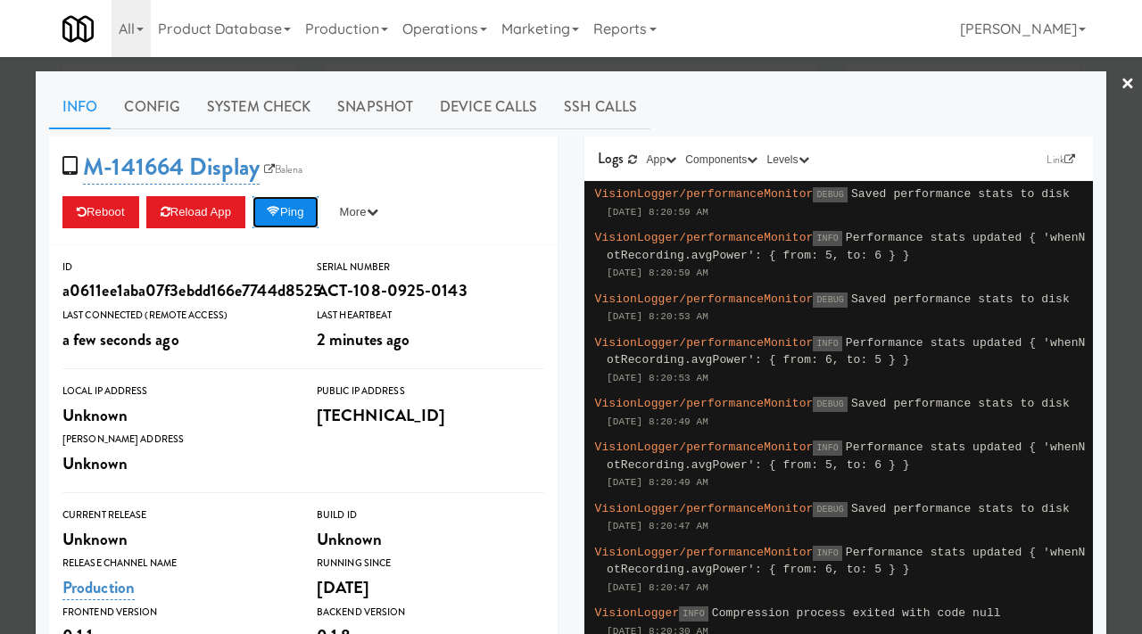
click at [289, 213] on button "Ping" at bounding box center [285, 212] width 66 height 32
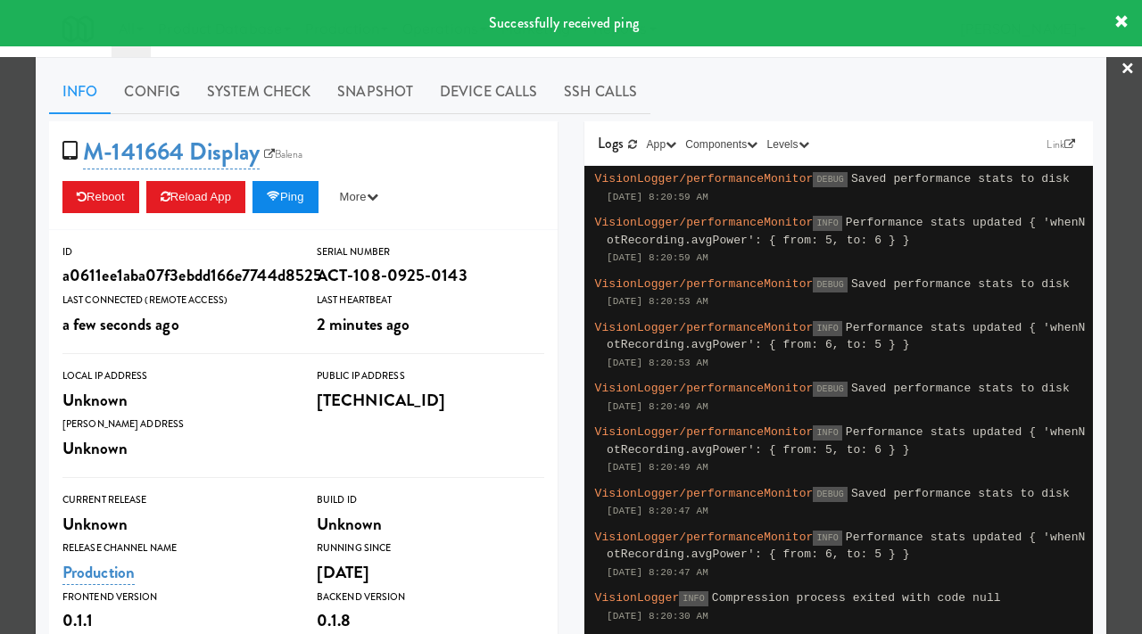
scroll to position [21, 0]
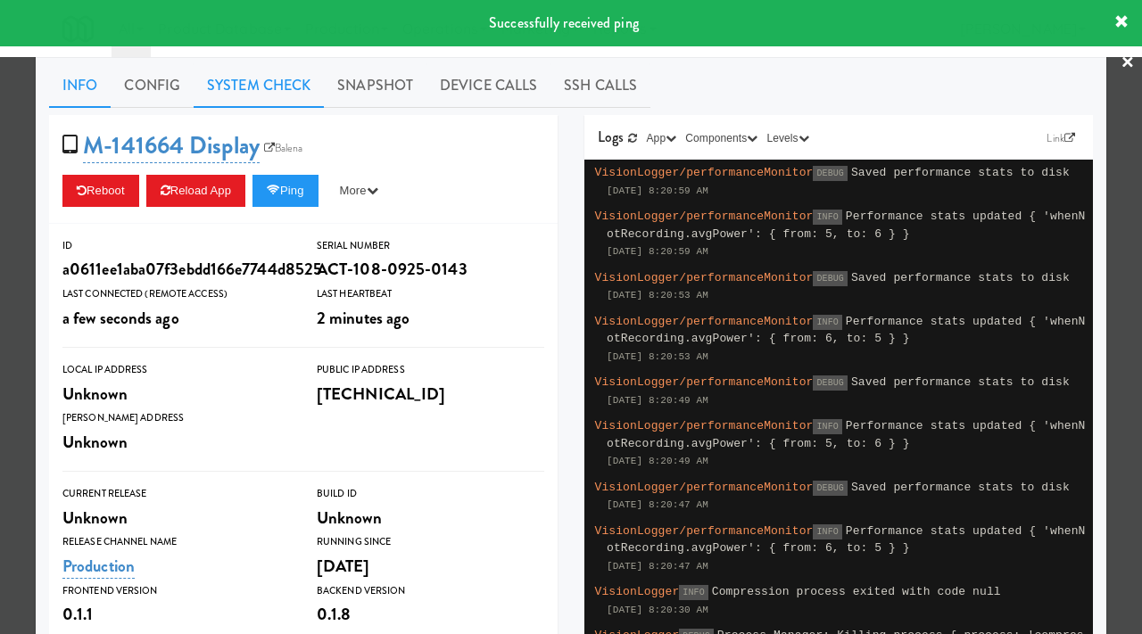
click at [257, 79] on link "System Check" at bounding box center [259, 85] width 130 height 45
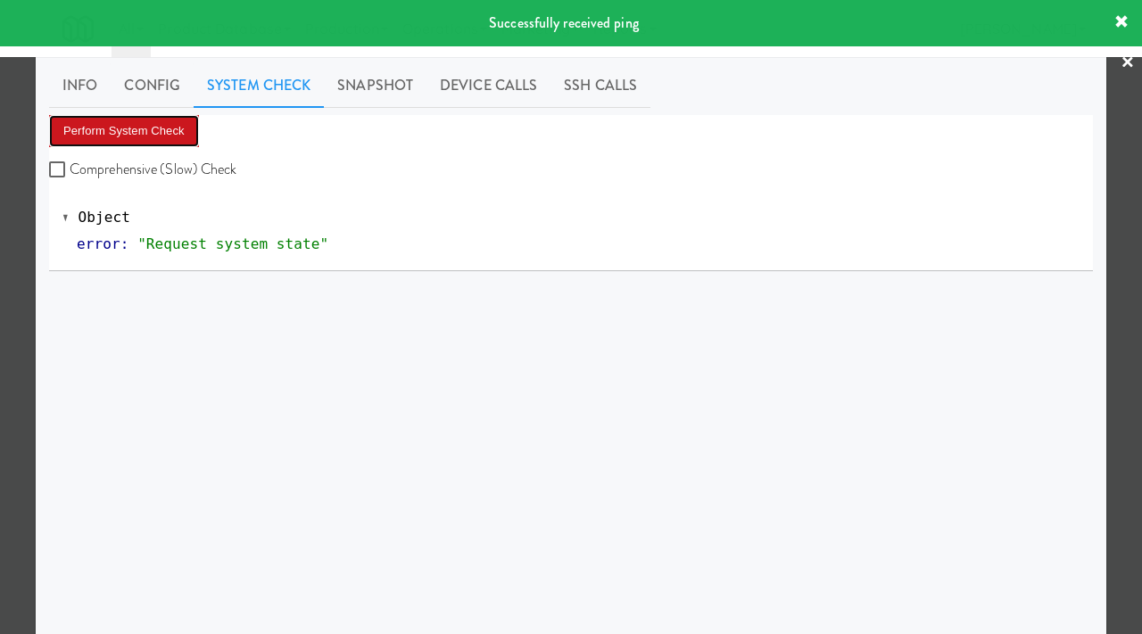
click at [161, 136] on button "Perform System Check" at bounding box center [124, 131] width 150 height 32
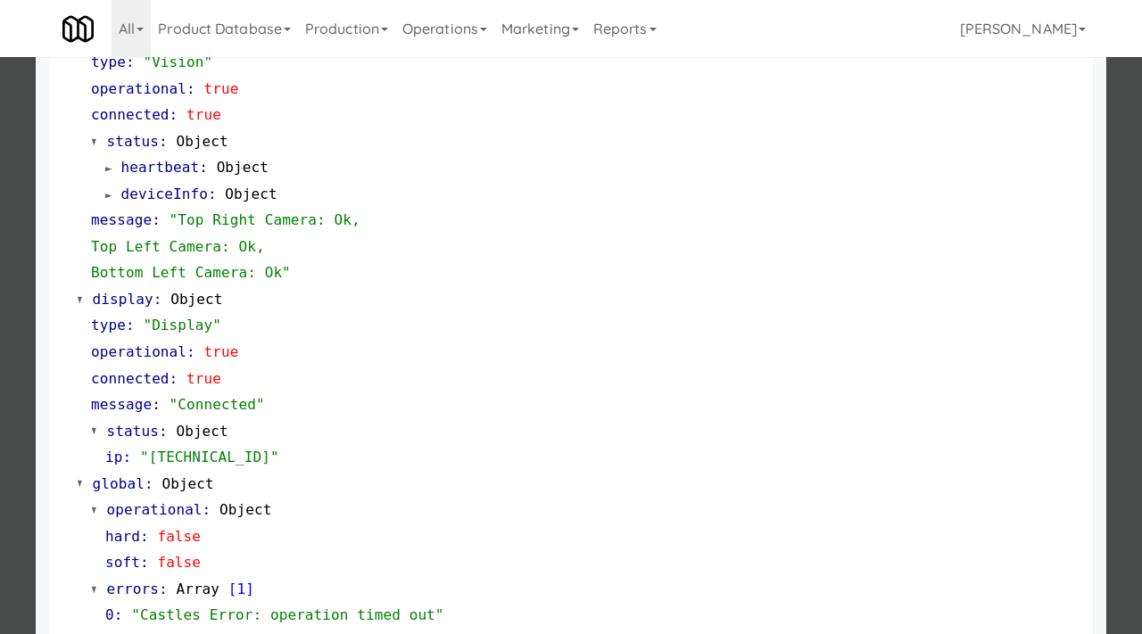
scroll to position [698, 0]
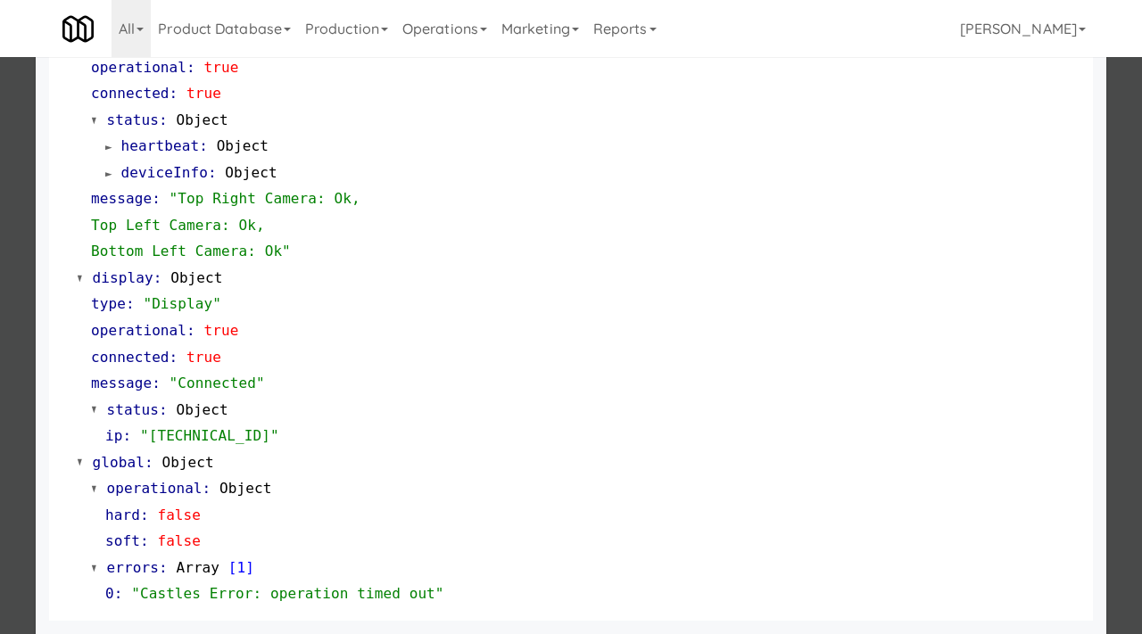
click at [0, 464] on div at bounding box center [571, 317] width 1142 height 634
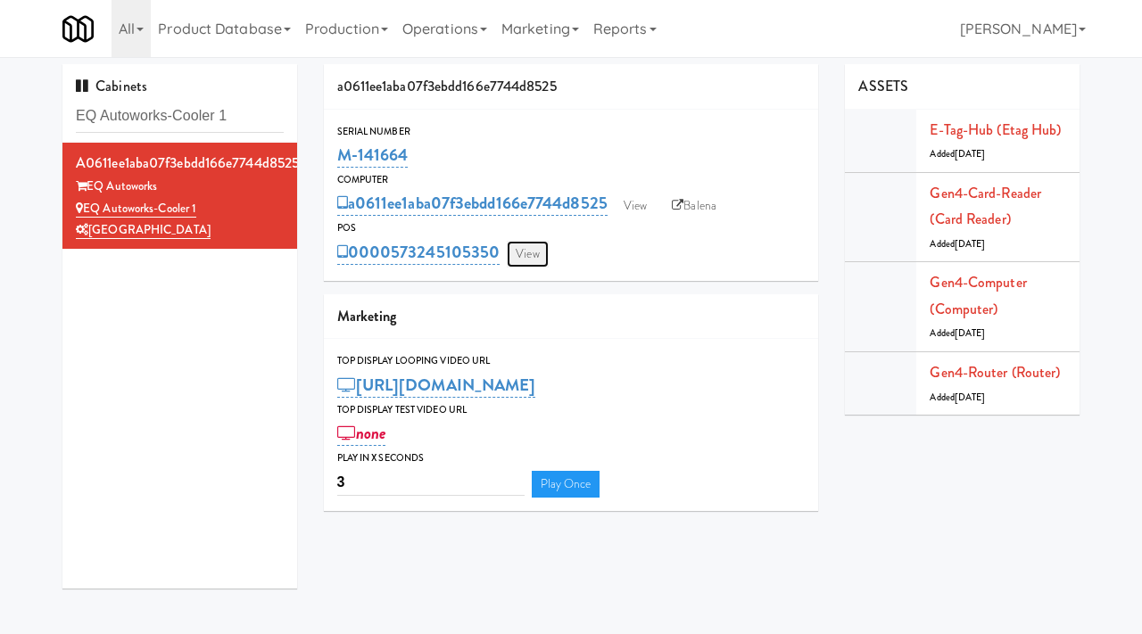
click at [524, 255] on link "View" at bounding box center [527, 254] width 41 height 27
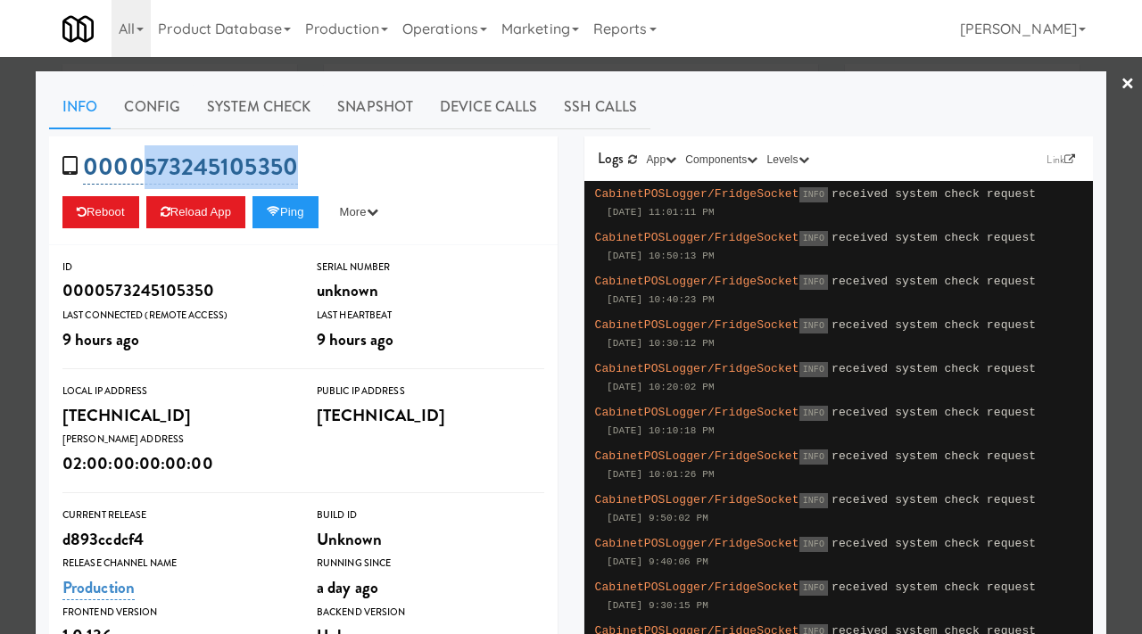
drag, startPoint x: 312, startPoint y: 163, endPoint x: 142, endPoint y: 178, distance: 171.0
click at [142, 178] on div "0000573245105350 Reboot Reload App Ping More Ping Server Restart Server Force R…" at bounding box center [303, 190] width 508 height 109
copy link "573245105350"
click at [0, 232] on div at bounding box center [571, 317] width 1142 height 634
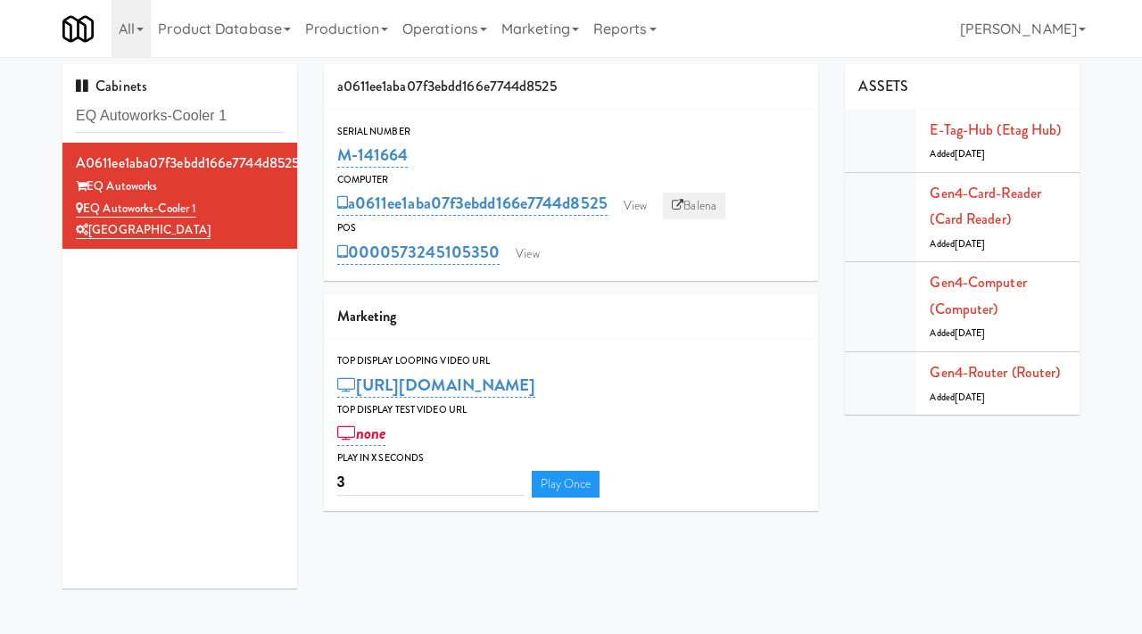
click at [702, 207] on link "Balena" at bounding box center [694, 206] width 62 height 27
click at [176, 118] on input "EQ Autoworks-Cooler 1" at bounding box center [180, 116] width 208 height 33
paste input "[GEOGRAPHIC_DATA] - Ambient"
type input "[GEOGRAPHIC_DATA] - Ambient"
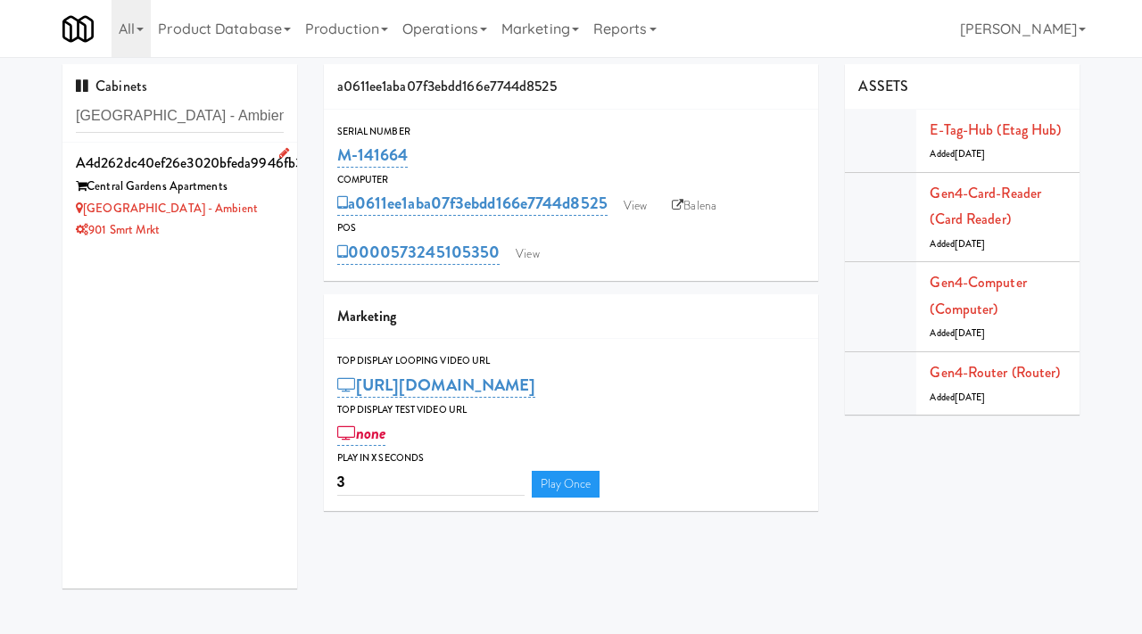
click at [274, 221] on div "901 Smrt Mrkt" at bounding box center [180, 230] width 208 height 22
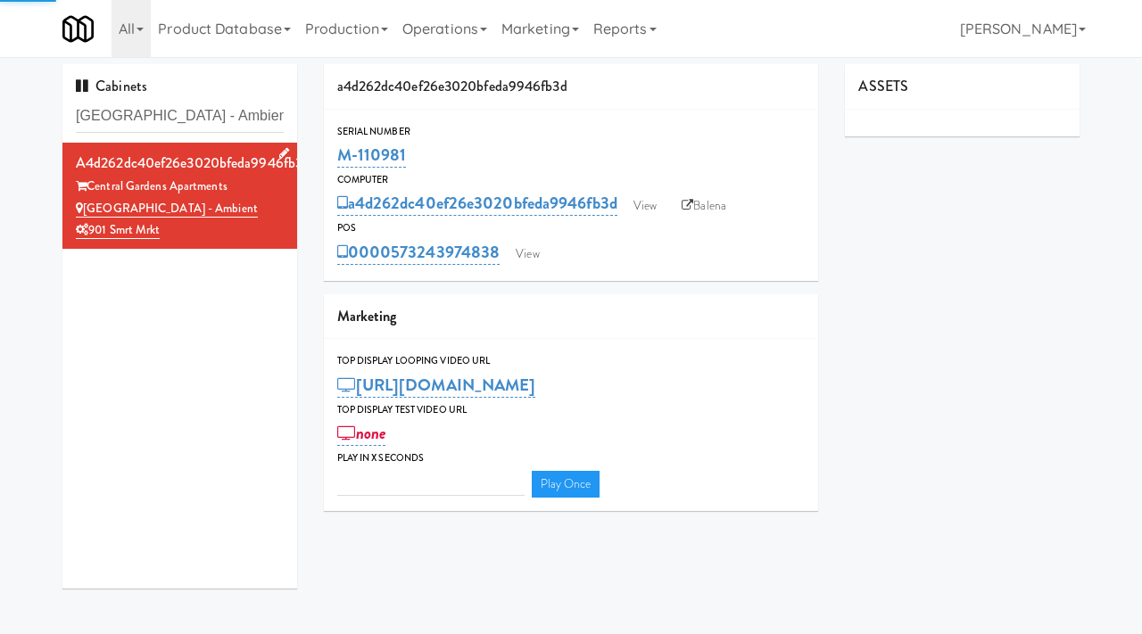
type input "3"
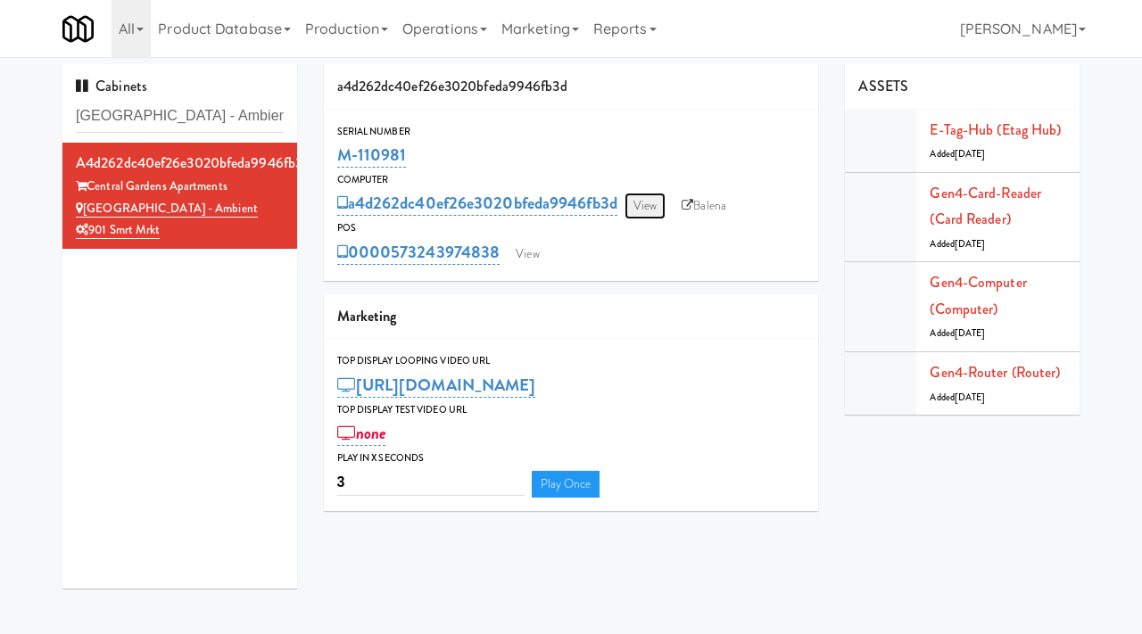
click at [656, 202] on link "View" at bounding box center [644, 206] width 41 height 27
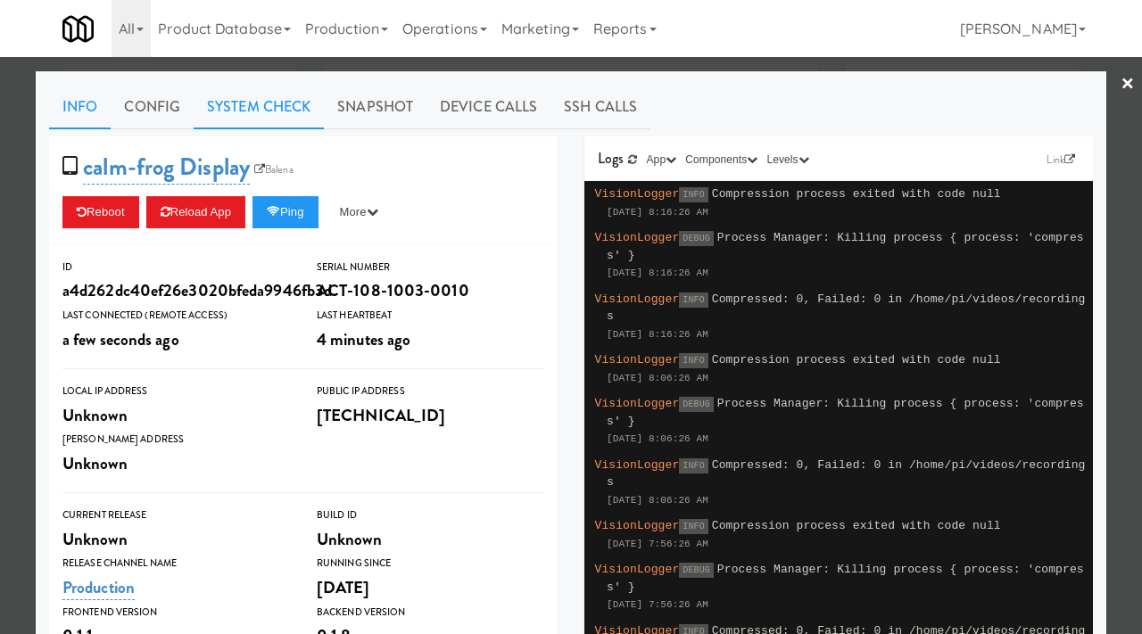
click at [278, 111] on link "System Check" at bounding box center [259, 107] width 130 height 45
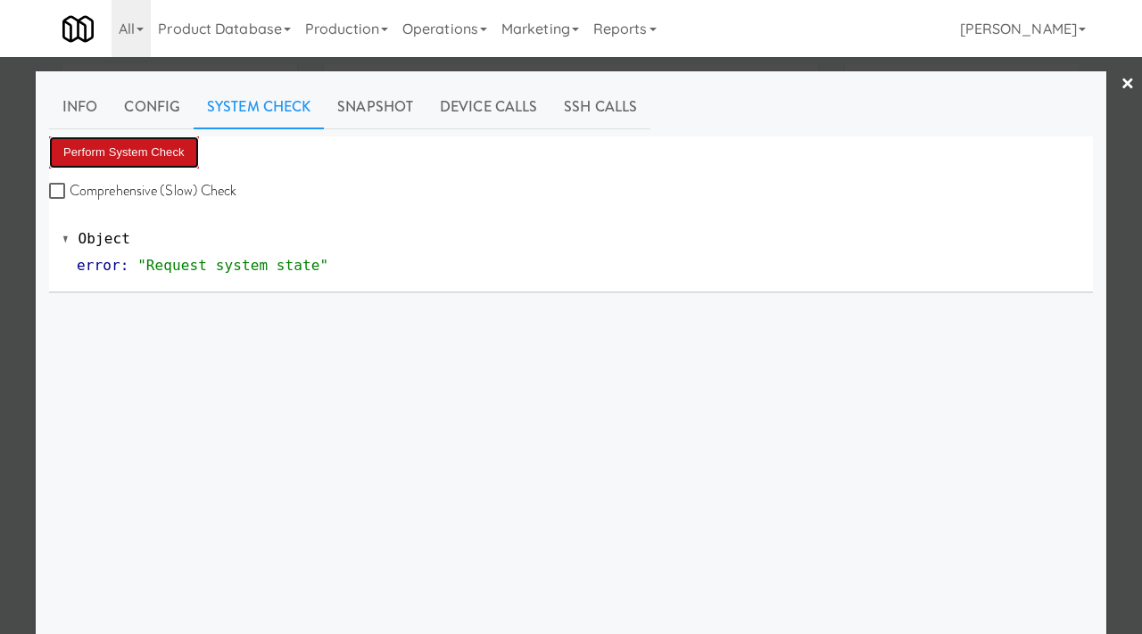
click at [138, 158] on button "Perform System Check" at bounding box center [124, 152] width 150 height 32
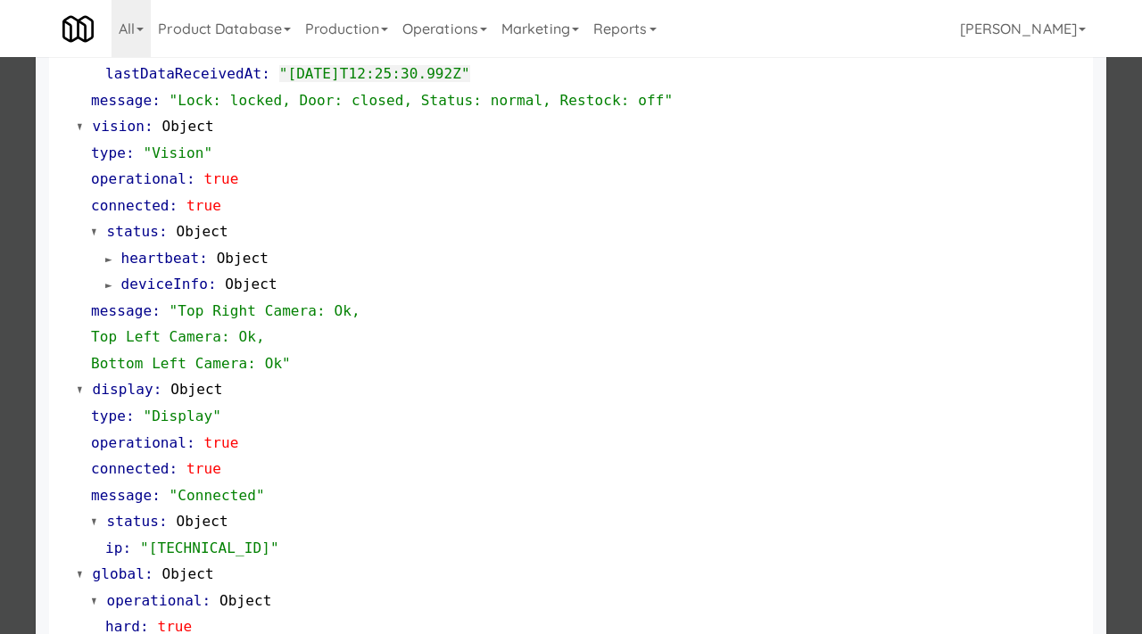
scroll to position [724, 0]
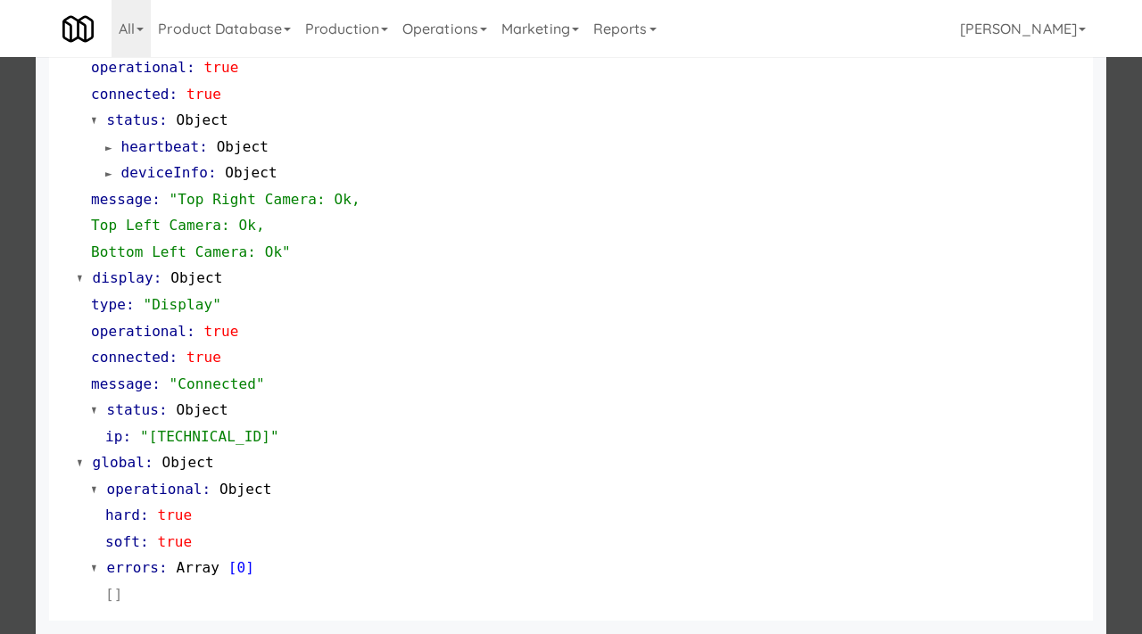
click at [0, 393] on div at bounding box center [571, 317] width 1142 height 634
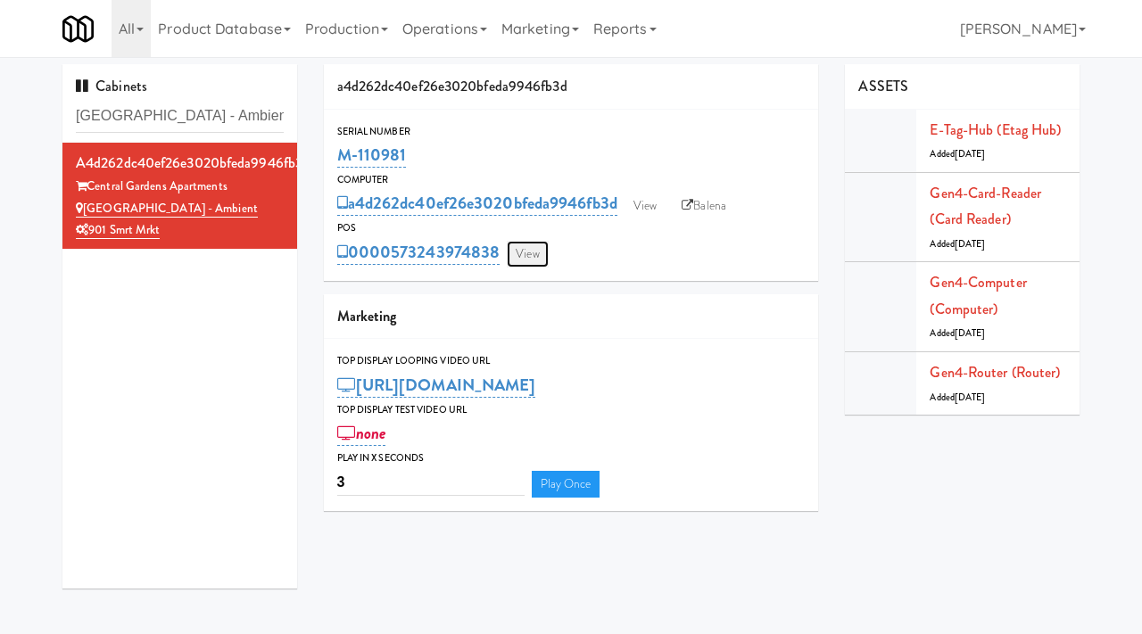
click at [529, 254] on link "View" at bounding box center [527, 254] width 41 height 27
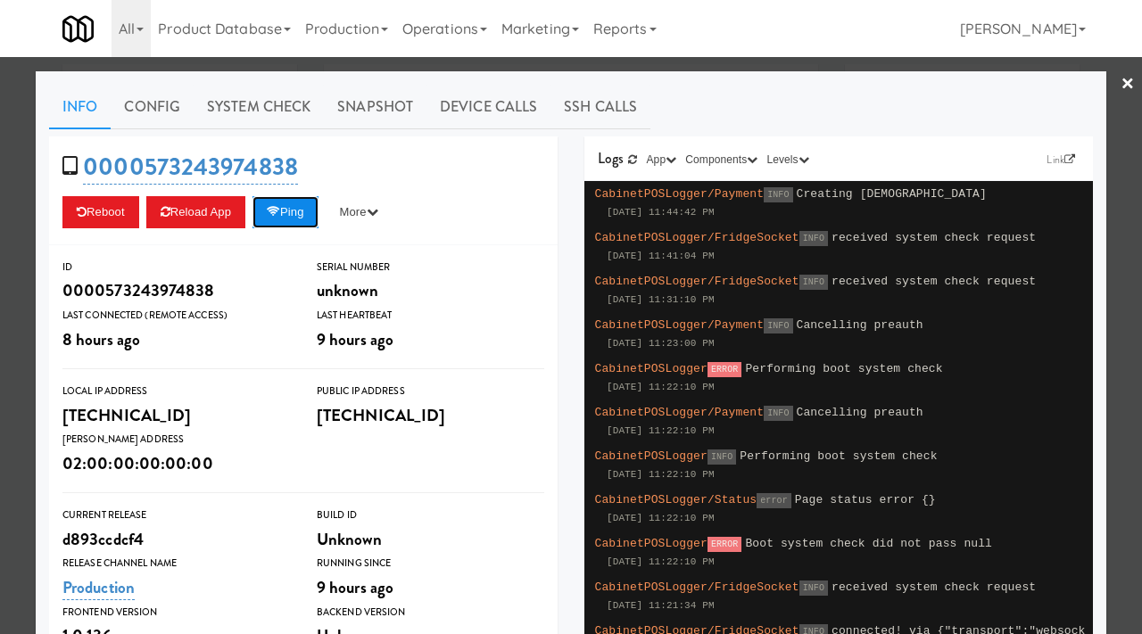
click at [291, 227] on button "Ping" at bounding box center [285, 212] width 66 height 32
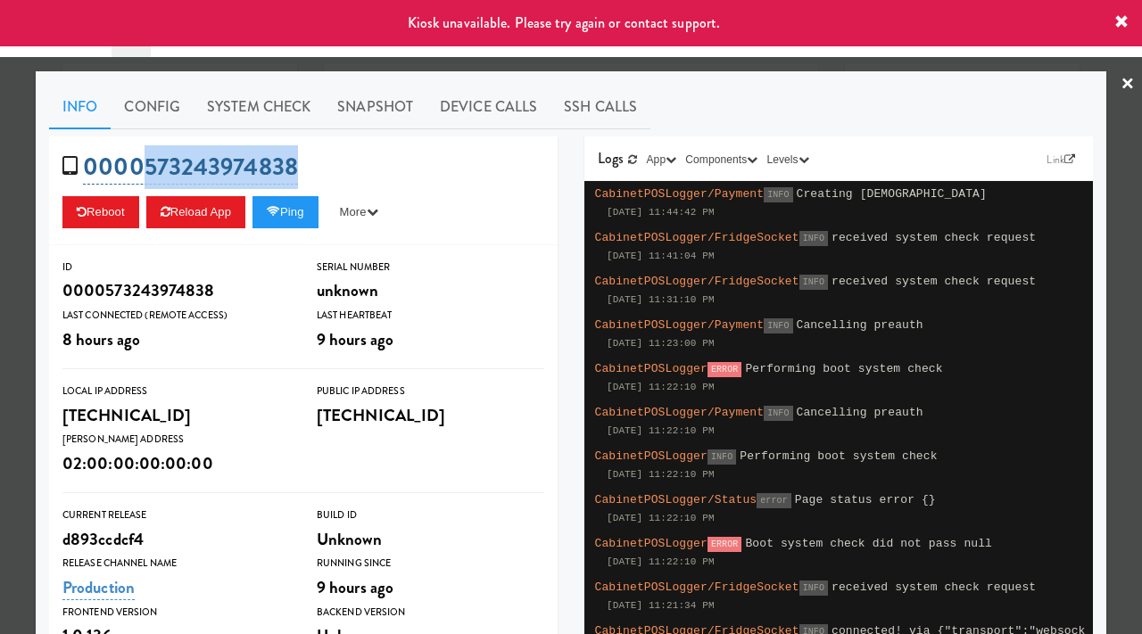
drag, startPoint x: 306, startPoint y: 169, endPoint x: 137, endPoint y: 149, distance: 169.7
click at [137, 149] on div "0000573243974838 Reboot Reload App Ping More Ping Server Restart Server Force R…" at bounding box center [303, 190] width 508 height 109
copy link "573243974838"
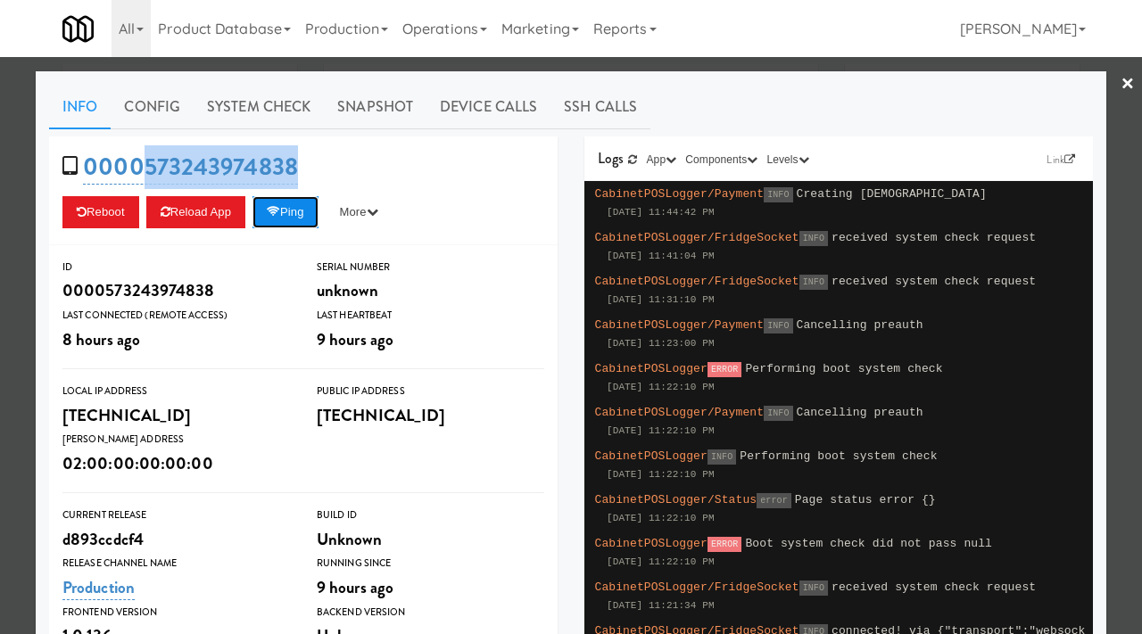
click at [272, 212] on button "Ping" at bounding box center [285, 212] width 66 height 32
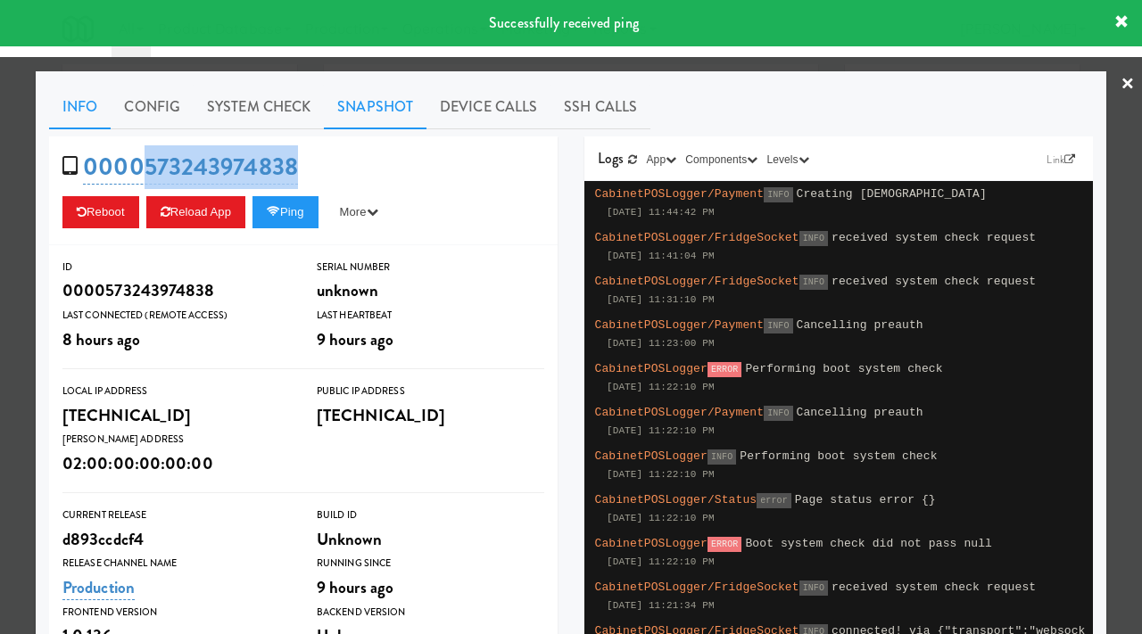
click at [365, 87] on link "Snapshot" at bounding box center [375, 107] width 103 height 45
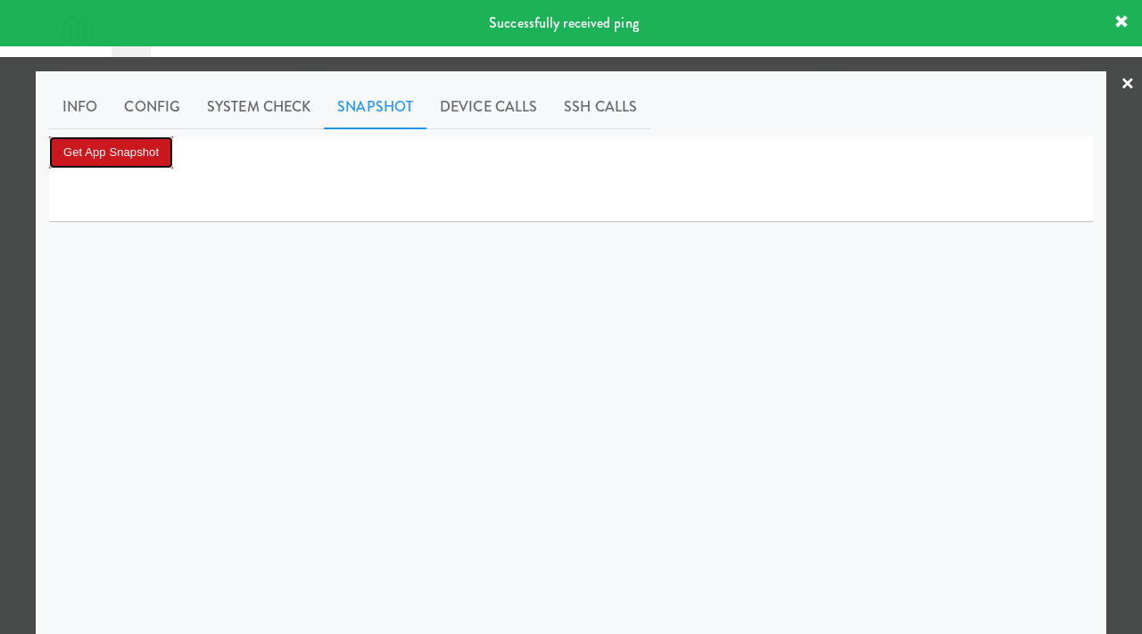
click at [121, 147] on button "Get App Snapshot" at bounding box center [111, 152] width 124 height 32
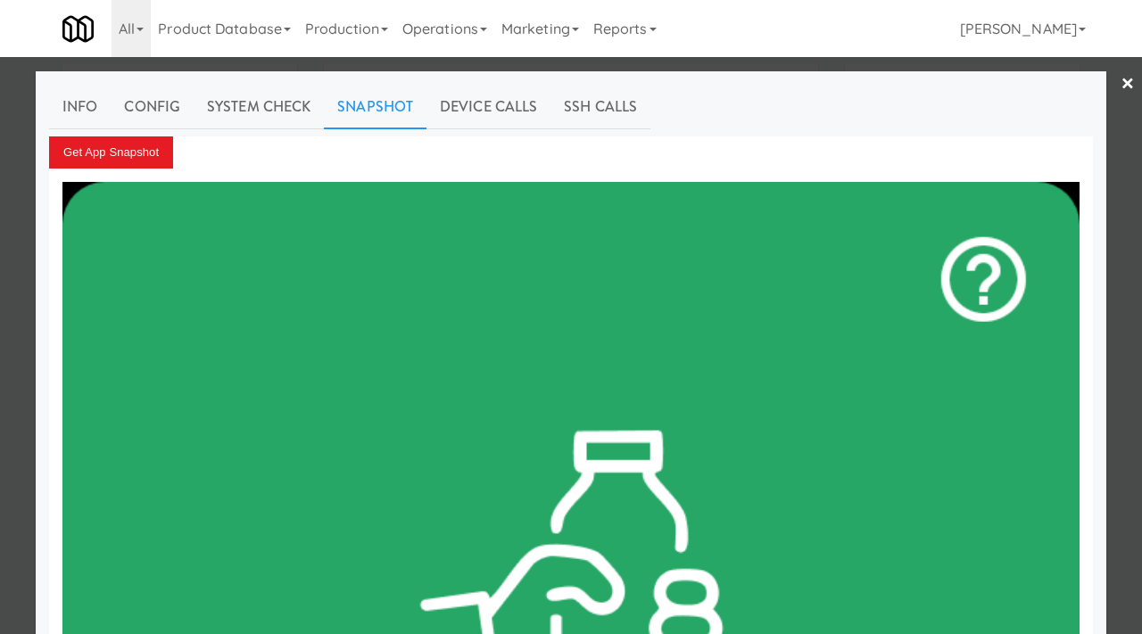
click at [0, 184] on div at bounding box center [571, 317] width 1142 height 634
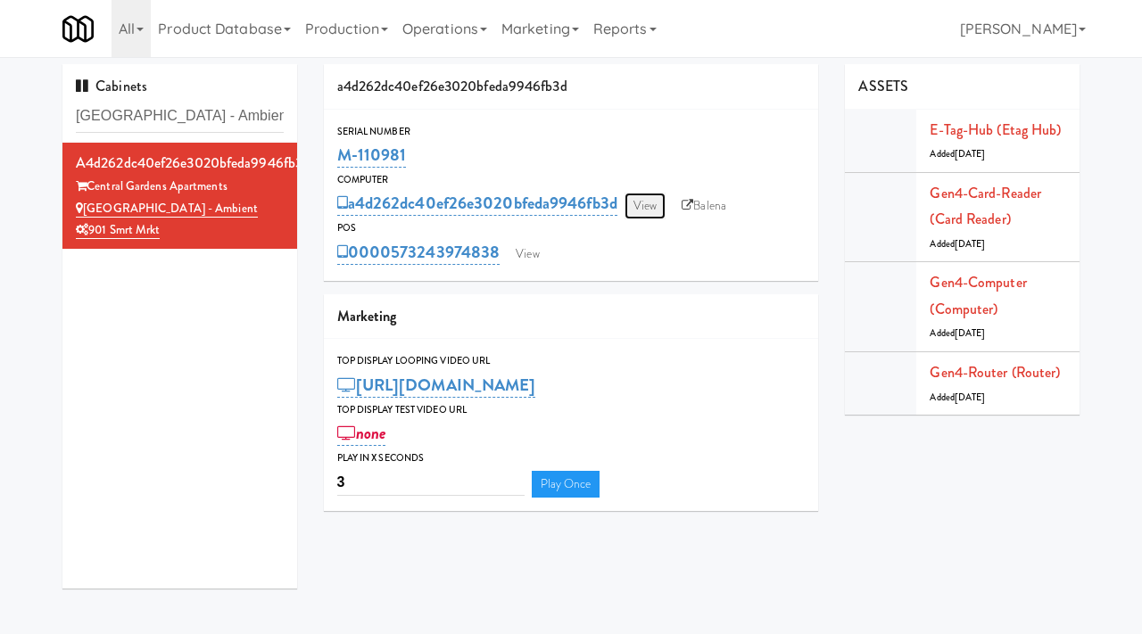
click at [649, 202] on link "View" at bounding box center [644, 206] width 41 height 27
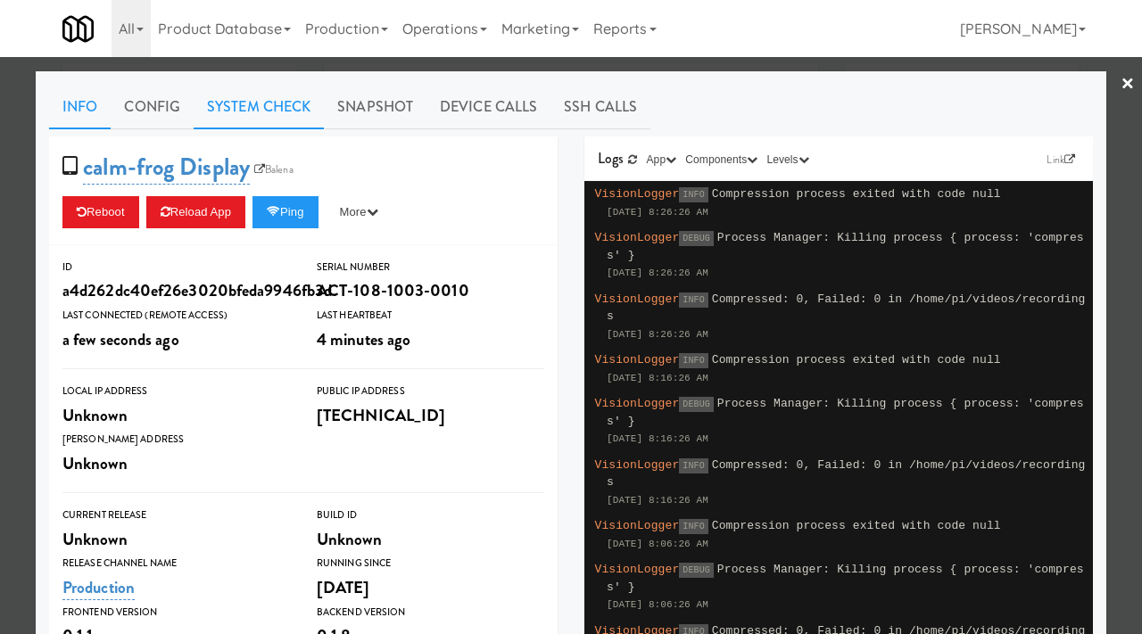
click at [281, 103] on link "System Check" at bounding box center [259, 107] width 130 height 45
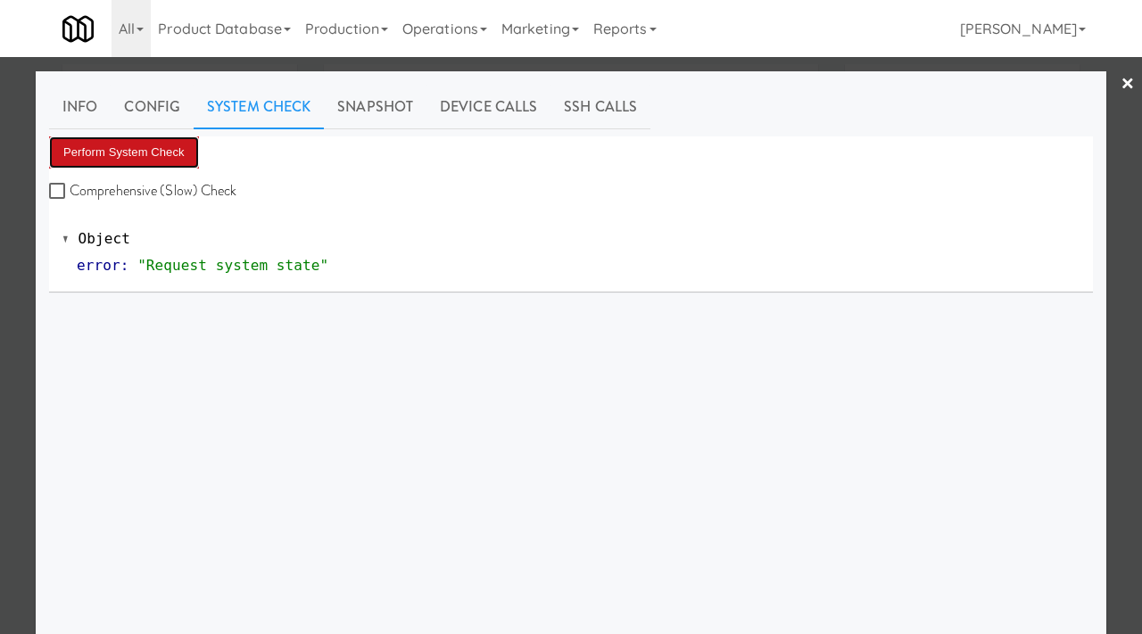
click at [159, 144] on button "Perform System Check" at bounding box center [124, 152] width 150 height 32
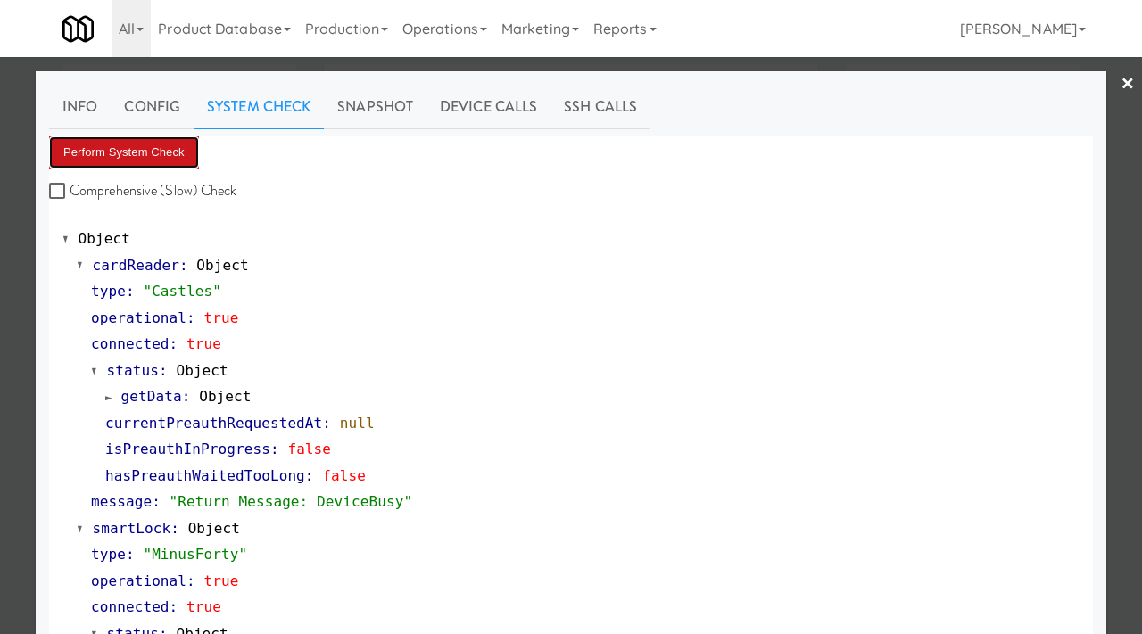
click at [145, 141] on button "Perform System Check" at bounding box center [124, 152] width 150 height 32
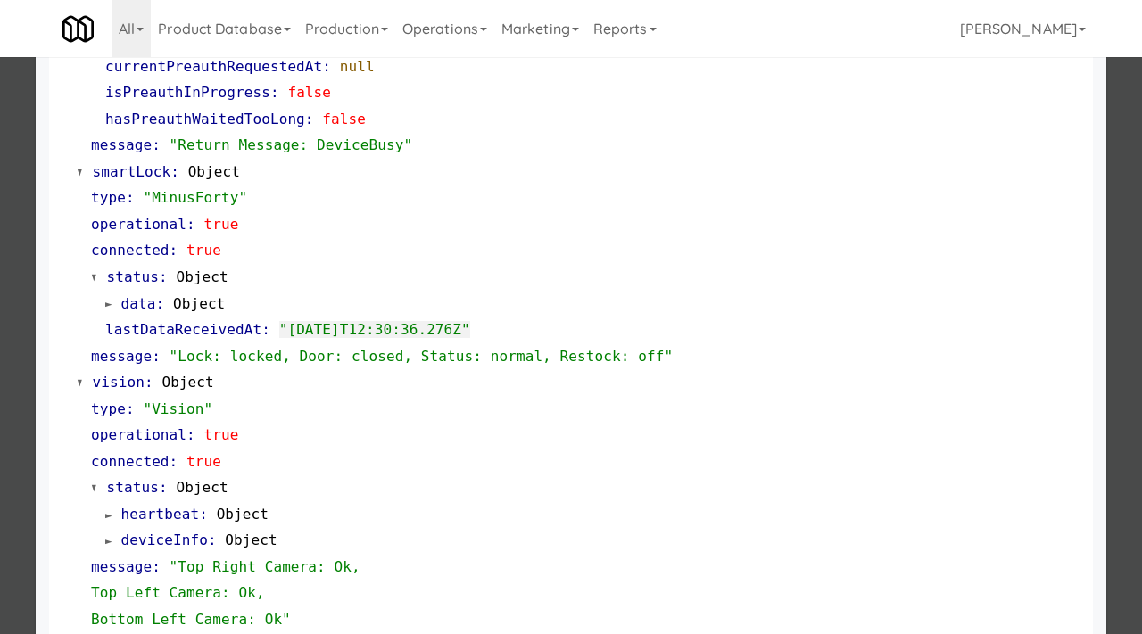
scroll to position [353, 0]
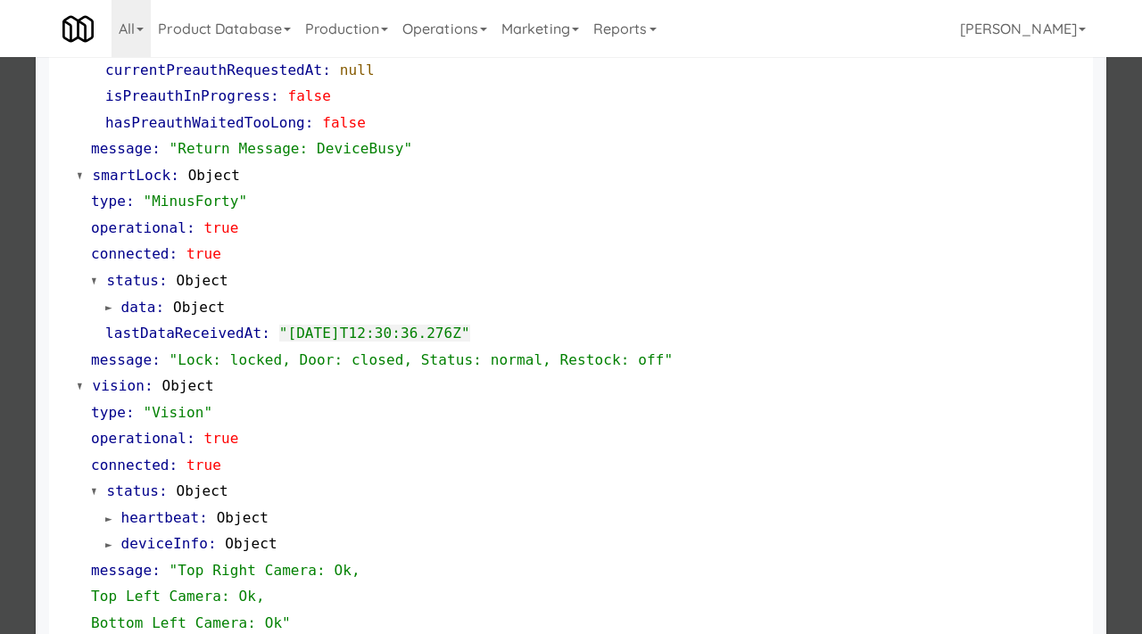
click at [0, 252] on div at bounding box center [571, 317] width 1142 height 634
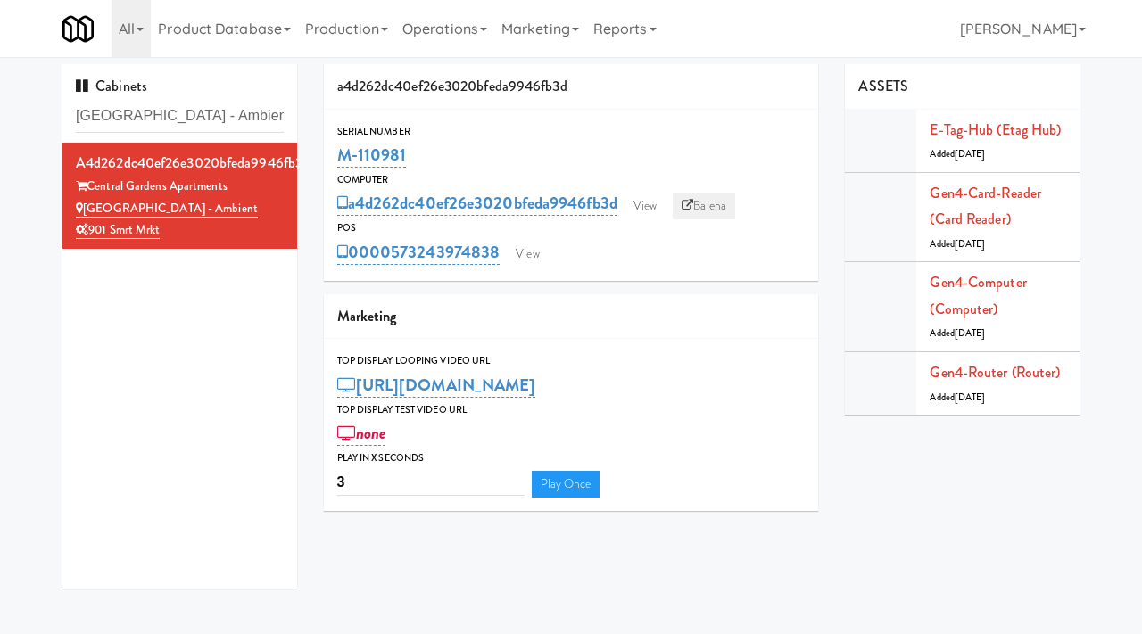
click at [726, 203] on link "Balena" at bounding box center [704, 206] width 62 height 27
click at [642, 210] on link "View" at bounding box center [644, 206] width 41 height 27
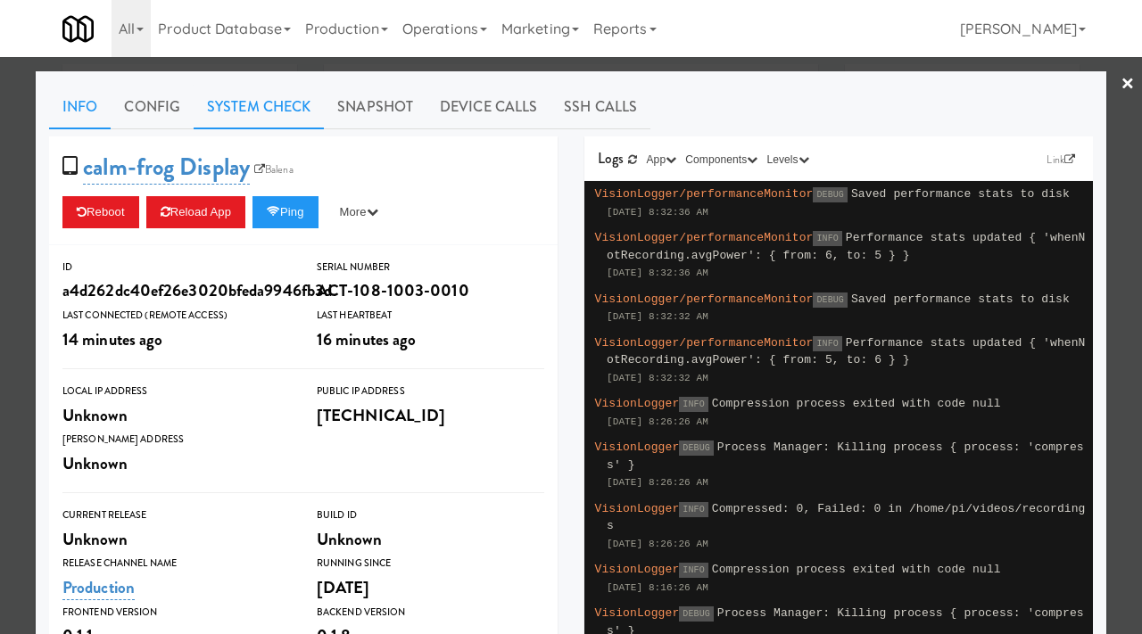
click at [246, 95] on link "System Check" at bounding box center [259, 107] width 130 height 45
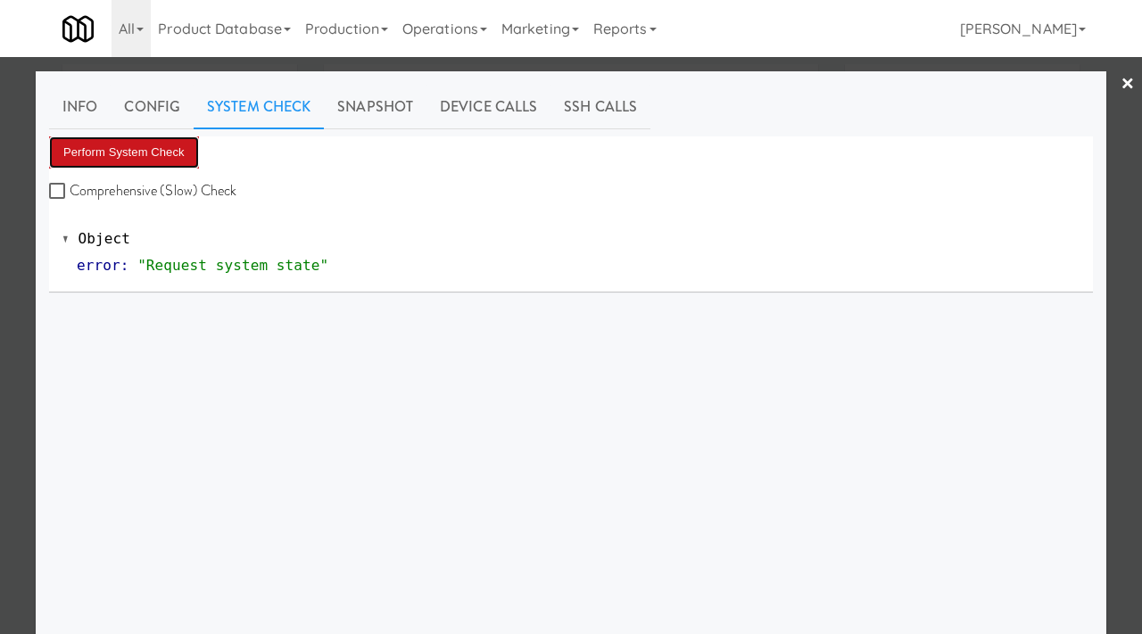
click at [162, 153] on button "Perform System Check" at bounding box center [124, 152] width 150 height 32
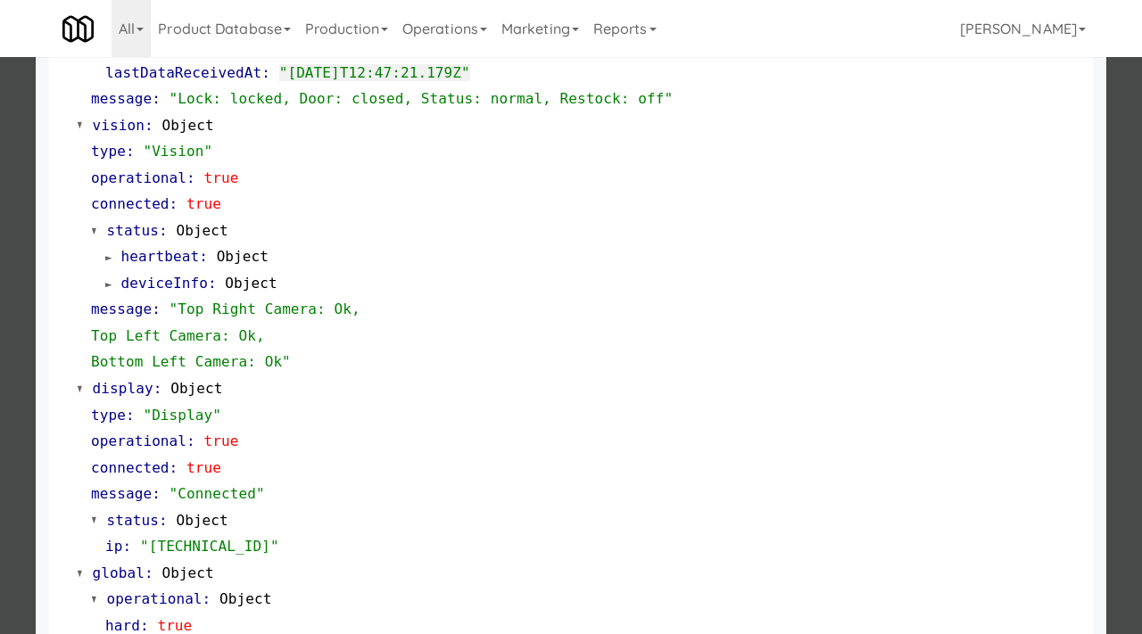
scroll to position [751, 0]
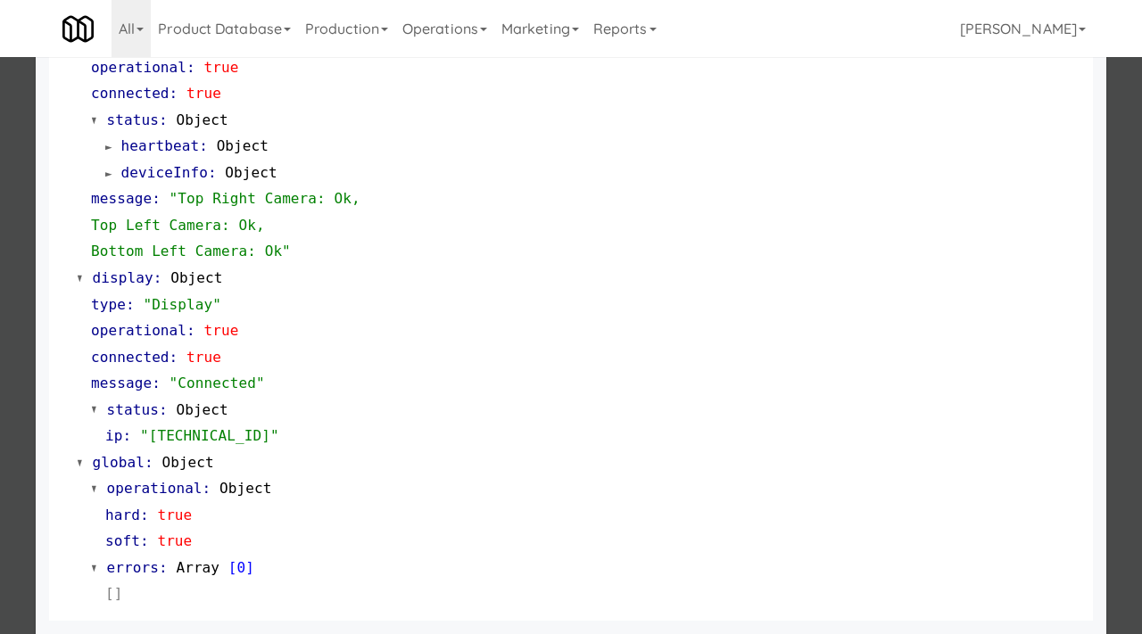
click at [0, 255] on div at bounding box center [571, 317] width 1142 height 634
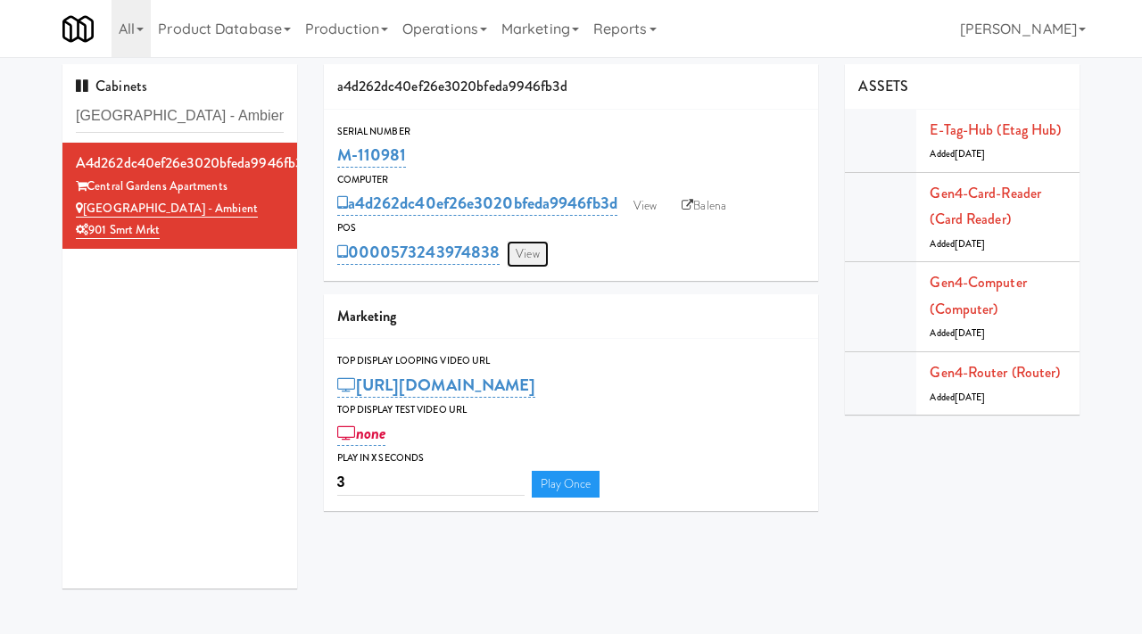
click at [527, 252] on link "View" at bounding box center [527, 254] width 41 height 27
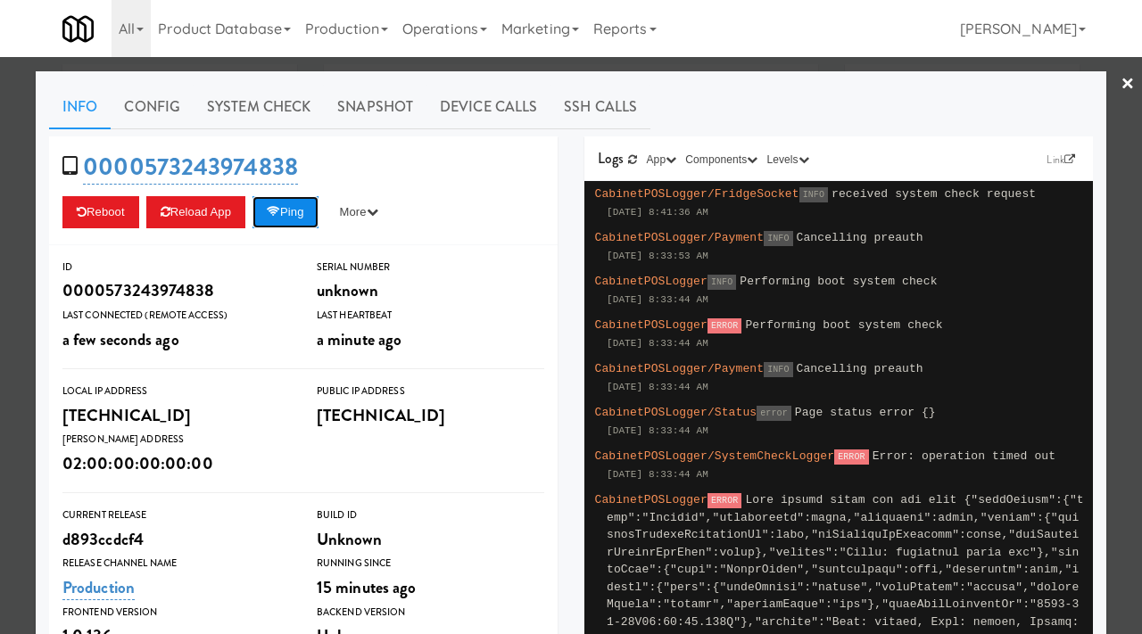
click at [280, 210] on icon at bounding box center [273, 212] width 13 height 12
click at [360, 111] on link "Snapshot" at bounding box center [375, 107] width 103 height 45
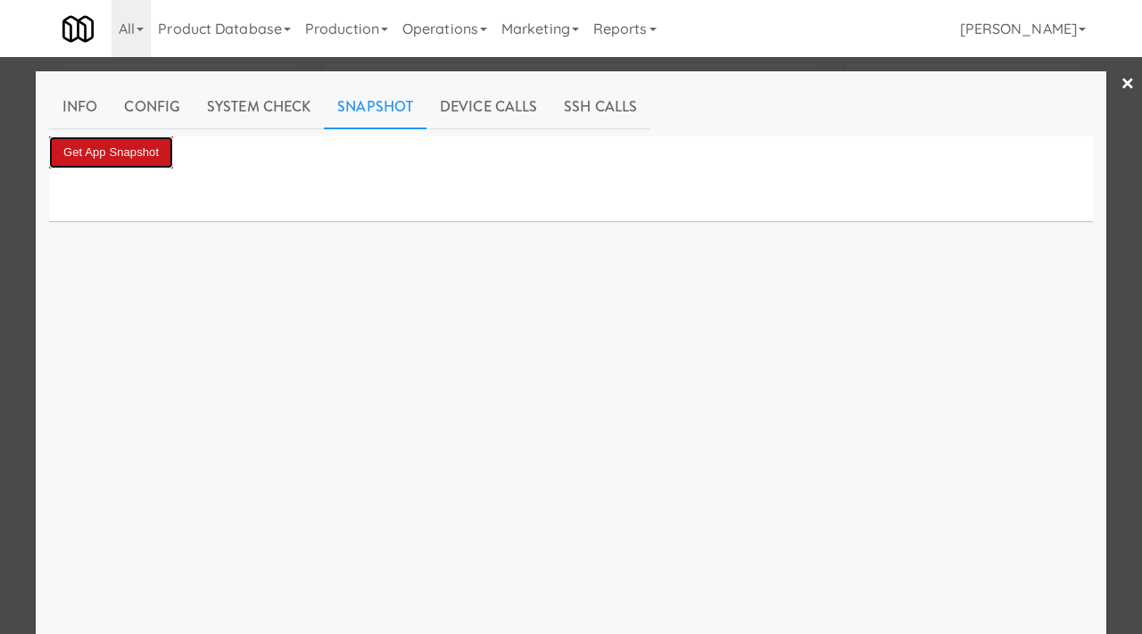
click at [141, 152] on button "Get App Snapshot" at bounding box center [111, 152] width 124 height 32
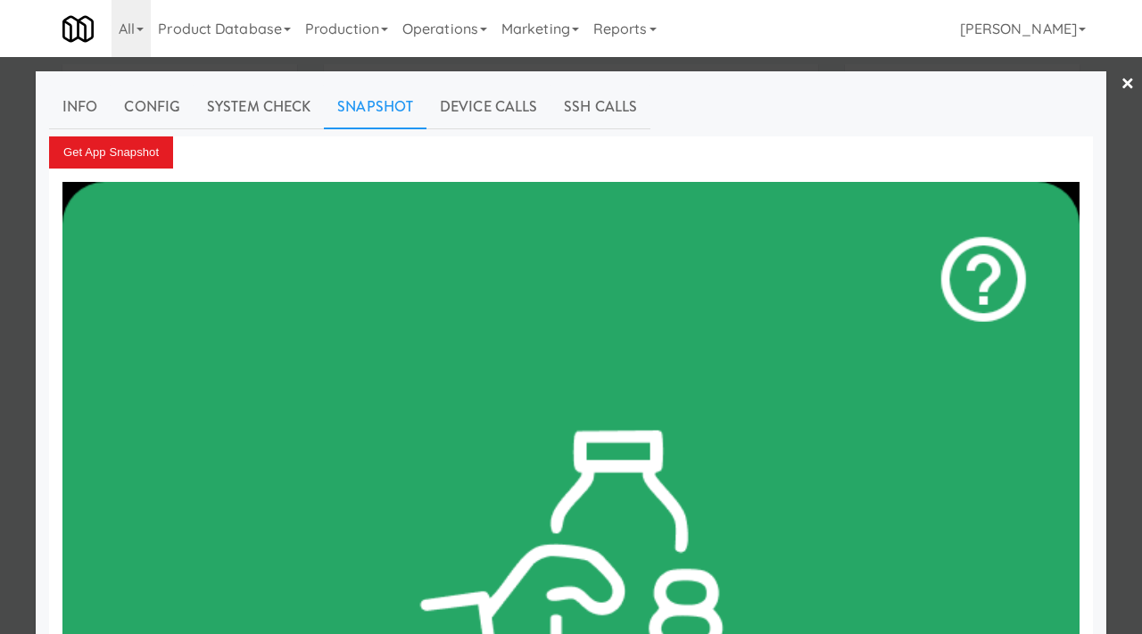
click at [0, 146] on div at bounding box center [571, 317] width 1142 height 634
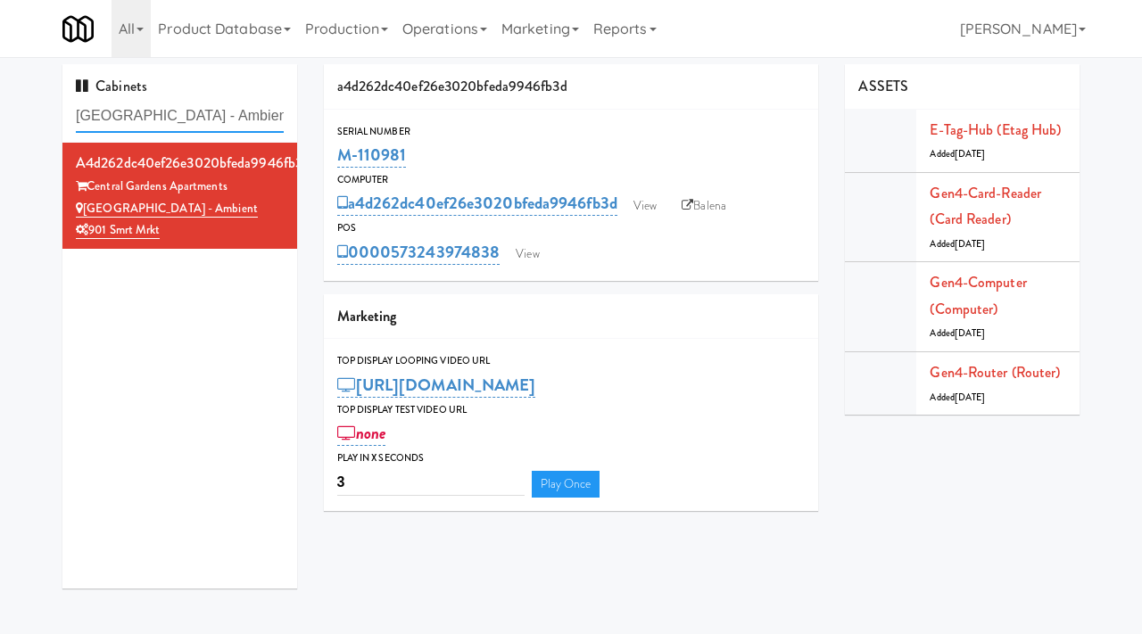
drag, startPoint x: 260, startPoint y: 120, endPoint x: 36, endPoint y: 82, distance: 227.0
click at [36, 82] on div "Cabinets [GEOGRAPHIC_DATA] - Ambient a4d262dc40ef26e3020bfeda9946fb3d [GEOGRAPH…" at bounding box center [571, 333] width 1142 height 538
paste input "View 14 Combo"
type input "View 14 Combo"
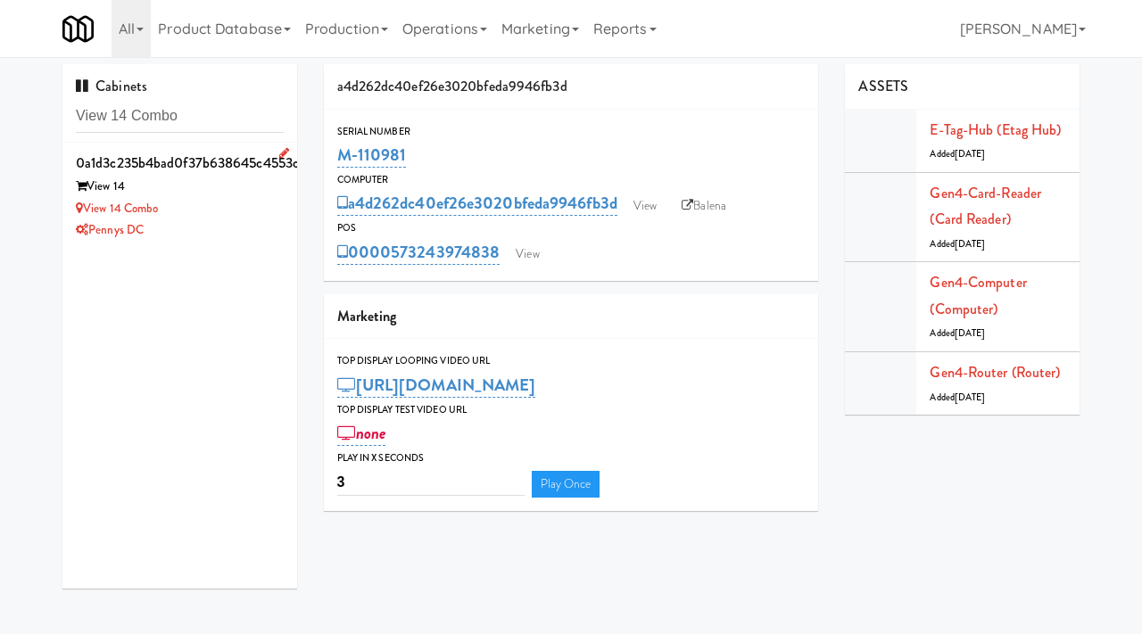
click at [232, 239] on div "Pennys DC" at bounding box center [180, 230] width 208 height 22
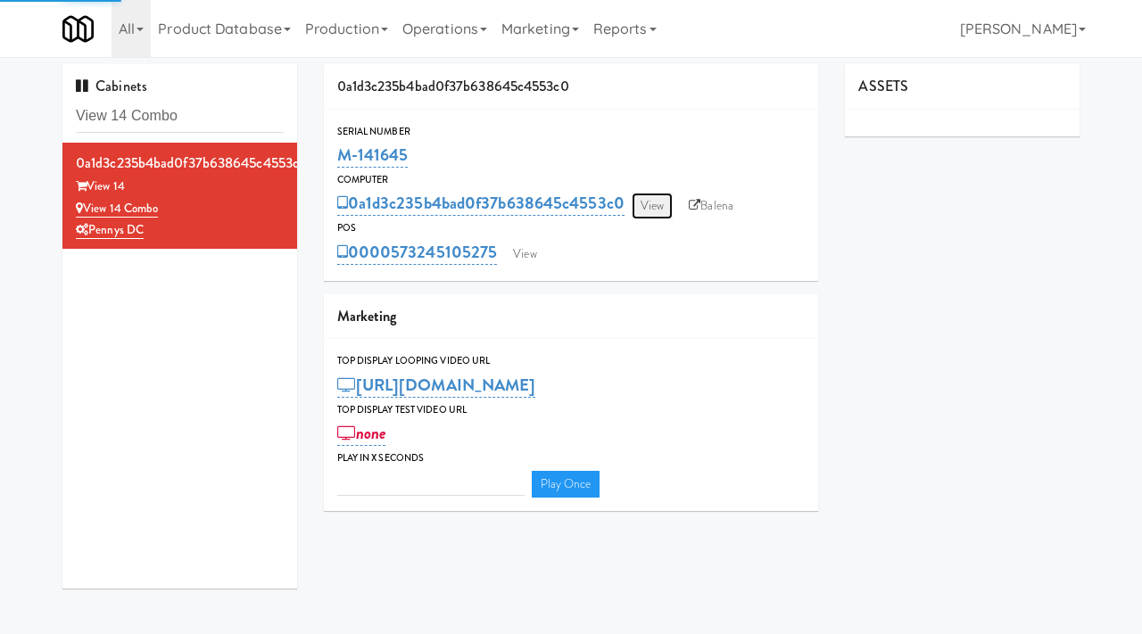
click at [653, 210] on link "View" at bounding box center [651, 206] width 41 height 27
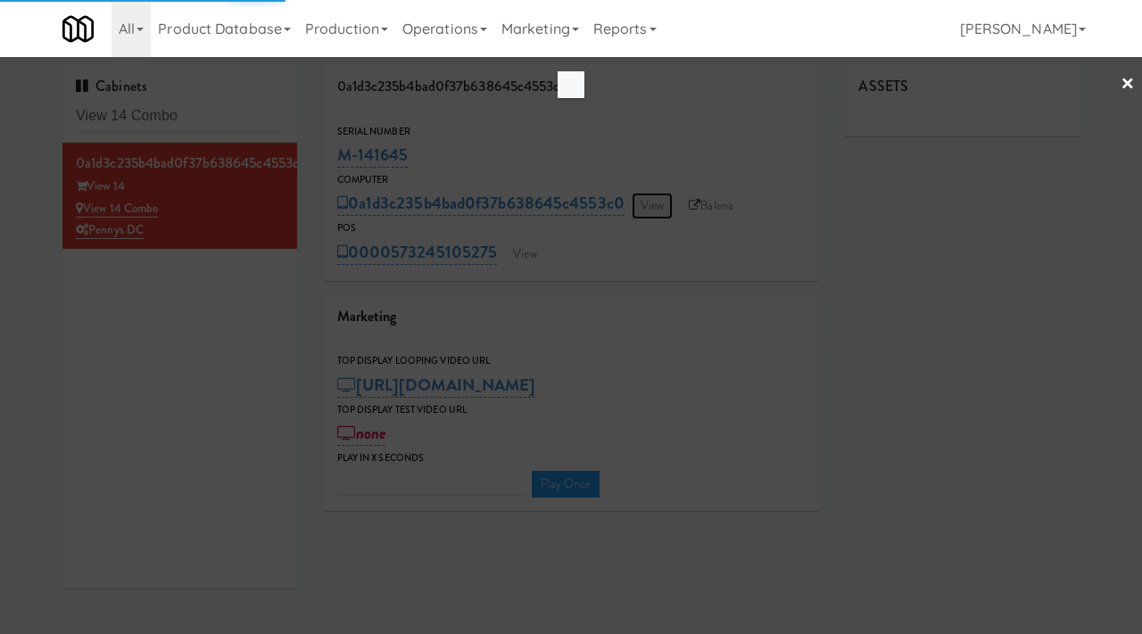
type input "3"
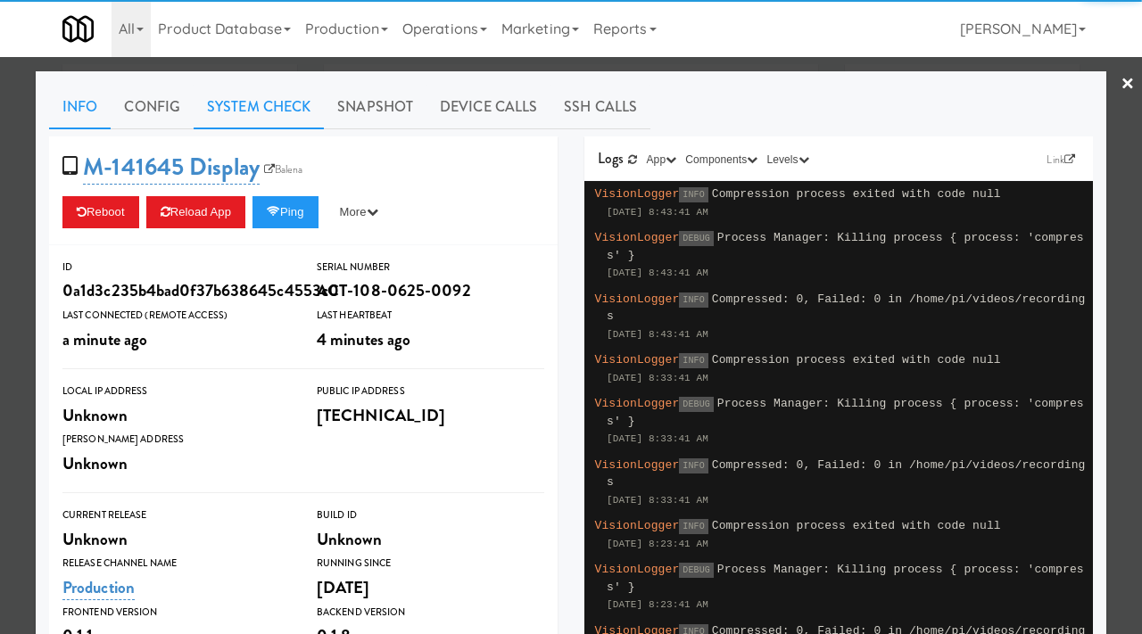
click at [253, 93] on link "System Check" at bounding box center [259, 107] width 130 height 45
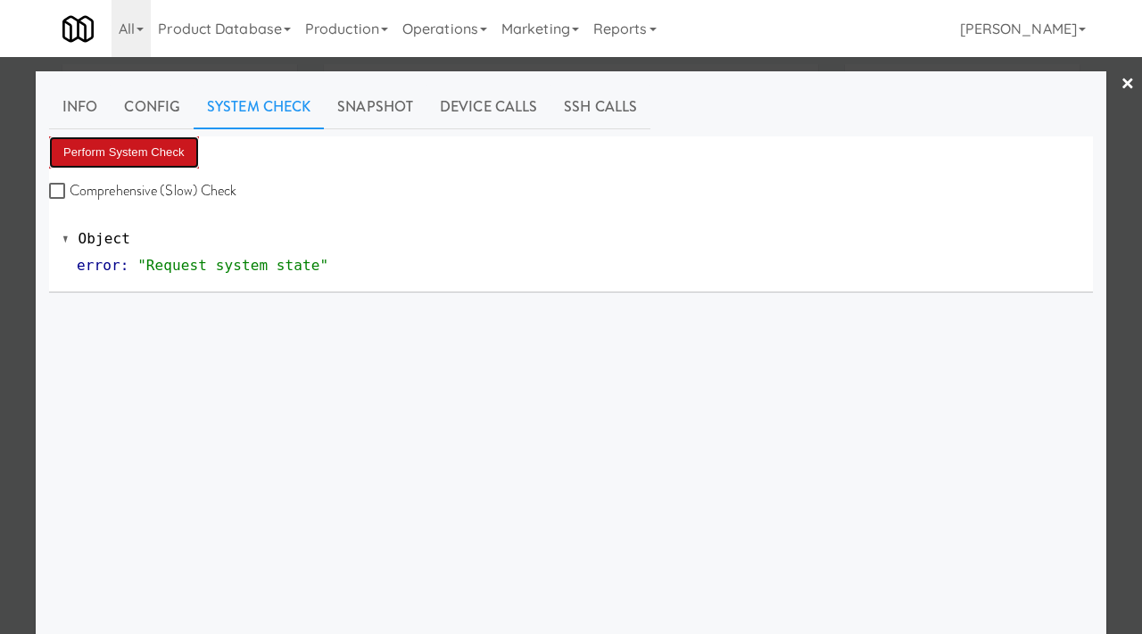
click at [144, 158] on button "Perform System Check" at bounding box center [124, 152] width 150 height 32
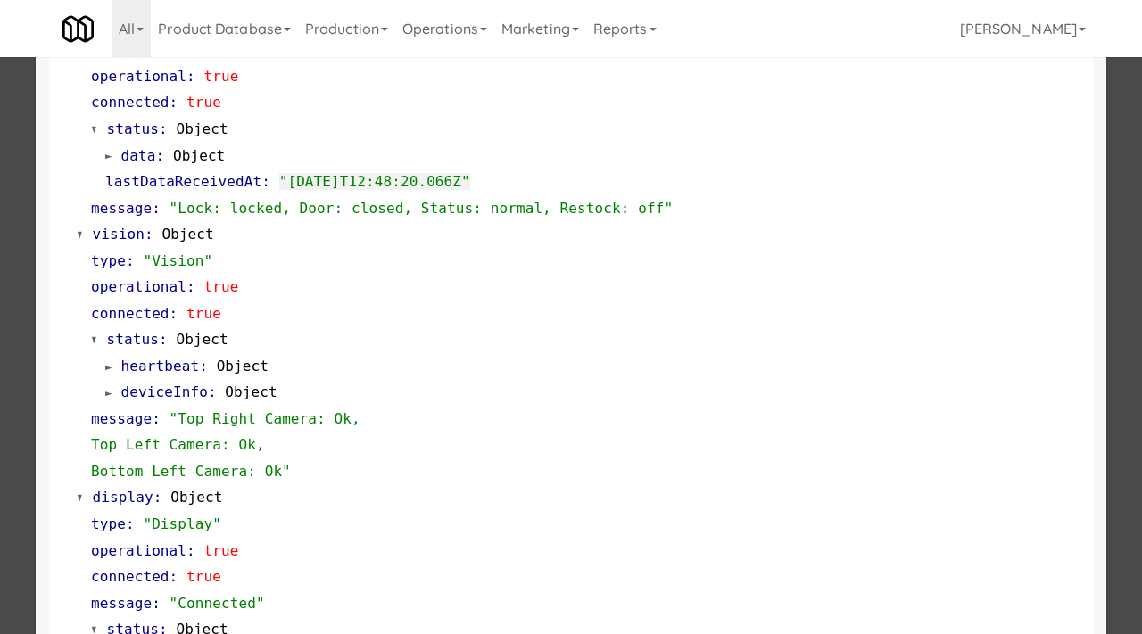
scroll to position [724, 0]
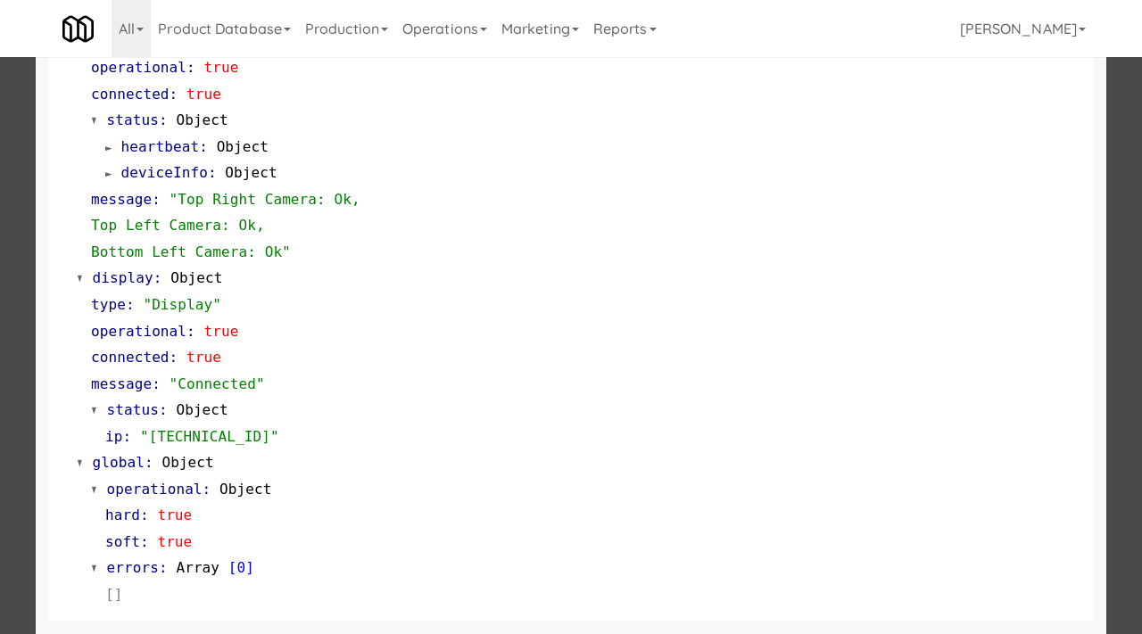
click at [0, 366] on div at bounding box center [571, 317] width 1142 height 634
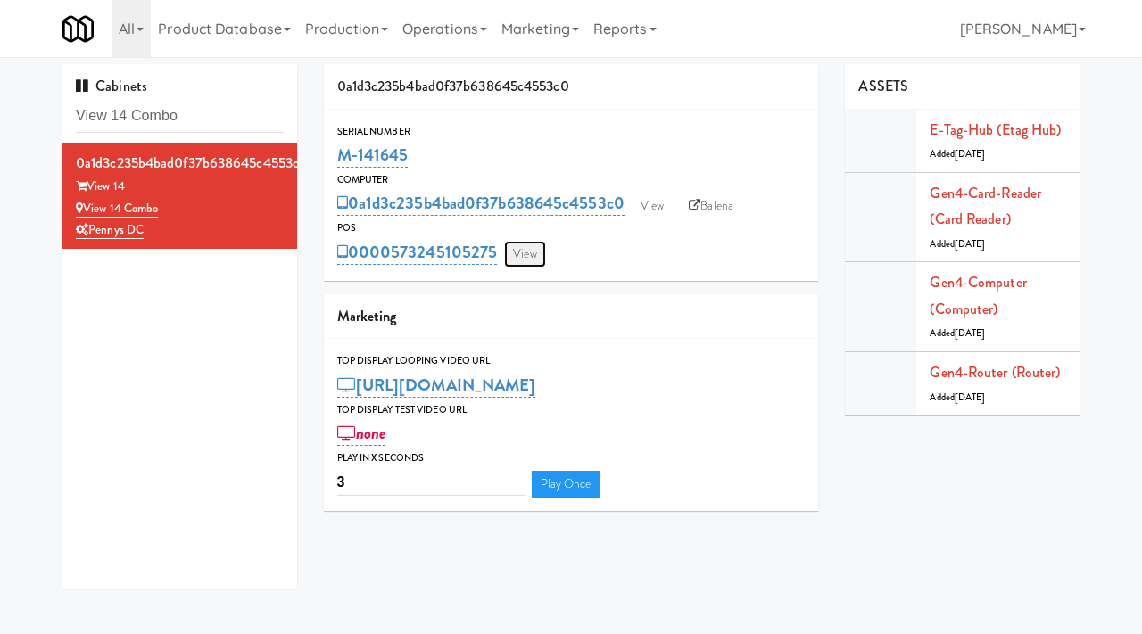
click at [529, 245] on link "View" at bounding box center [524, 254] width 41 height 27
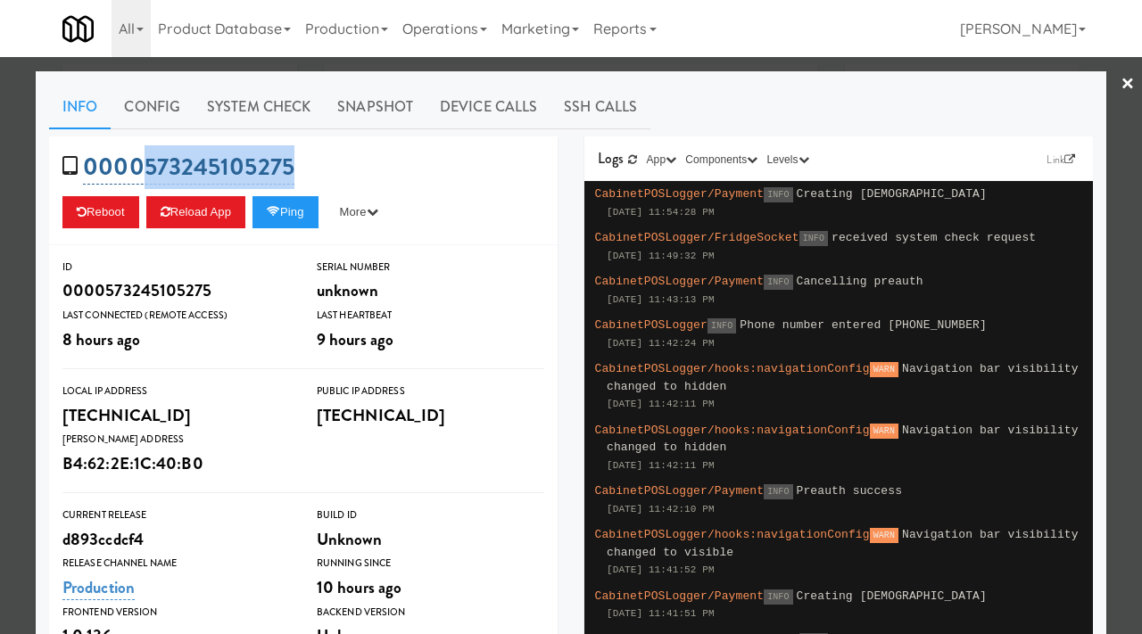
drag, startPoint x: 302, startPoint y: 153, endPoint x: 146, endPoint y: 153, distance: 156.1
click at [146, 153] on div "0000573245105275 Reboot Reload App Ping More Ping Server Restart Server Force R…" at bounding box center [303, 190] width 508 height 109
copy link "573245105275"
click at [0, 267] on div at bounding box center [571, 317] width 1142 height 634
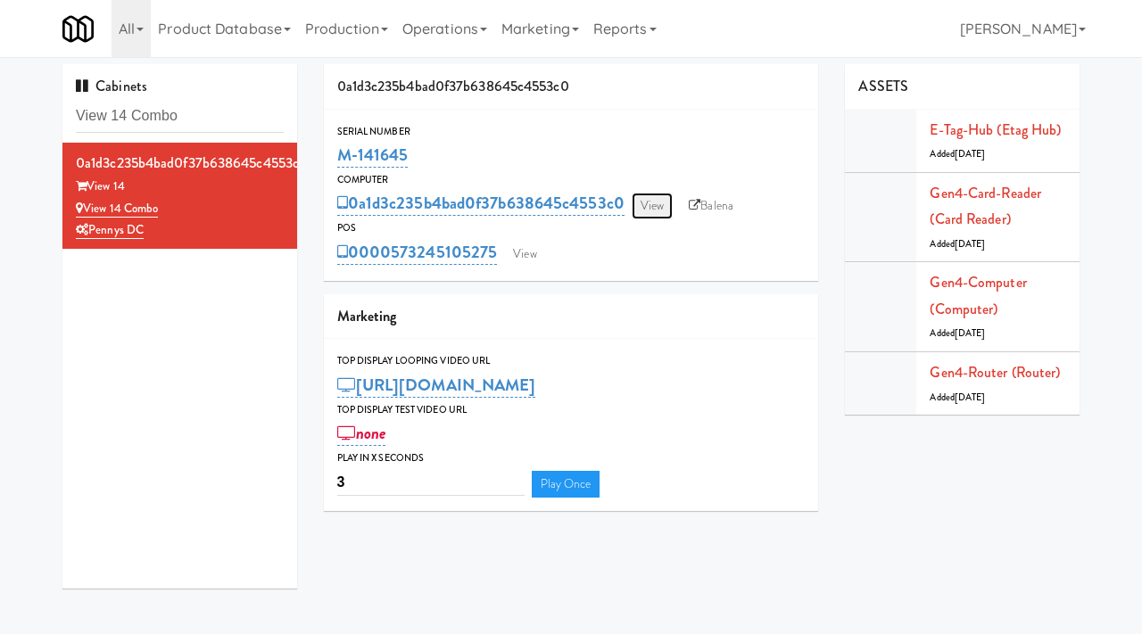
click at [650, 207] on link "View" at bounding box center [651, 206] width 41 height 27
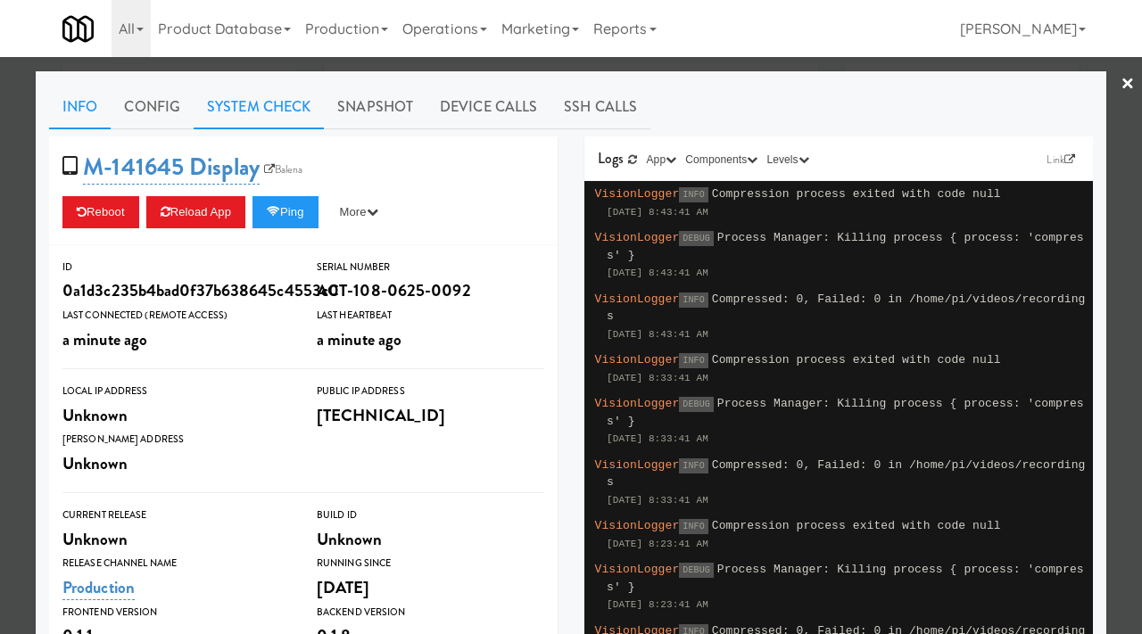
click at [268, 100] on link "System Check" at bounding box center [259, 107] width 130 height 45
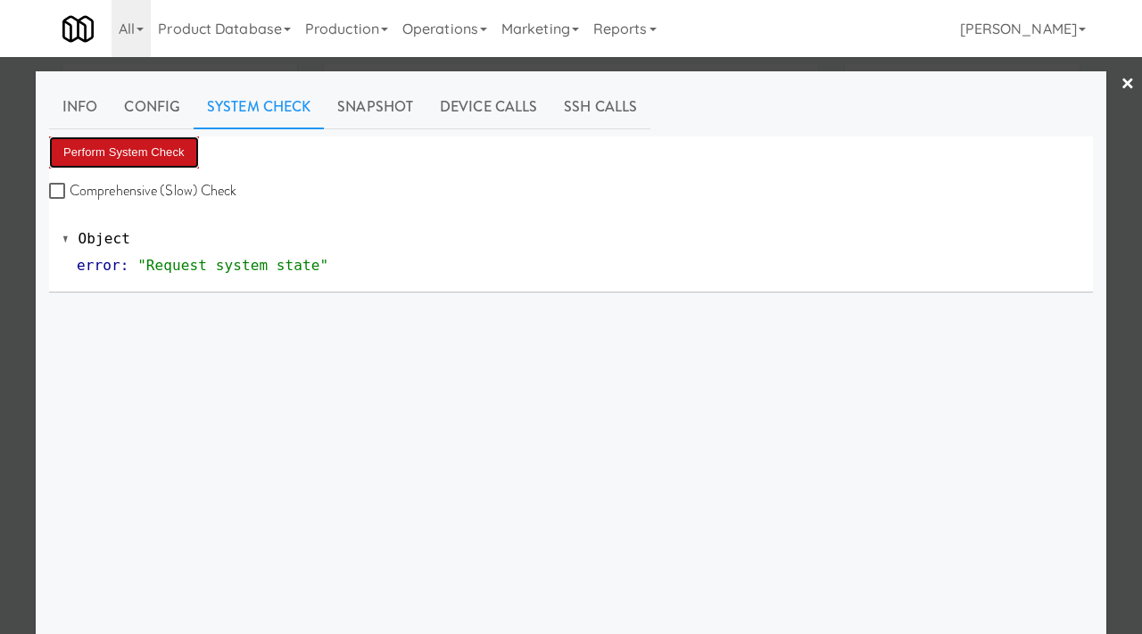
click at [103, 158] on button "Perform System Check" at bounding box center [124, 152] width 150 height 32
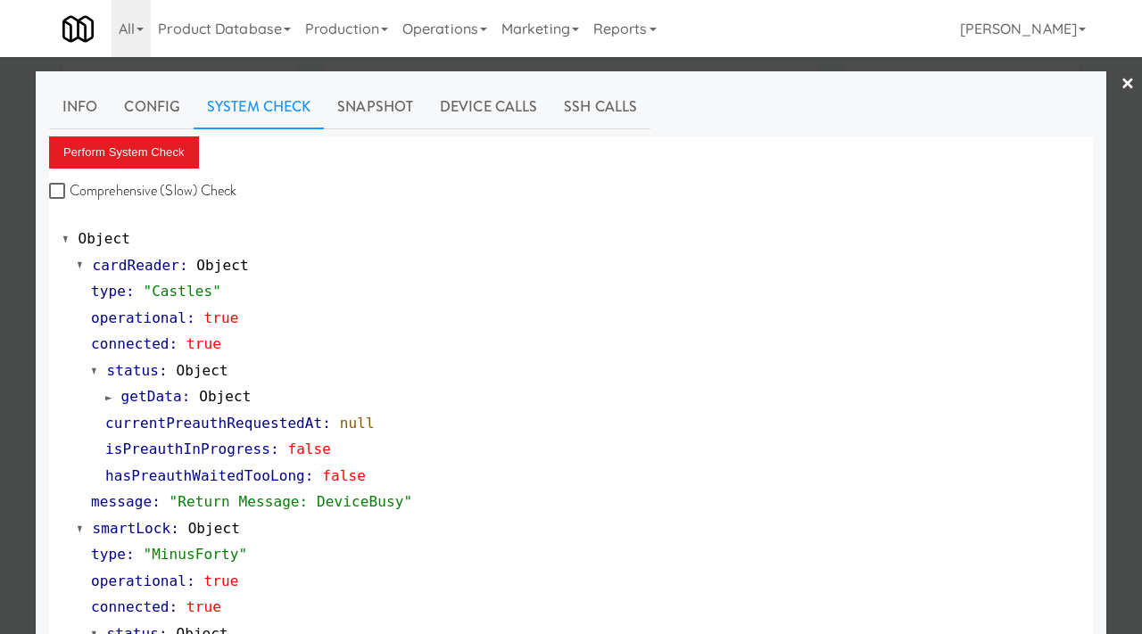
click at [0, 374] on div at bounding box center [571, 317] width 1142 height 634
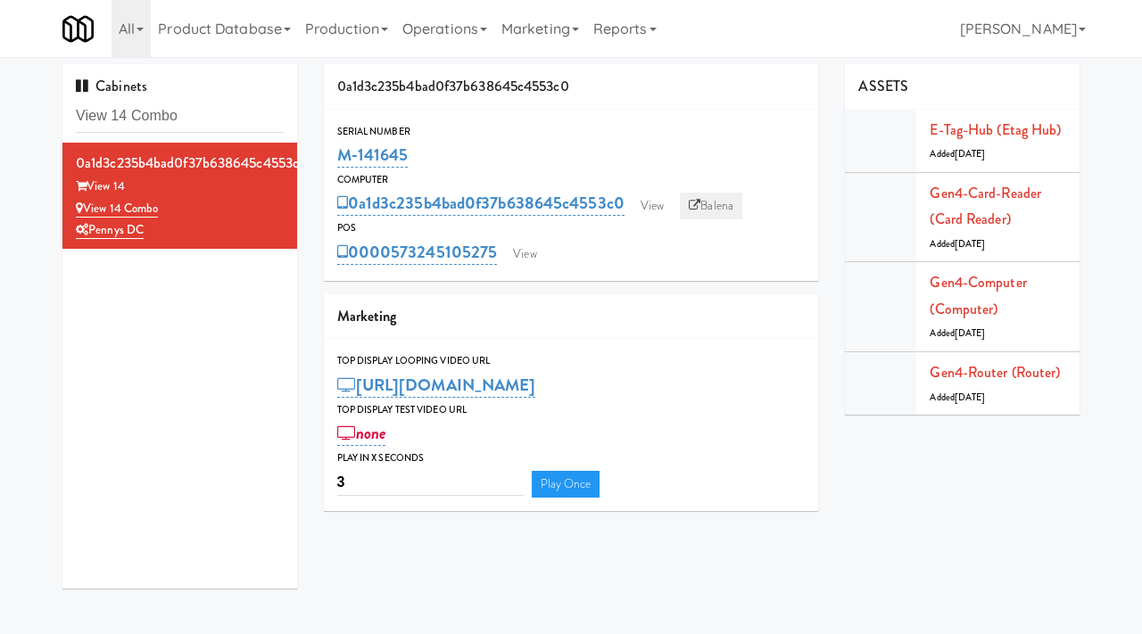
click at [722, 209] on link "Balena" at bounding box center [711, 206] width 62 height 27
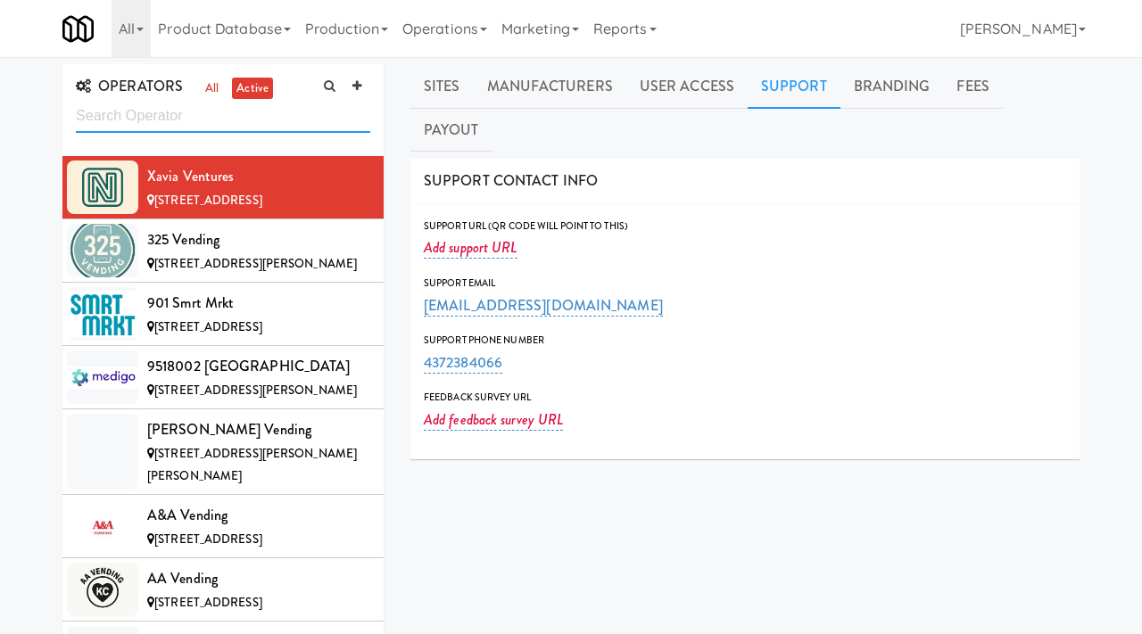
click at [161, 113] on input "text" at bounding box center [223, 116] width 294 height 33
type input "seer"
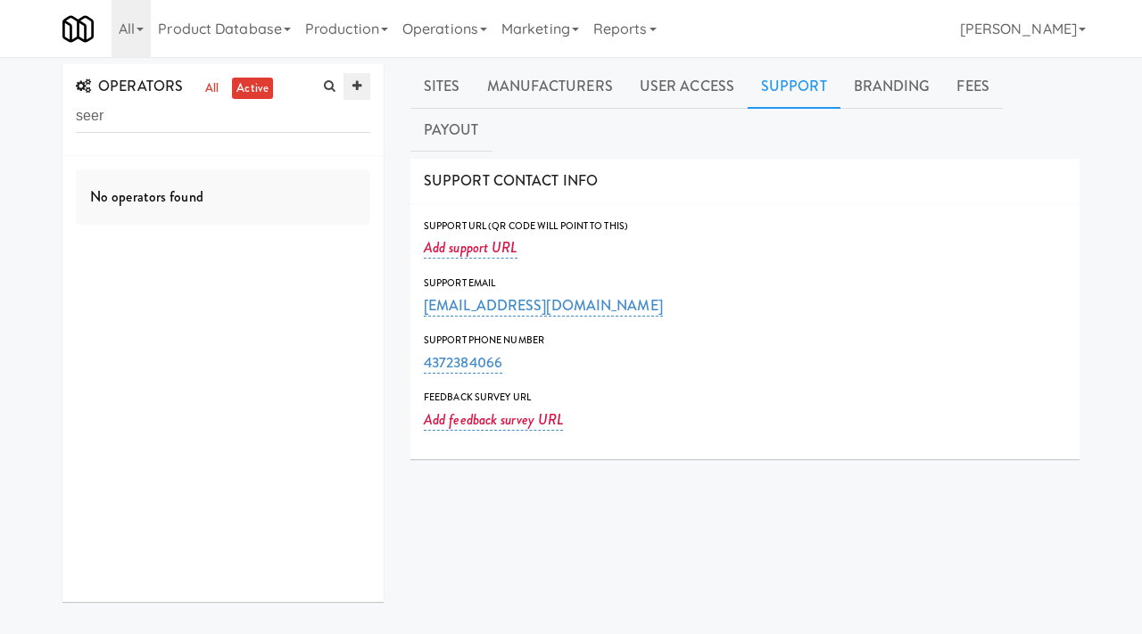
click at [359, 89] on icon at bounding box center [356, 86] width 9 height 12
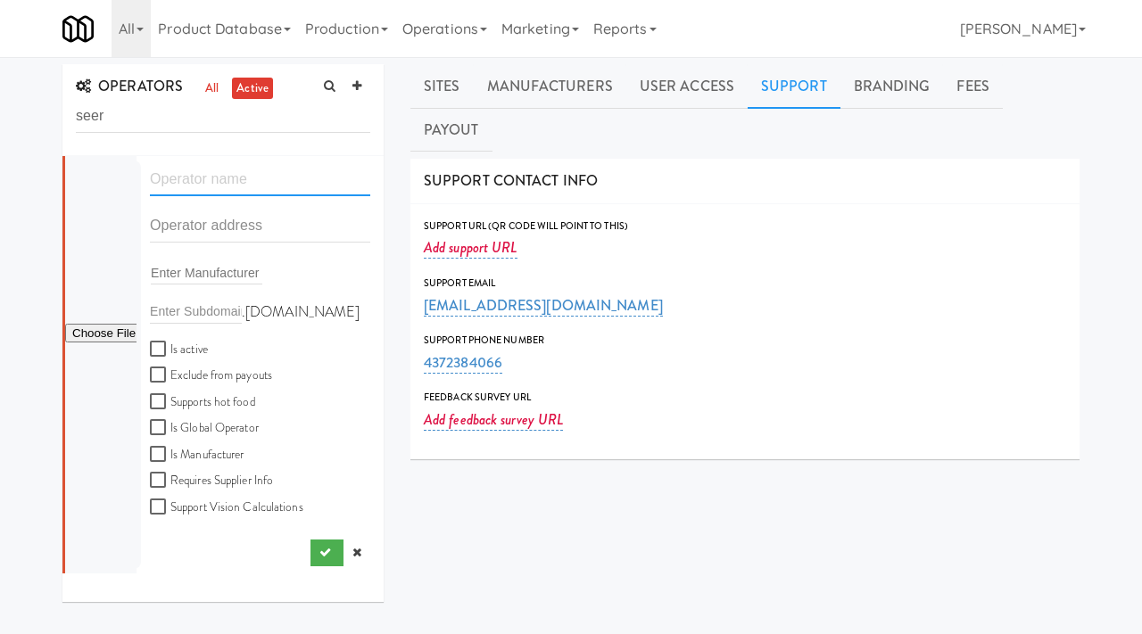
click at [215, 181] on input "text" at bounding box center [260, 179] width 220 height 33
paste input "SeerMart"
type input "SeerMart"
click at [179, 222] on input "text" at bounding box center [260, 226] width 220 height 33
paste input "943 powder creek dr"
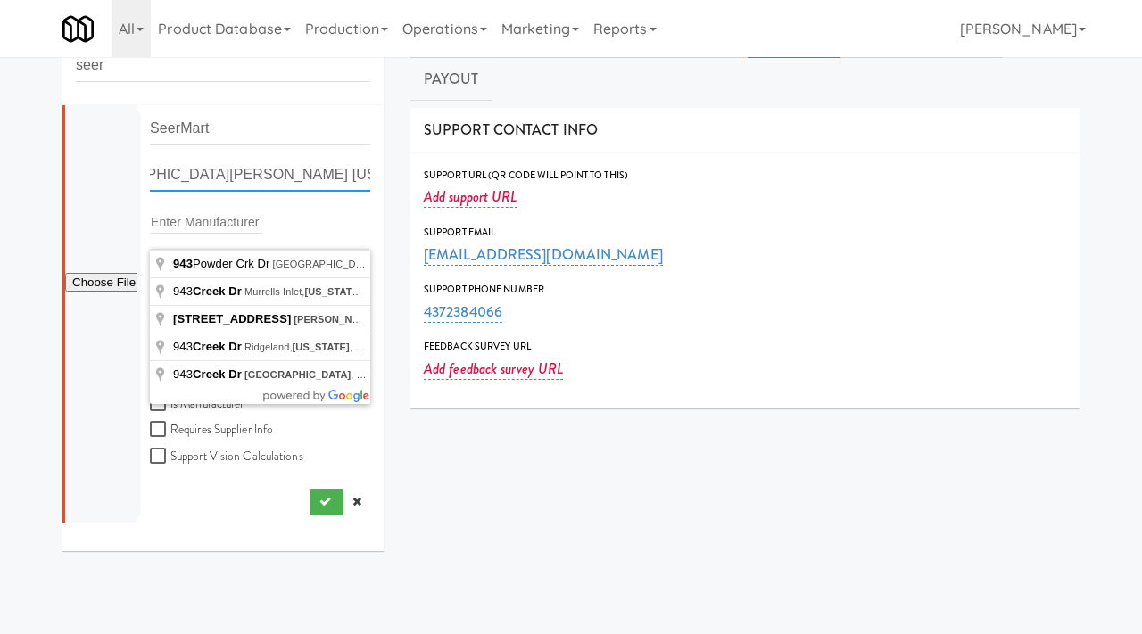
scroll to position [0, 78]
type input "943 Powder Crk Dr, Reidville, SC, USA"
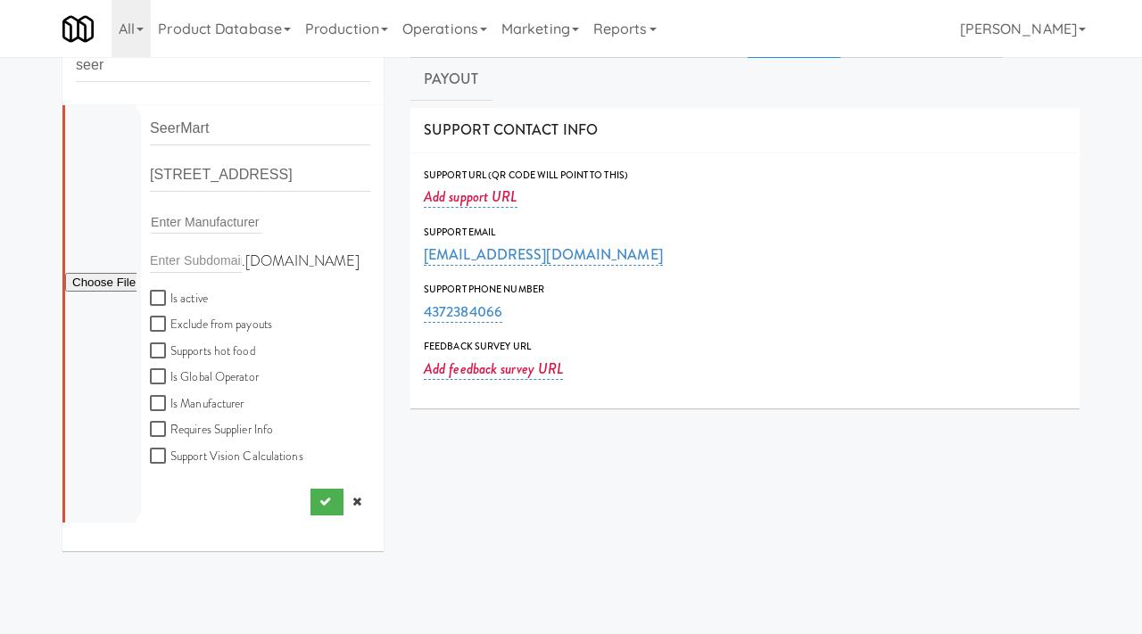
scroll to position [0, 0]
click at [157, 294] on input "Is active" at bounding box center [160, 299] width 21 height 14
checkbox input "true"
click at [102, 285] on input "file" at bounding box center [100, 283] width 71 height 22
type input "C:\fakepath\b7a15a5b-1fda-49d1-a647-6e9f972ba453-0-2logo___dark_icon__270_x_270…"
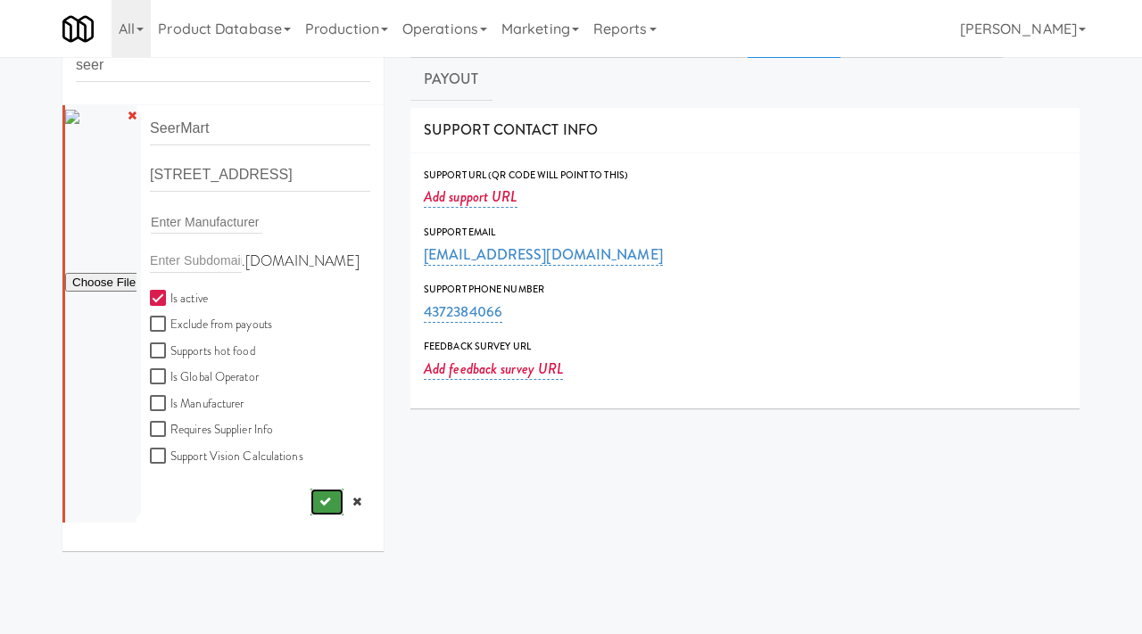
click at [317, 495] on button "submit" at bounding box center [326, 502] width 33 height 27
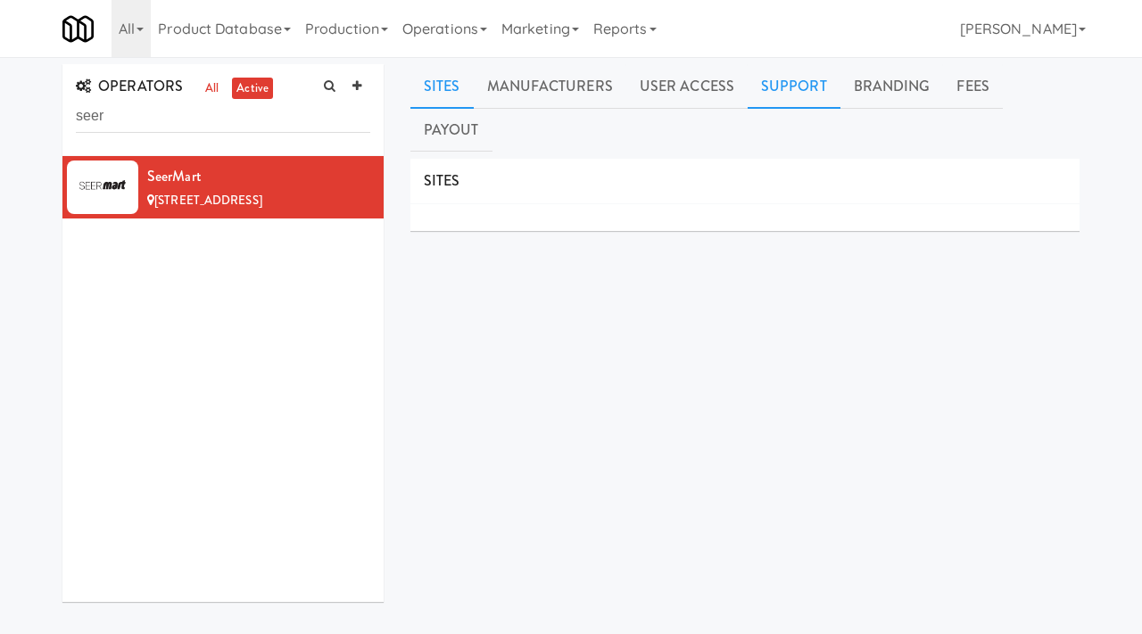
click at [784, 96] on link "Support" at bounding box center [793, 86] width 93 height 45
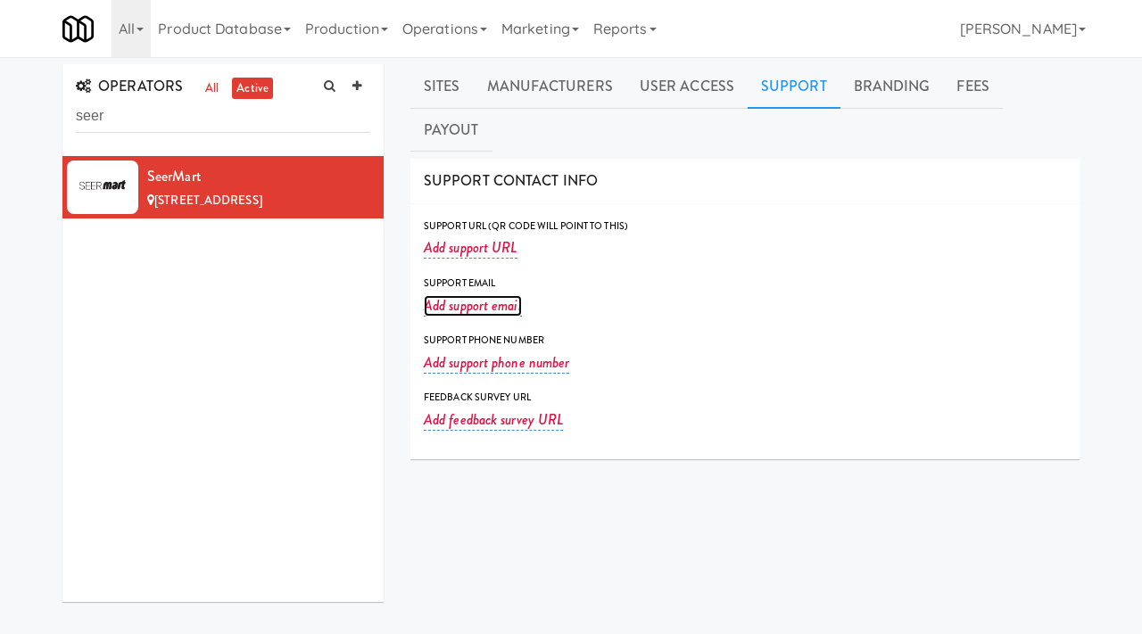
click at [454, 295] on link "Add support email" at bounding box center [473, 305] width 98 height 21
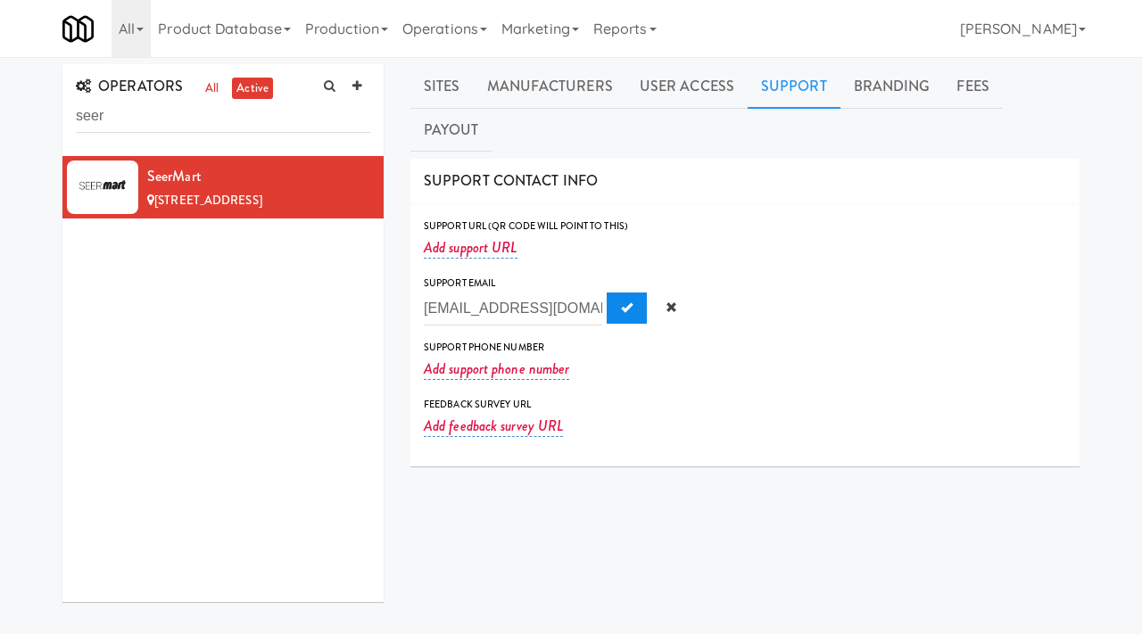
type input "seermarrt@gmail.com"
click at [621, 301] on span "Submit" at bounding box center [627, 307] width 12 height 12
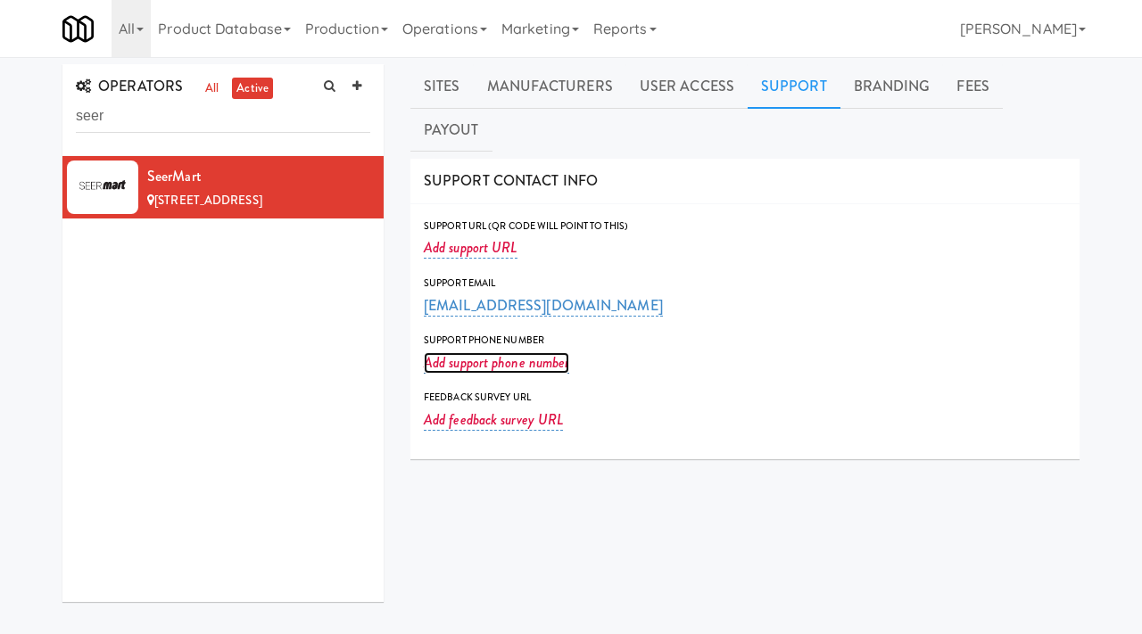
click at [450, 352] on link "Add support phone number" at bounding box center [496, 362] width 145 height 21
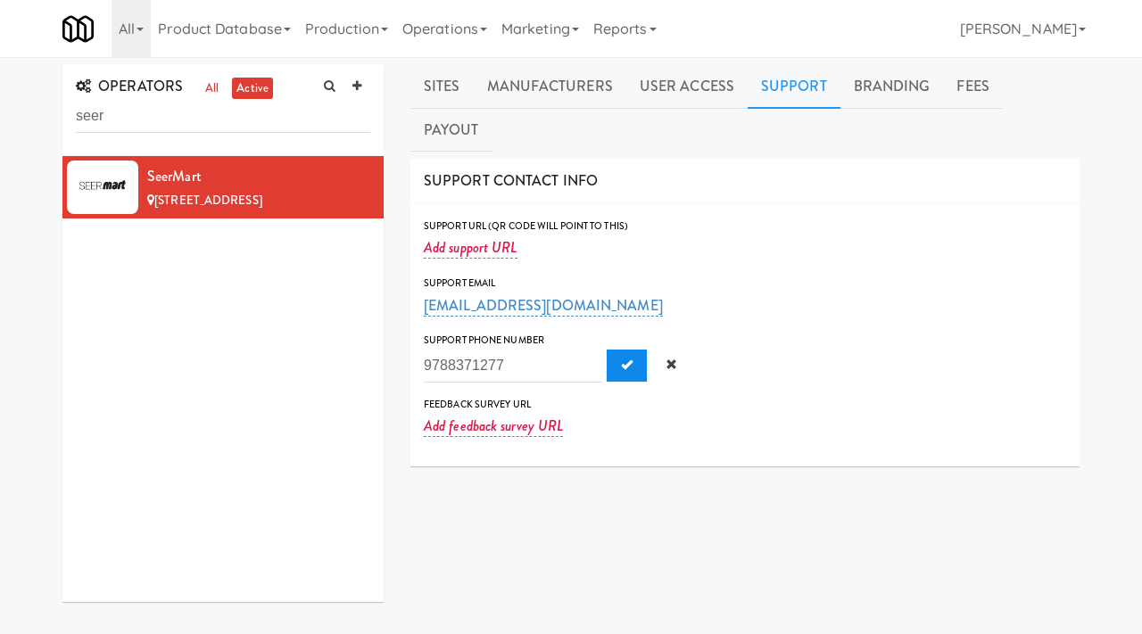
type input "9788371277"
click at [621, 359] on span "Submit" at bounding box center [627, 365] width 12 height 12
click at [361, 87] on link at bounding box center [356, 86] width 27 height 27
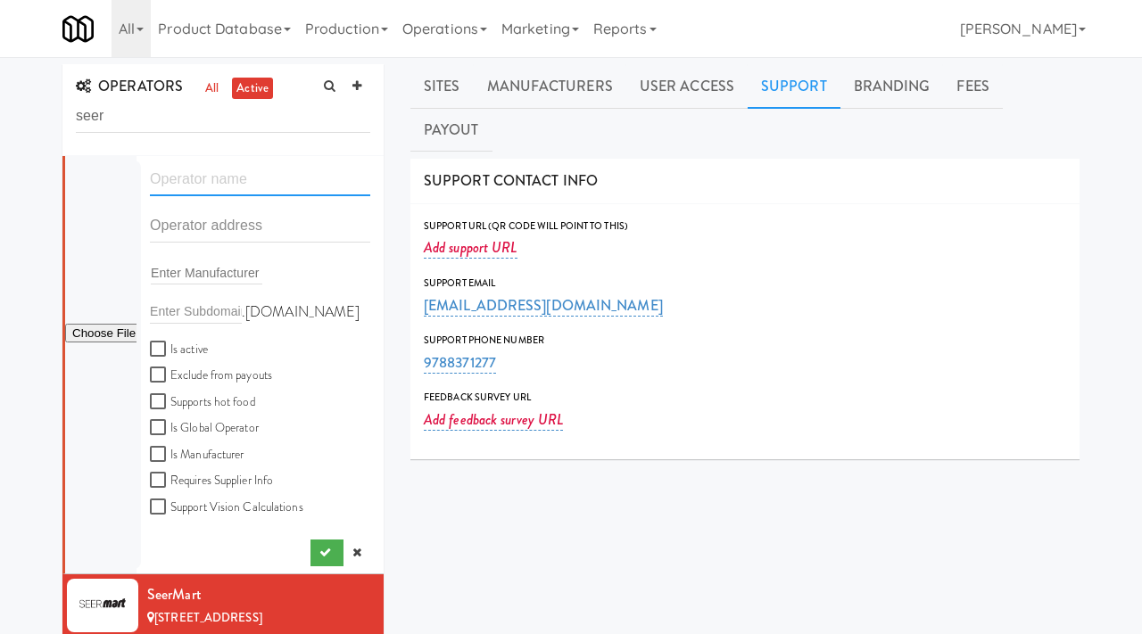
click at [194, 173] on input "text" at bounding box center [260, 179] width 220 height 33
paste input "TB Streamline"
type input "TB Streamline"
click at [209, 234] on input "text" at bounding box center [260, 226] width 220 height 33
paste input "272 Clydesdale Circle"
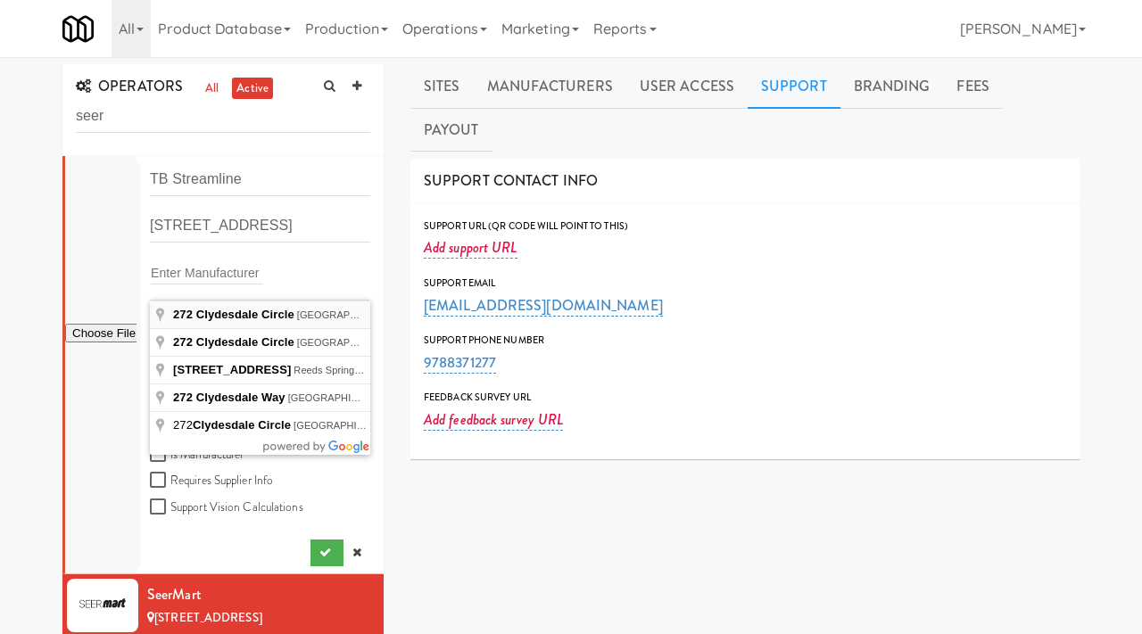
type input "272 Clydesdale Circle, Sanford, FL, USA"
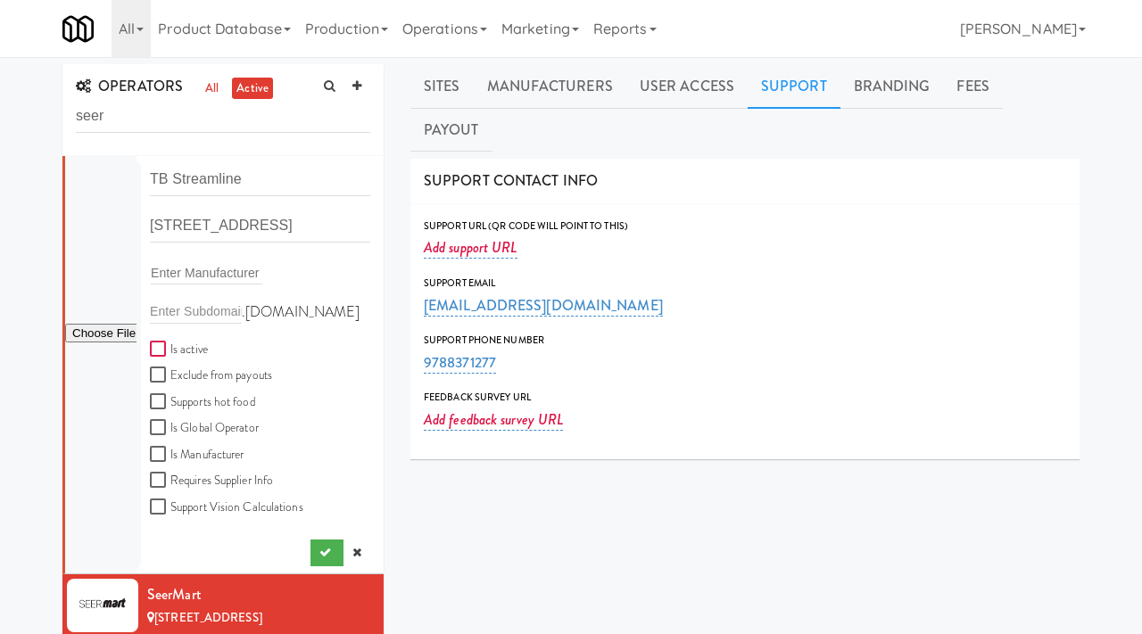
click at [162, 348] on input "Is active" at bounding box center [160, 350] width 21 height 14
checkbox input "true"
click at [319, 548] on icon "submit" at bounding box center [325, 553] width 12 height 12
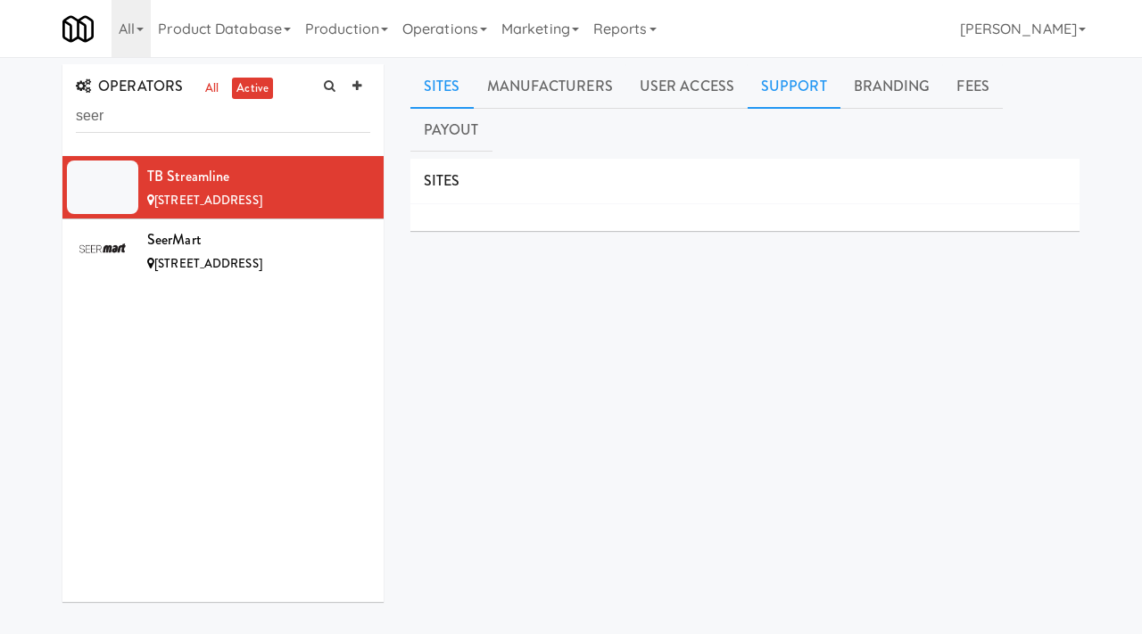
click at [773, 88] on link "Support" at bounding box center [793, 86] width 93 height 45
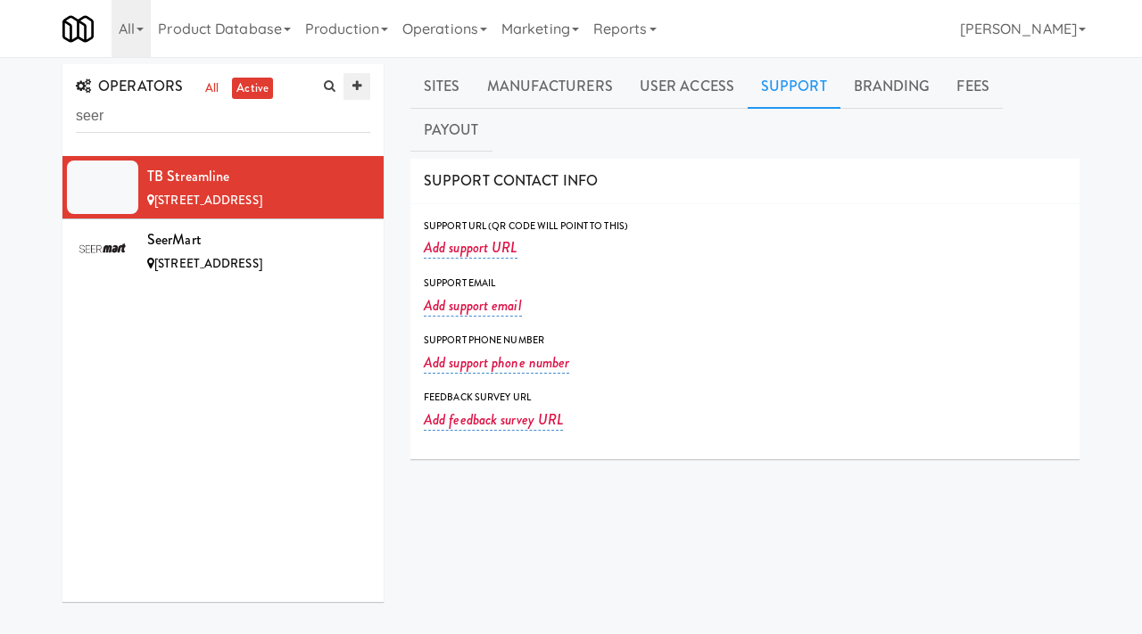
click at [356, 89] on icon at bounding box center [356, 86] width 9 height 12
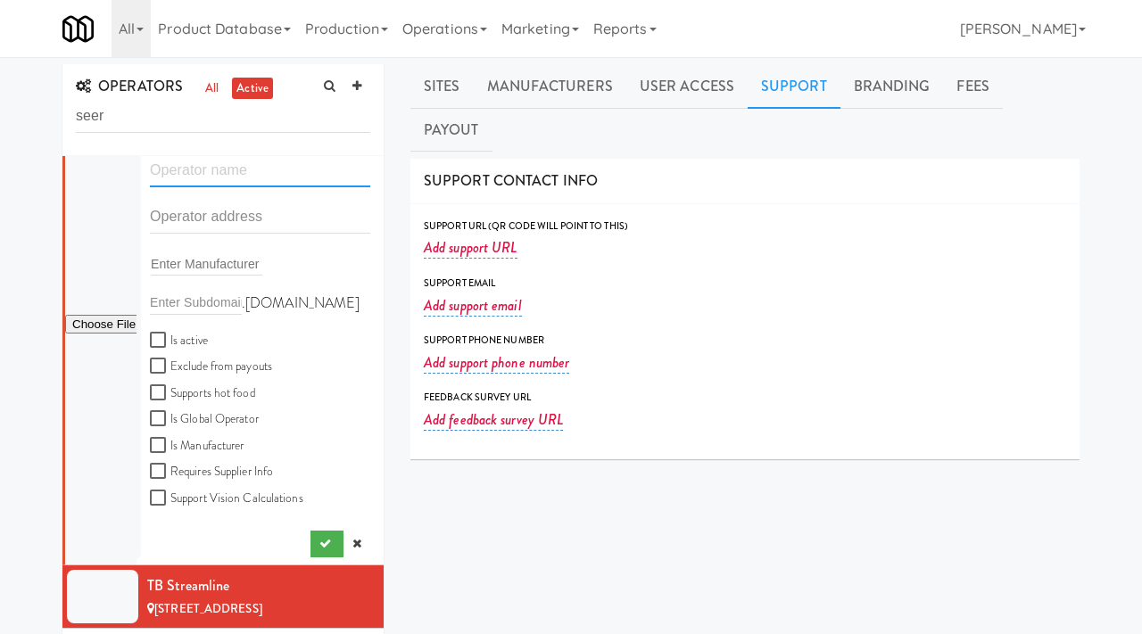
click at [209, 176] on input "text" at bounding box center [260, 170] width 220 height 33
paste input "Zane Train"
type input "Zane Train"
click at [205, 222] on input "text" at bounding box center [260, 217] width 220 height 33
paste input "456 Cedar Elm Way"
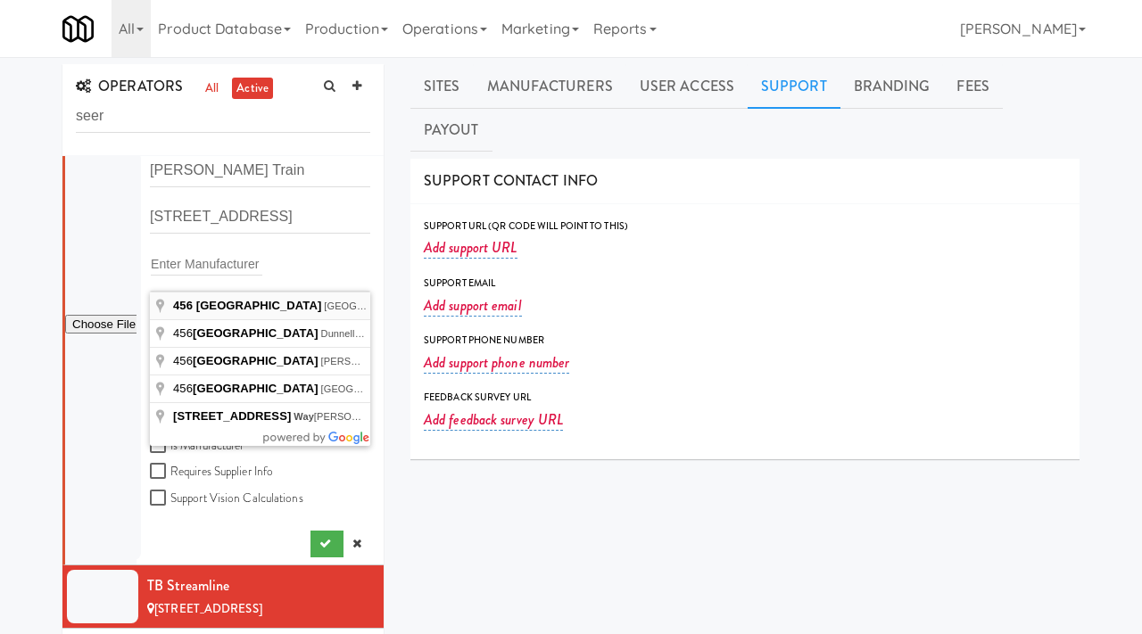
type input "456 Cedar Elm Way, St. Augustine, FL, USA"
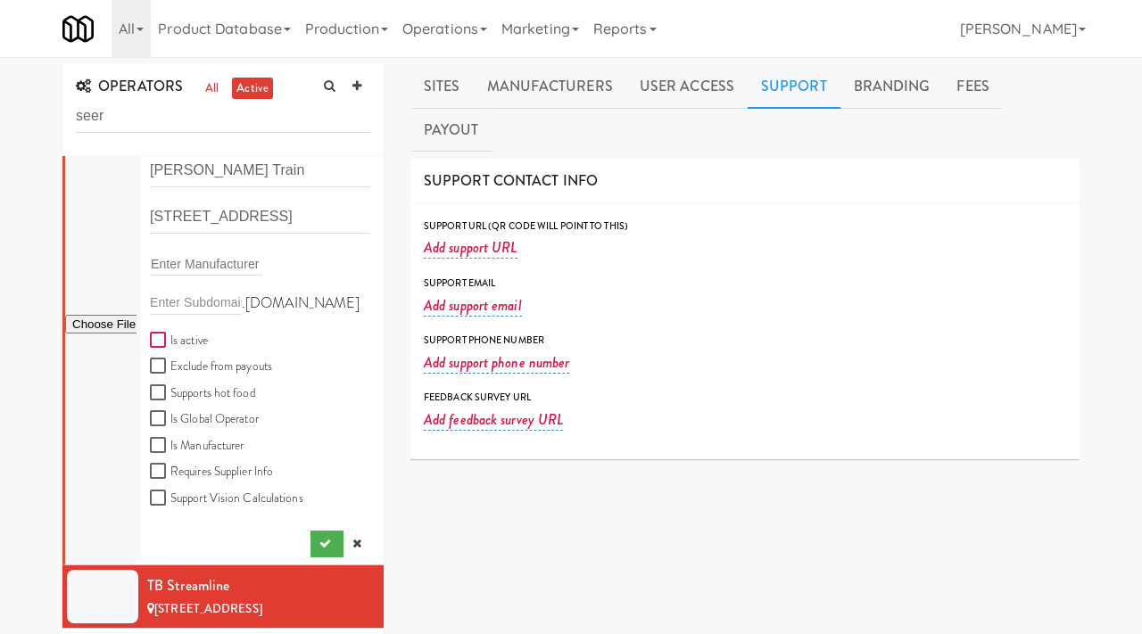
click at [157, 343] on input "Is active" at bounding box center [160, 341] width 21 height 14
checkbox input "true"
click at [318, 541] on button "submit" at bounding box center [326, 544] width 33 height 27
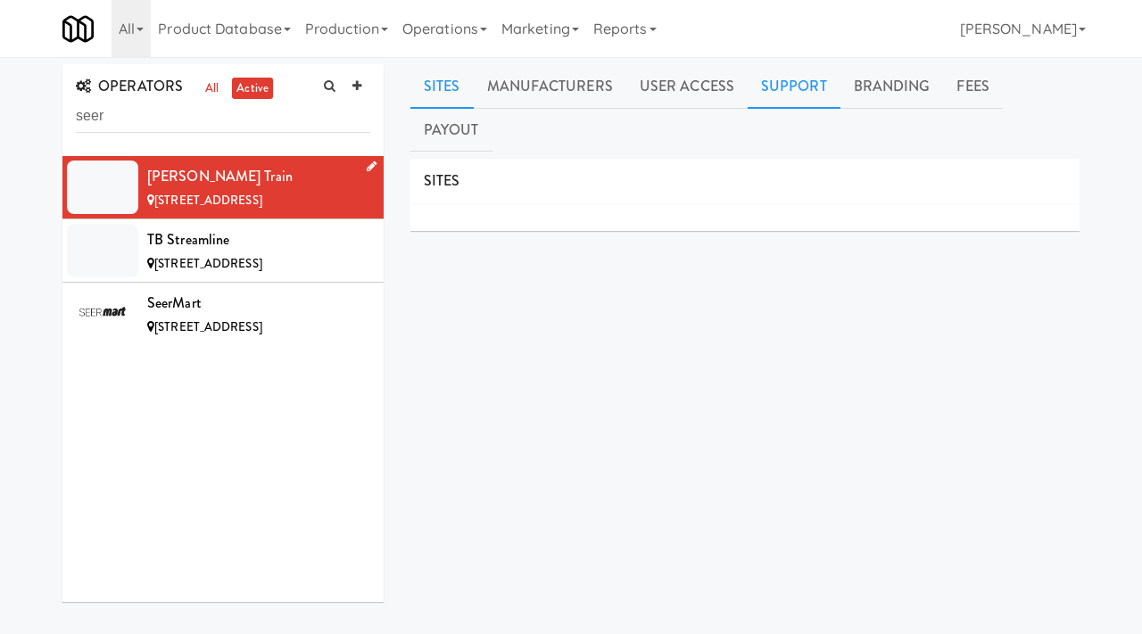
click at [800, 84] on link "Support" at bounding box center [793, 86] width 93 height 45
